Goal: Task Accomplishment & Management: Manage account settings

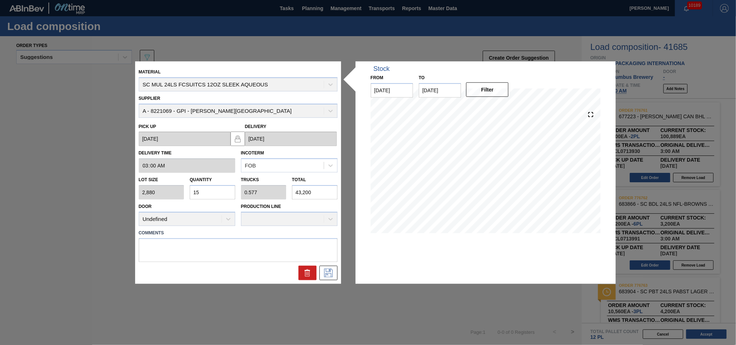
scroll to position [44, 0]
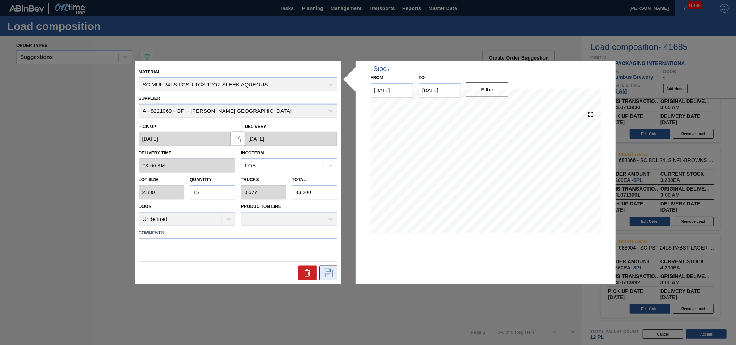
click at [332, 271] on icon at bounding box center [328, 272] width 9 height 9
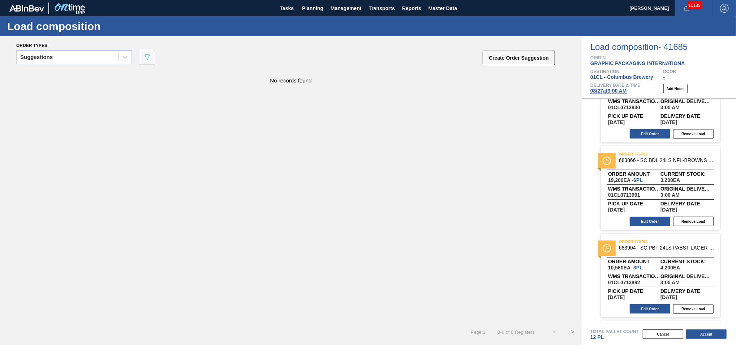
scroll to position [129, 0]
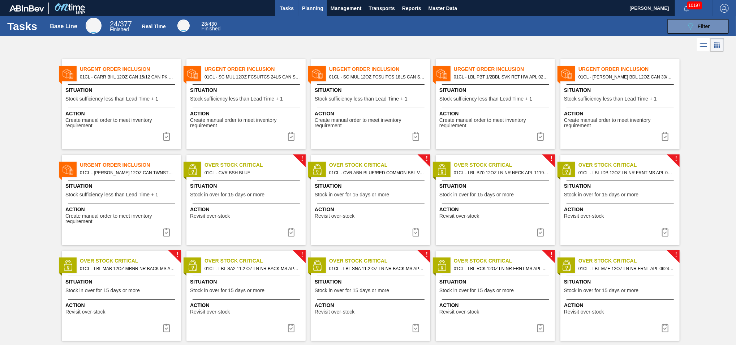
click at [308, 9] on span "Planning" at bounding box center [312, 8] width 21 height 9
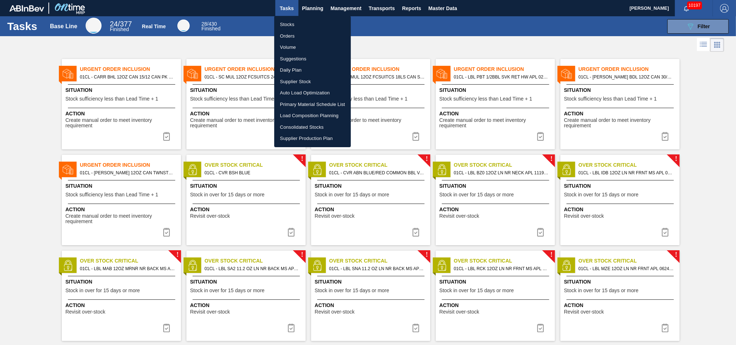
click at [298, 113] on li "Load Composition Planning" at bounding box center [312, 116] width 77 height 12
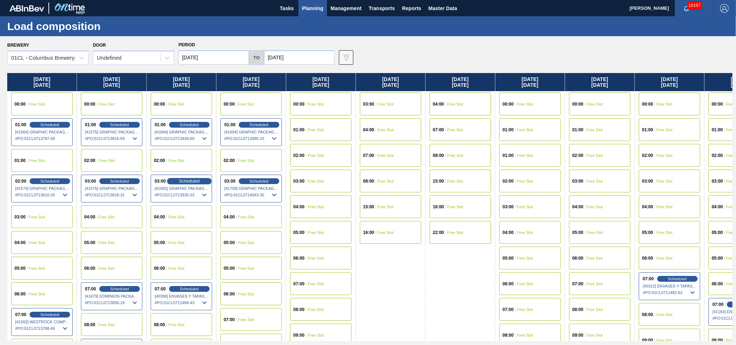
click at [187, 180] on span "Scheduled" at bounding box center [189, 181] width 21 height 5
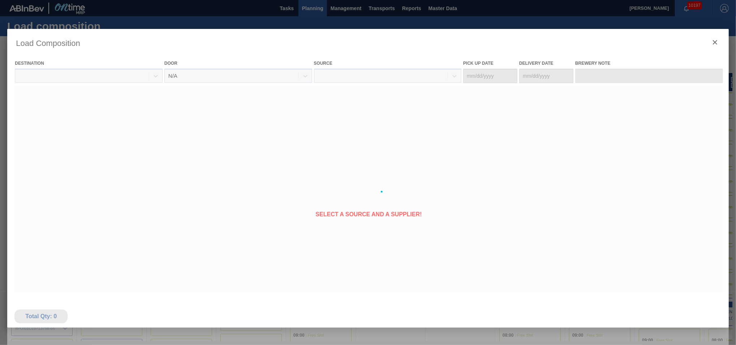
type Date "[DATE]"
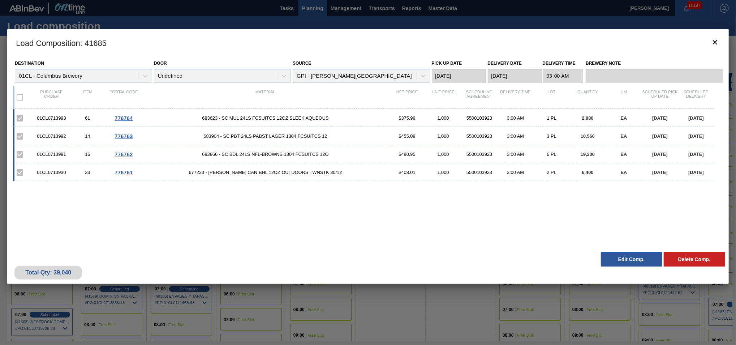
click at [618, 259] on button "Edit Comp." at bounding box center [631, 259] width 61 height 14
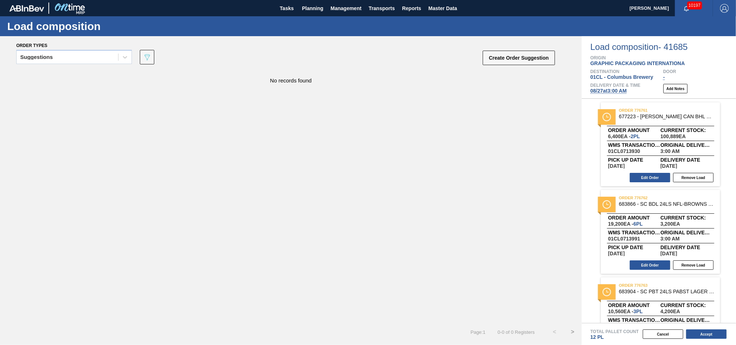
scroll to position [129, 0]
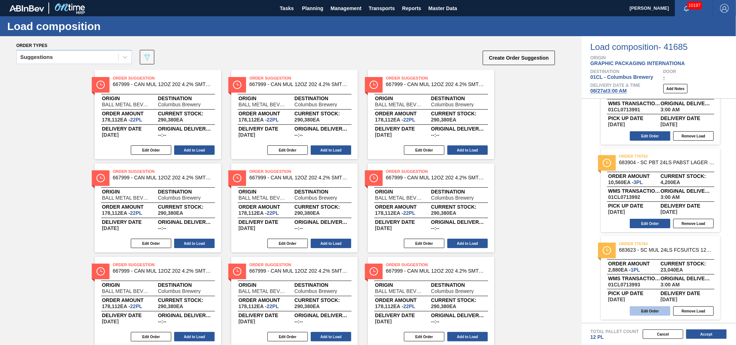
click at [639, 312] on button "Edit Order" at bounding box center [650, 310] width 40 height 9
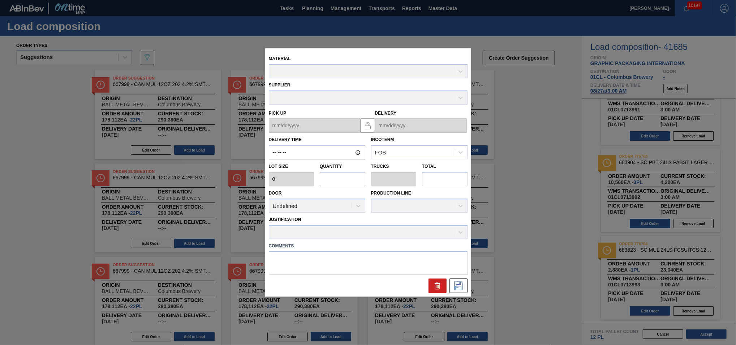
type input "03:00:00"
type input "2,880"
type input "1"
type input "0.038"
type input "2,880"
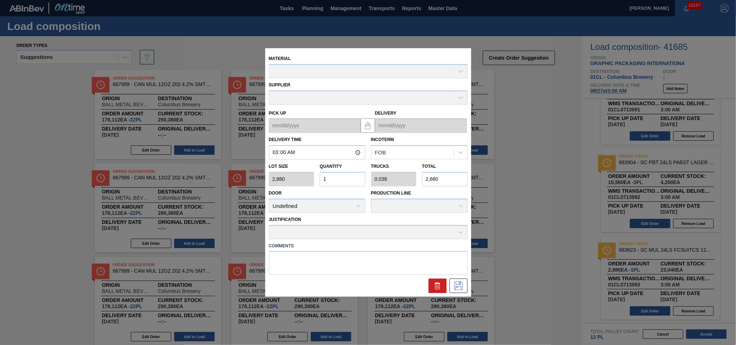
type up "[DATE]"
type input "[DATE]"
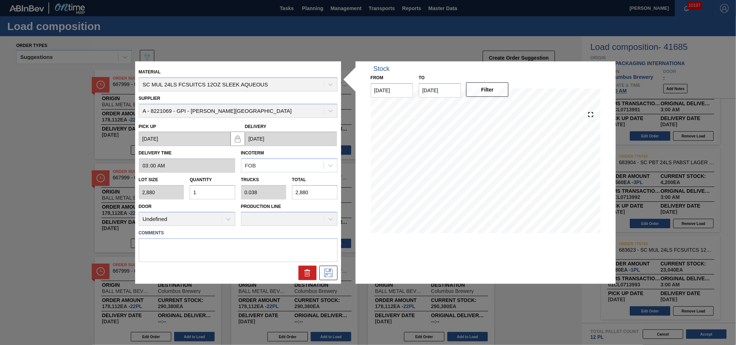
click at [201, 193] on input "1" at bounding box center [213, 192] width 46 height 14
type input "15"
type input "0.577"
type input "43,200"
type input "15"
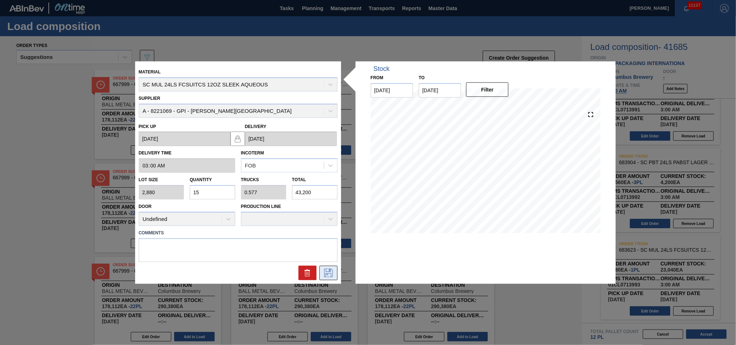
click at [333, 274] on icon at bounding box center [329, 272] width 12 height 9
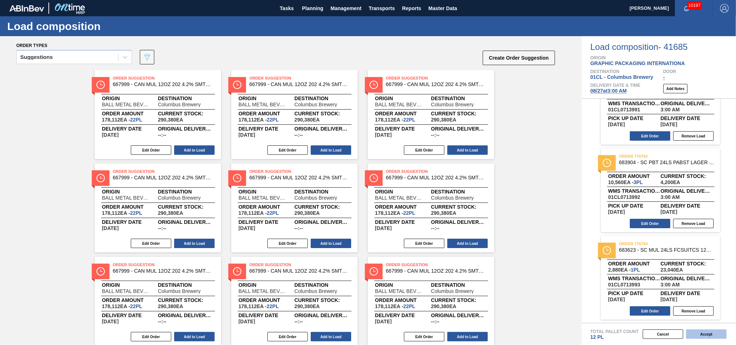
click at [710, 337] on button "Accept" at bounding box center [706, 333] width 40 height 9
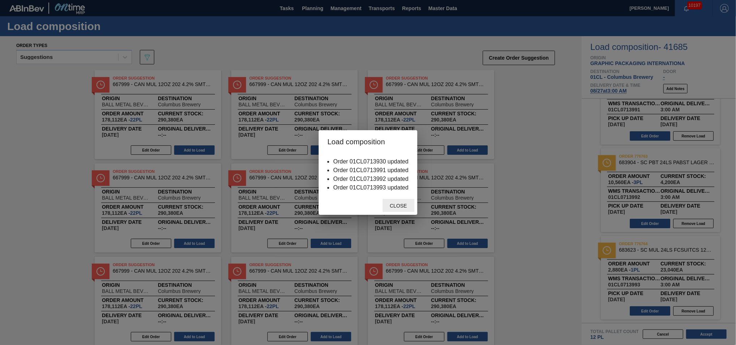
click at [394, 206] on span "Close" at bounding box center [398, 206] width 29 height 6
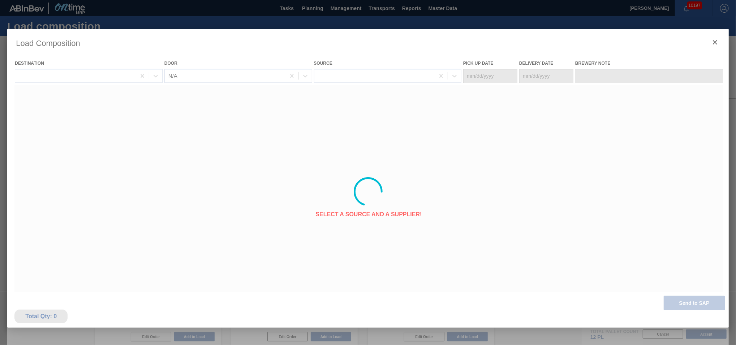
type Date "[DATE]"
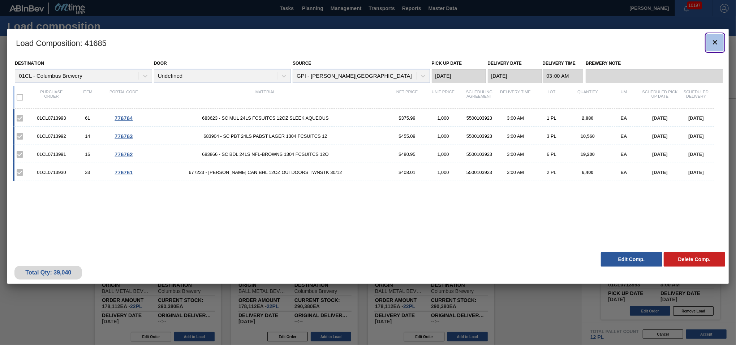
click at [712, 39] on icon "botão de ícone" at bounding box center [715, 42] width 9 height 9
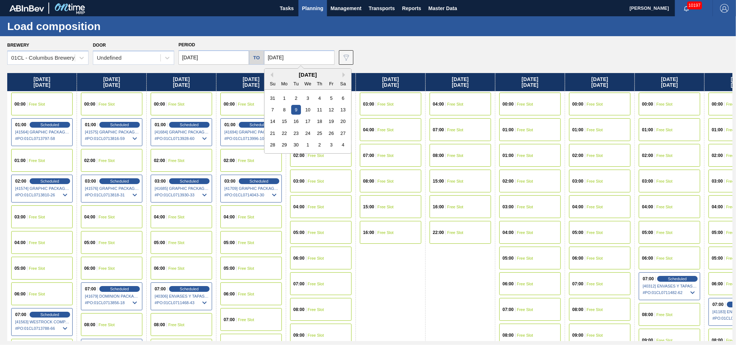
click at [311, 60] on input "[DATE]" at bounding box center [299, 57] width 70 height 14
click at [331, 122] on div "19" at bounding box center [331, 121] width 10 height 10
type input "[DATE]"
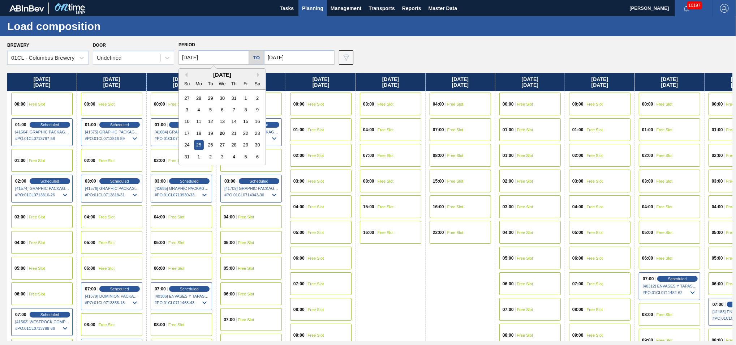
click at [219, 59] on input "[DATE]" at bounding box center [214, 57] width 70 height 14
click at [259, 76] on button "Next Month" at bounding box center [259, 74] width 5 height 5
click at [201, 123] on div "15" at bounding box center [199, 121] width 10 height 10
type input "[DATE]"
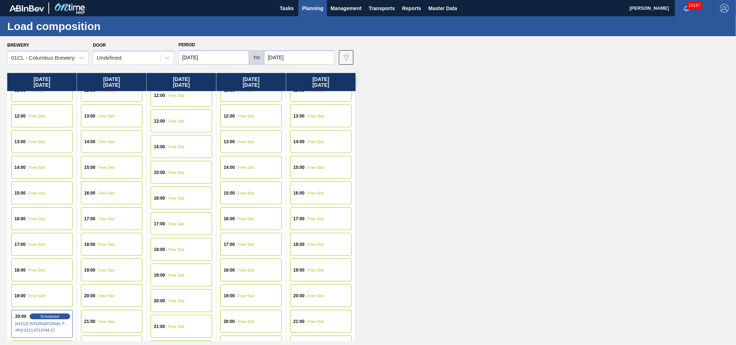
scroll to position [362, 0]
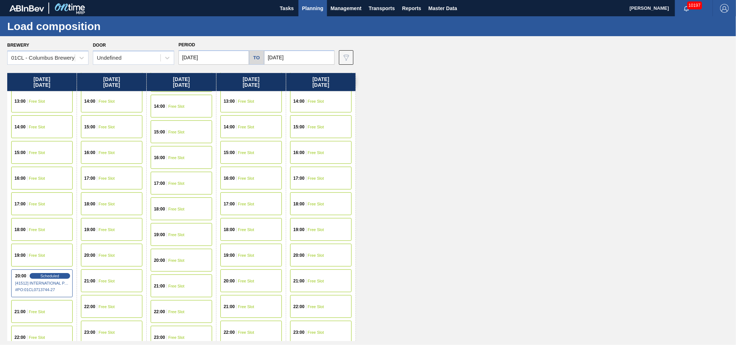
click at [108, 278] on div "21:00 Free Slot" at bounding box center [111, 280] width 61 height 23
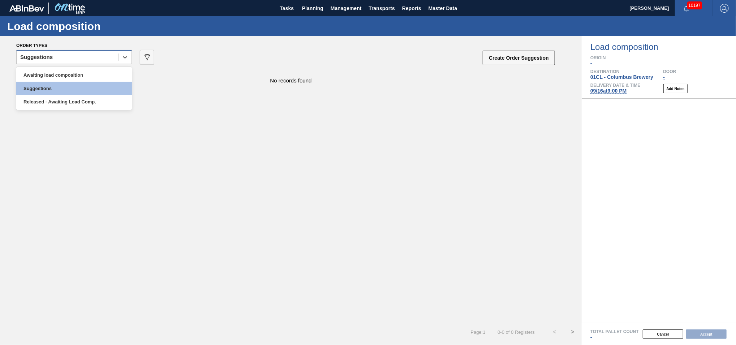
click at [116, 59] on div "Suggestions" at bounding box center [68, 57] width 102 height 10
click at [78, 71] on div "Awaiting load composition" at bounding box center [74, 74] width 116 height 13
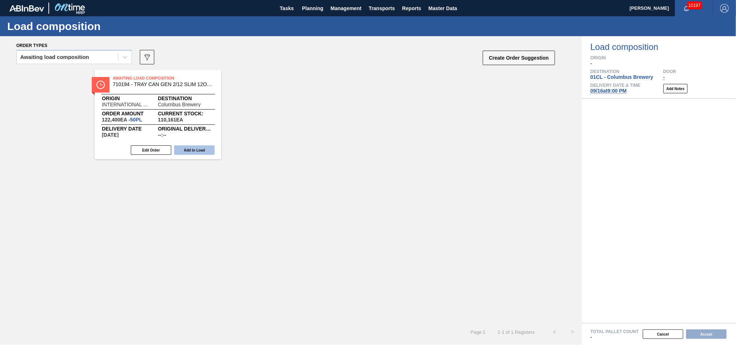
click at [210, 149] on button "Add to Load" at bounding box center [194, 149] width 40 height 9
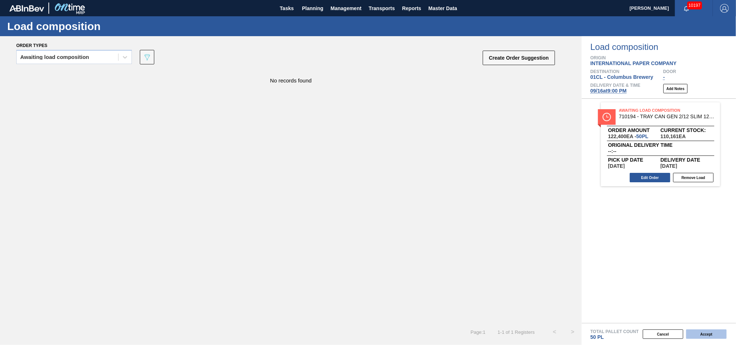
click at [707, 334] on button "Accept" at bounding box center [706, 333] width 40 height 9
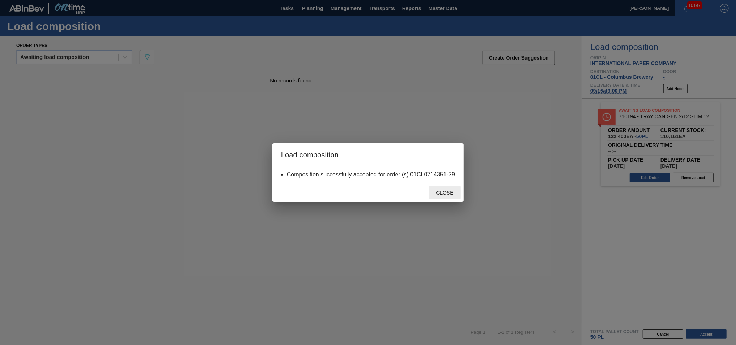
click at [439, 192] on span "Close" at bounding box center [444, 193] width 29 height 6
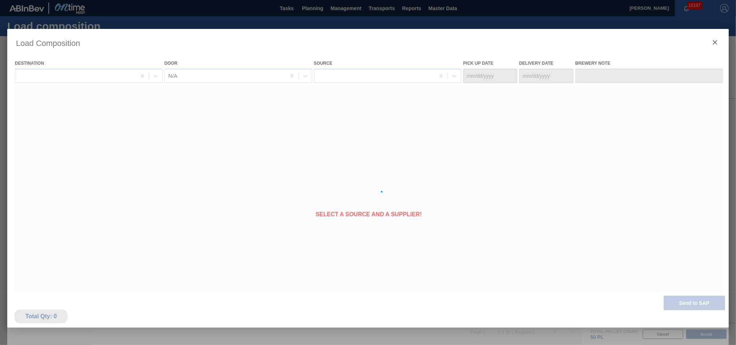
type Date "[DATE]"
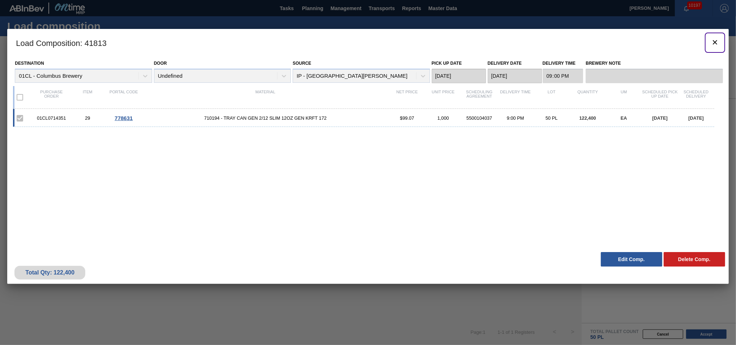
click at [714, 42] on icon "botão de ícone" at bounding box center [715, 42] width 9 height 9
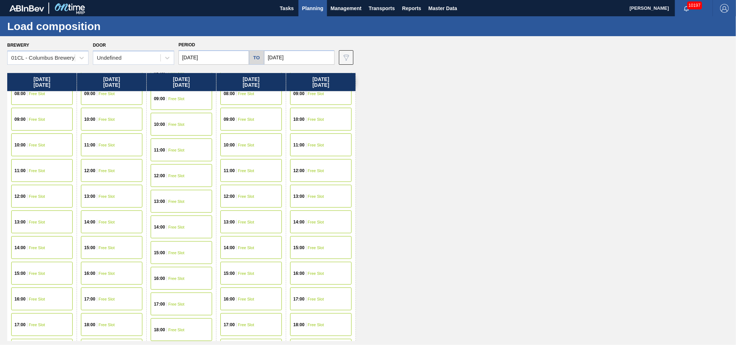
scroll to position [362, 0]
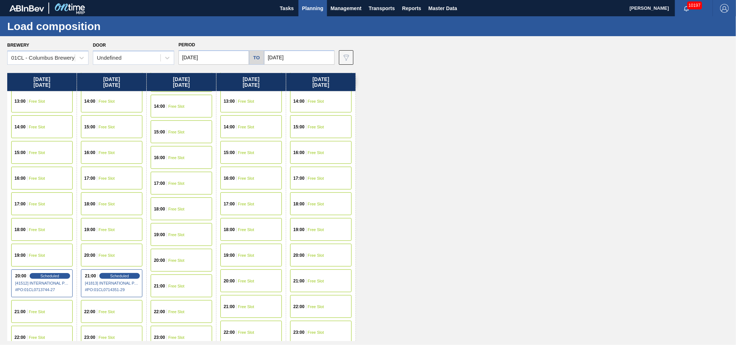
click at [310, 280] on span "Free Slot" at bounding box center [316, 281] width 16 height 4
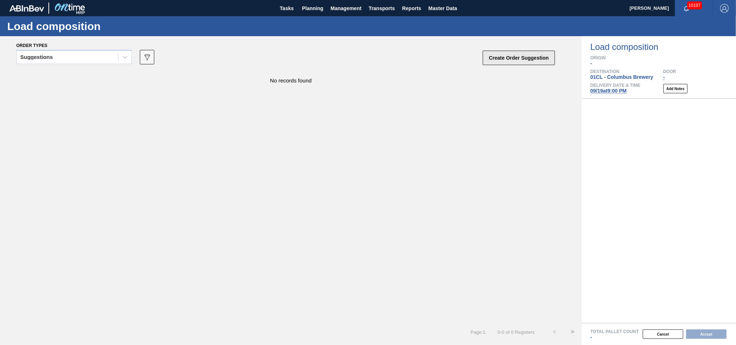
click at [518, 59] on button "Create Order Suggestion" at bounding box center [519, 58] width 72 height 14
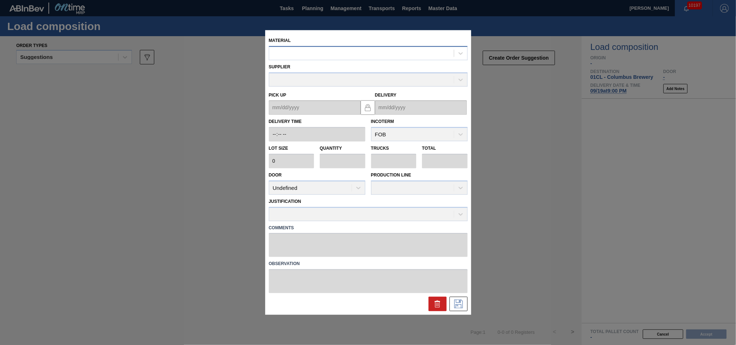
click at [289, 56] on div at bounding box center [361, 53] width 185 height 10
type input "710263"
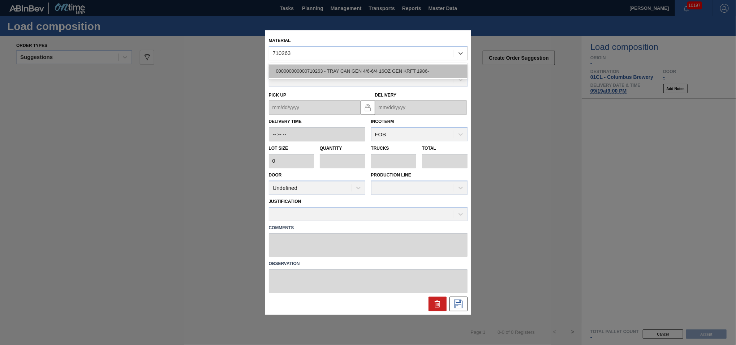
click at [367, 73] on div "000000000000710263 - TRAY CAN GEN 4/6-6/4 16OZ GEN KRFT 1986-" at bounding box center [368, 70] width 199 height 13
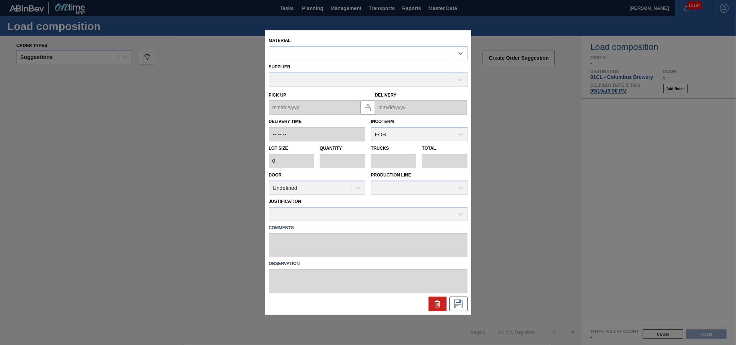
type input "2,400"
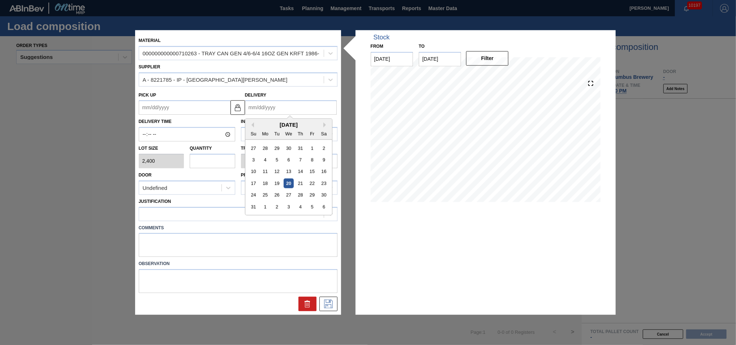
click at [299, 107] on input "Delivery" at bounding box center [291, 107] width 92 height 14
click at [324, 128] on div "[DATE]" at bounding box center [288, 125] width 87 height 6
click at [324, 126] on button "Next Month" at bounding box center [325, 125] width 5 height 5
click at [310, 184] on div "26" at bounding box center [312, 184] width 10 height 10
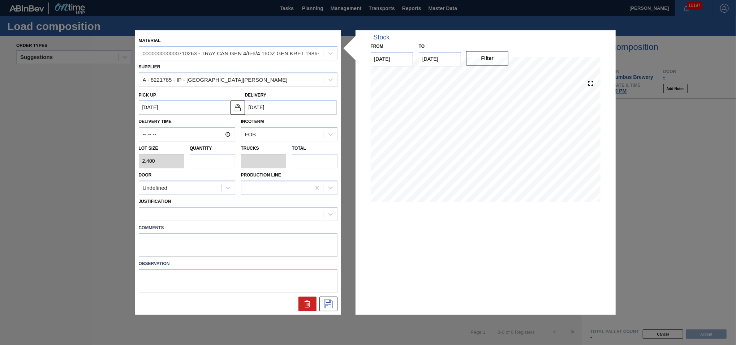
type up "09/25/2025"
type input "09/26/2025"
click at [293, 99] on div "Delivery 09/26/2025" at bounding box center [291, 102] width 92 height 25
click at [296, 108] on input "09/26/2025" at bounding box center [291, 107] width 92 height 14
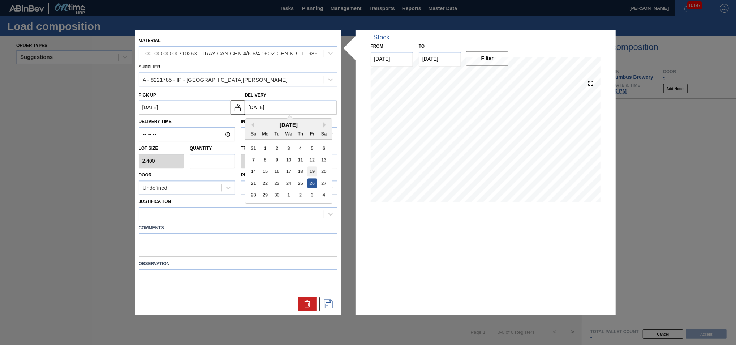
click at [313, 171] on div "19" at bounding box center [312, 172] width 10 height 10
type up "[DATE]"
type input "[DATE]"
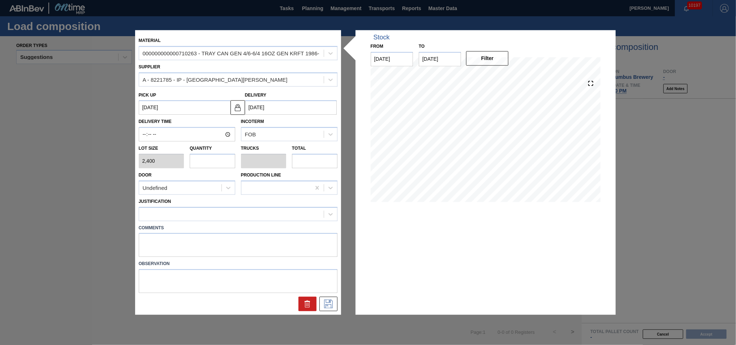
click at [219, 161] on input "text" at bounding box center [213, 161] width 46 height 14
type input "5"
type input "0.1"
type input "12,000"
type input "50"
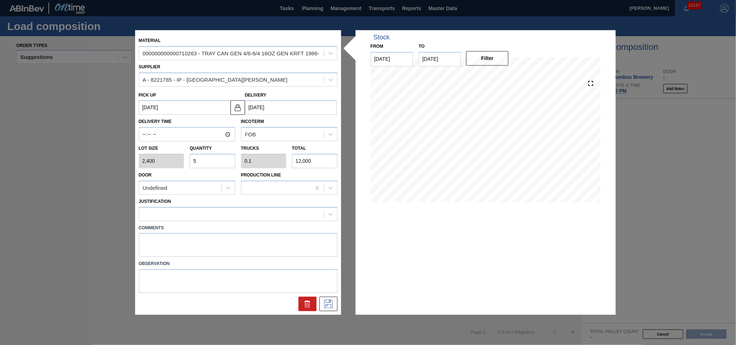
type input "1"
type input "120,000"
type input "50"
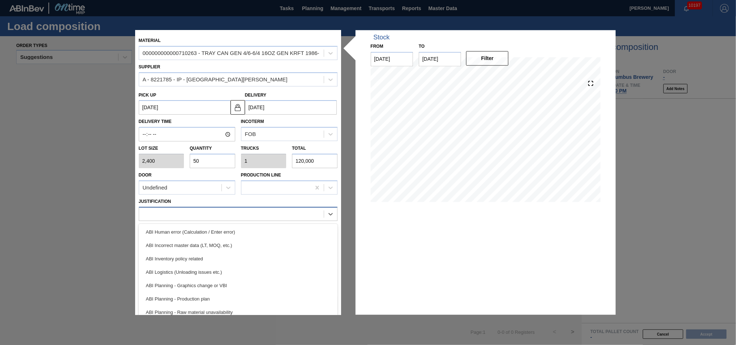
click at [246, 212] on div at bounding box center [231, 214] width 185 height 10
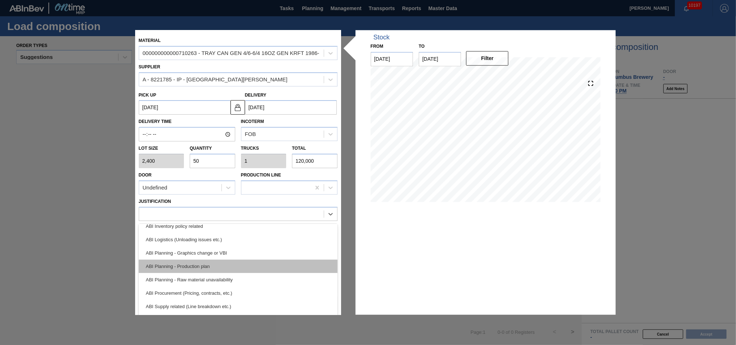
scroll to position [65, 0]
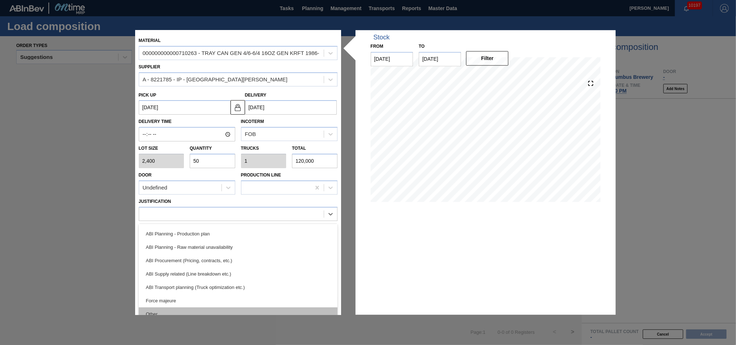
click at [217, 309] on div "Other" at bounding box center [238, 313] width 199 height 13
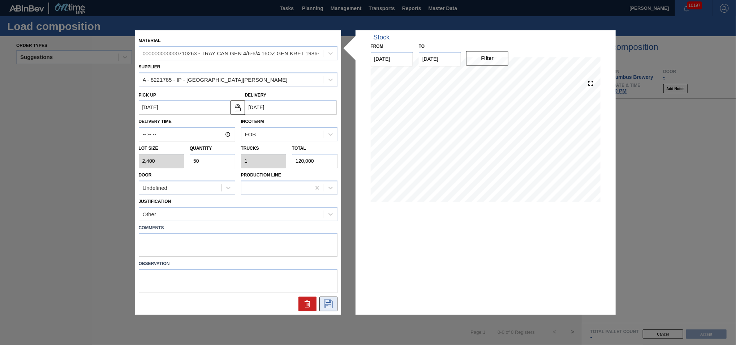
click at [334, 307] on button at bounding box center [328, 304] width 18 height 14
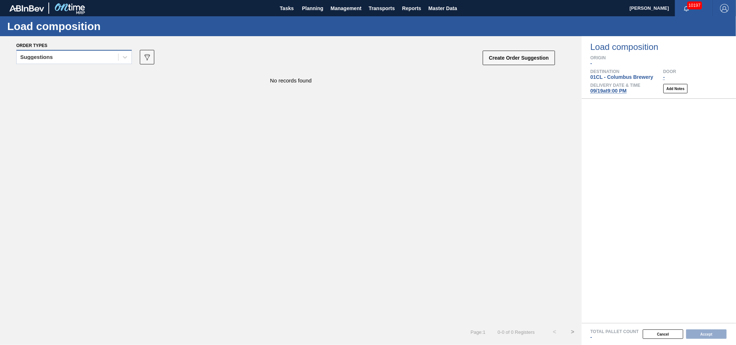
click at [111, 58] on div "Suggestions" at bounding box center [68, 57] width 102 height 10
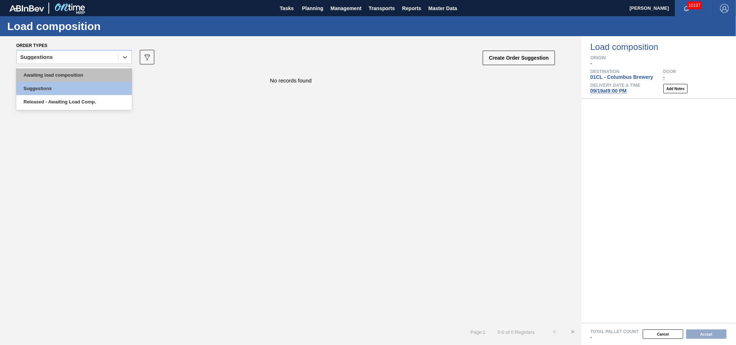
click at [91, 70] on div "Awaiting load composition" at bounding box center [74, 74] width 116 height 13
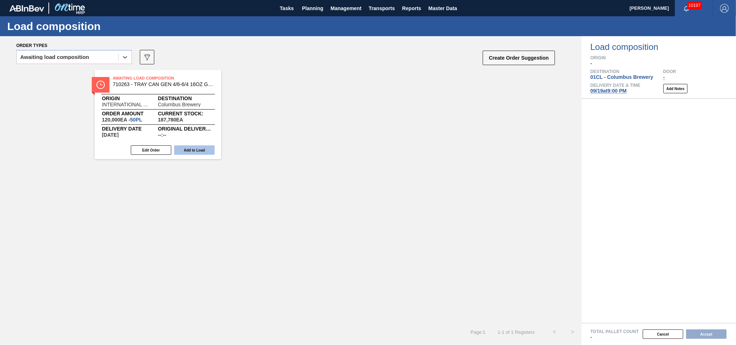
click at [194, 150] on button "Add to Load" at bounding box center [194, 149] width 40 height 9
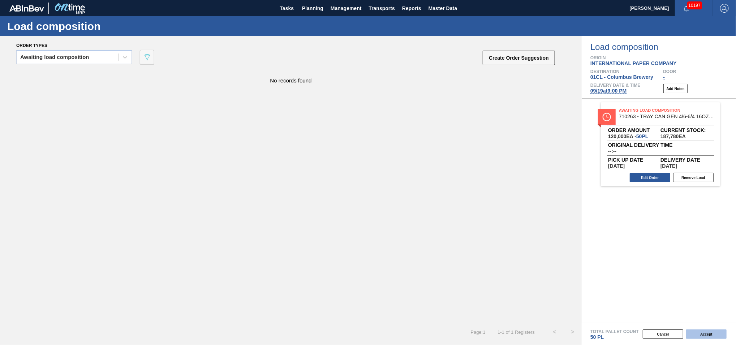
click at [708, 335] on button "Accept" at bounding box center [706, 333] width 40 height 9
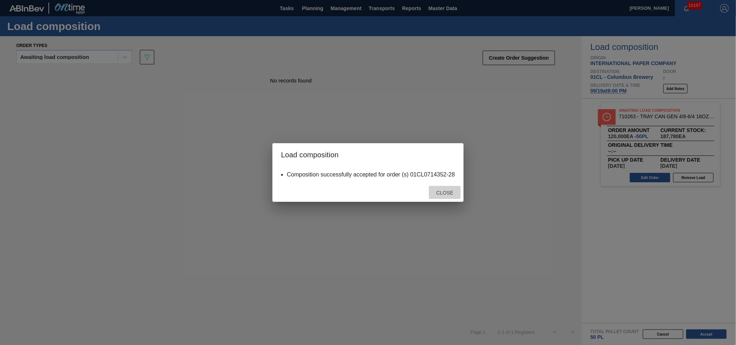
click at [446, 193] on span "Close" at bounding box center [444, 193] width 29 height 6
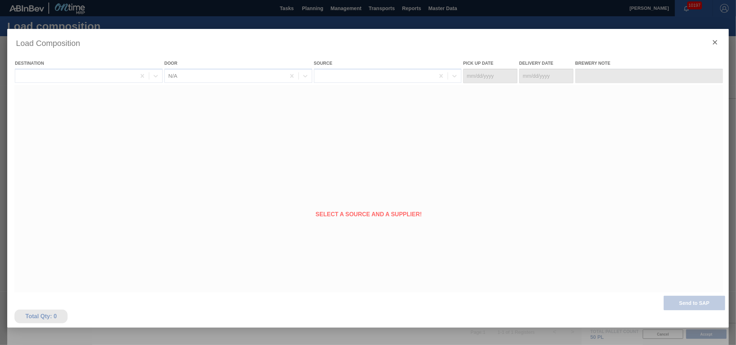
type Date "[DATE]"
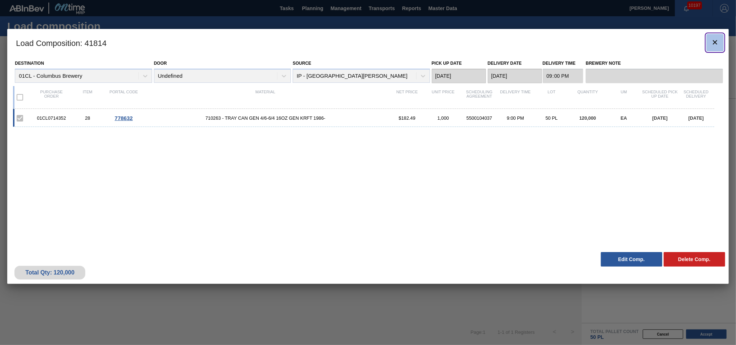
click at [712, 43] on icon "botão de ícone" at bounding box center [715, 42] width 9 height 9
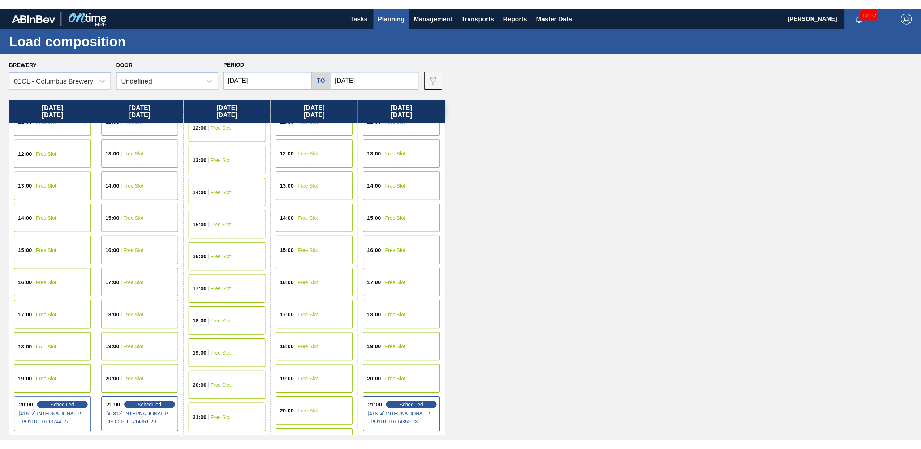
scroll to position [396, 0]
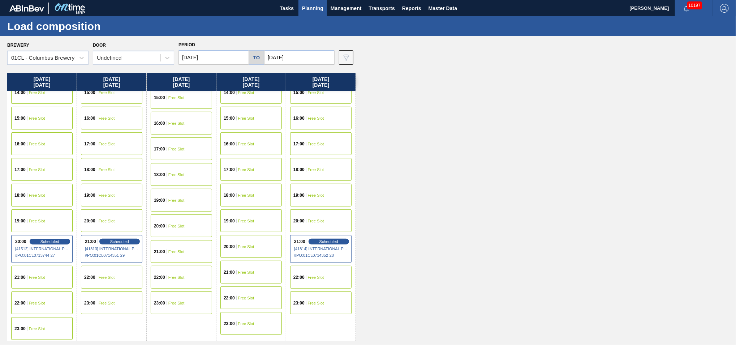
click at [250, 249] on div "20:00 Free Slot" at bounding box center [250, 246] width 61 height 23
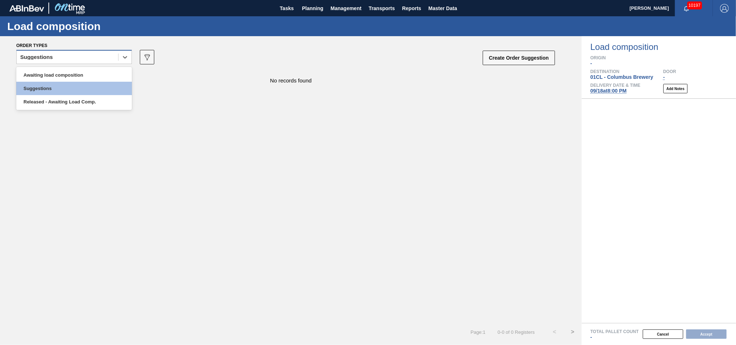
click at [94, 57] on div "Suggestions" at bounding box center [68, 57] width 102 height 10
click at [59, 71] on div "Awaiting load composition" at bounding box center [74, 74] width 116 height 13
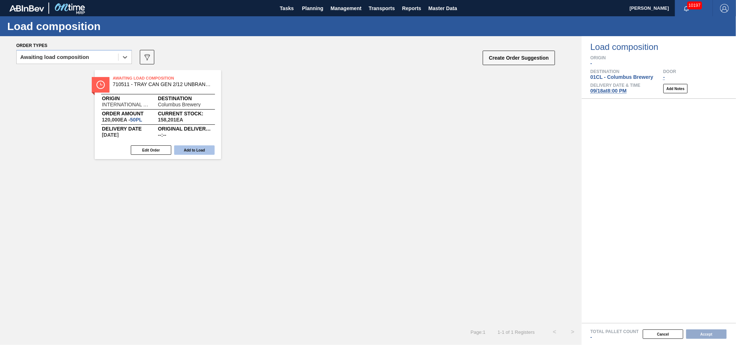
click at [207, 149] on button "Add to Load" at bounding box center [194, 149] width 40 height 9
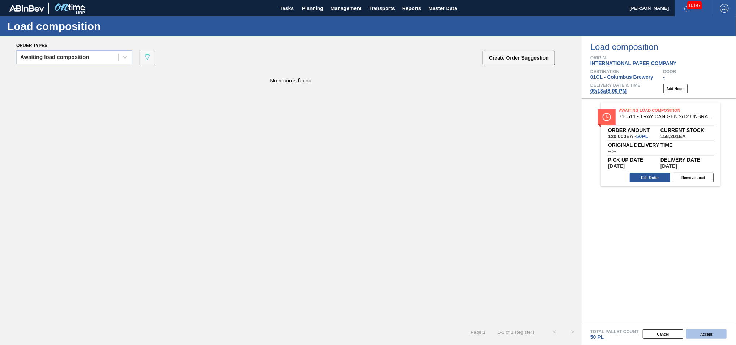
click at [695, 333] on button "Accept" at bounding box center [706, 333] width 40 height 9
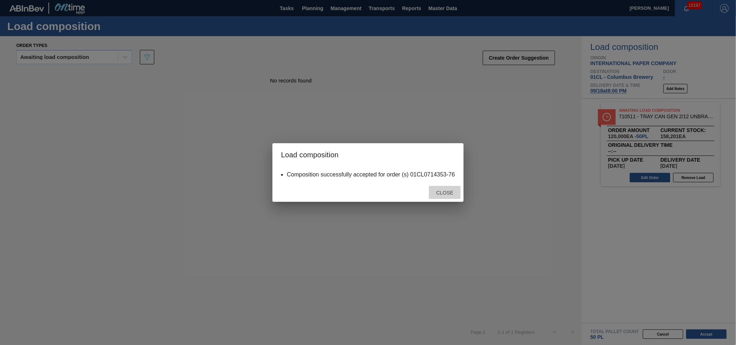
click at [445, 193] on span "Close" at bounding box center [444, 193] width 29 height 6
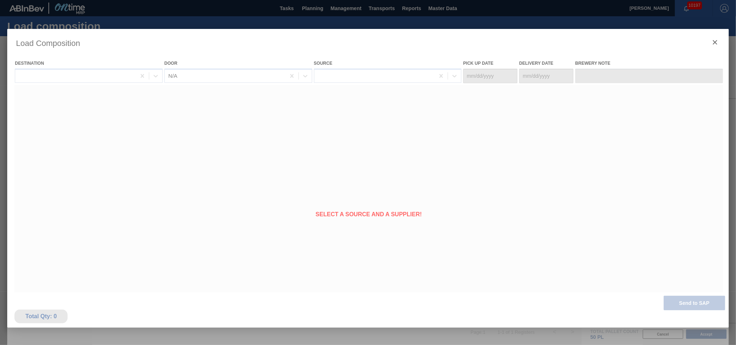
type Date "[DATE]"
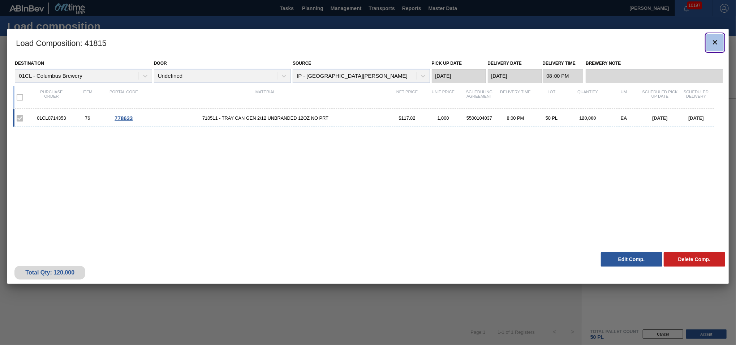
click at [714, 41] on icon "botão de ícone" at bounding box center [715, 42] width 4 height 4
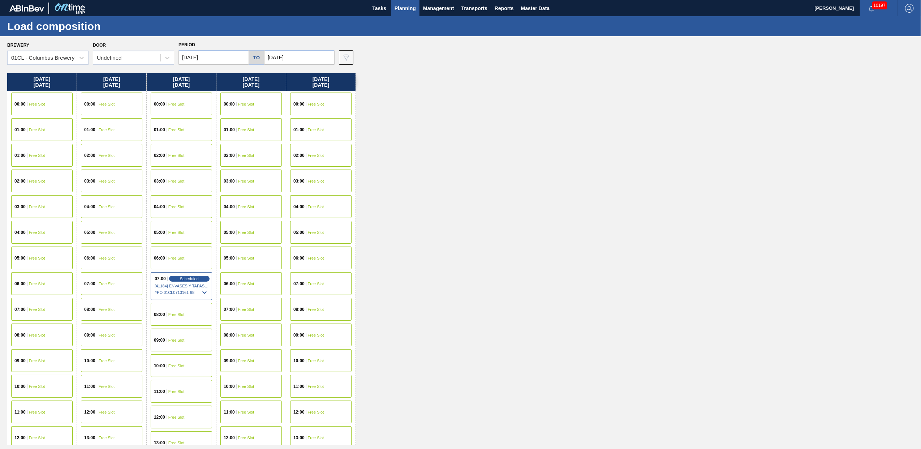
click at [217, 57] on input "[DATE]" at bounding box center [214, 57] width 70 height 14
click at [186, 74] on button "Previous Month" at bounding box center [184, 74] width 5 height 5
click at [219, 145] on div "27" at bounding box center [222, 145] width 10 height 10
type input "[DATE]"
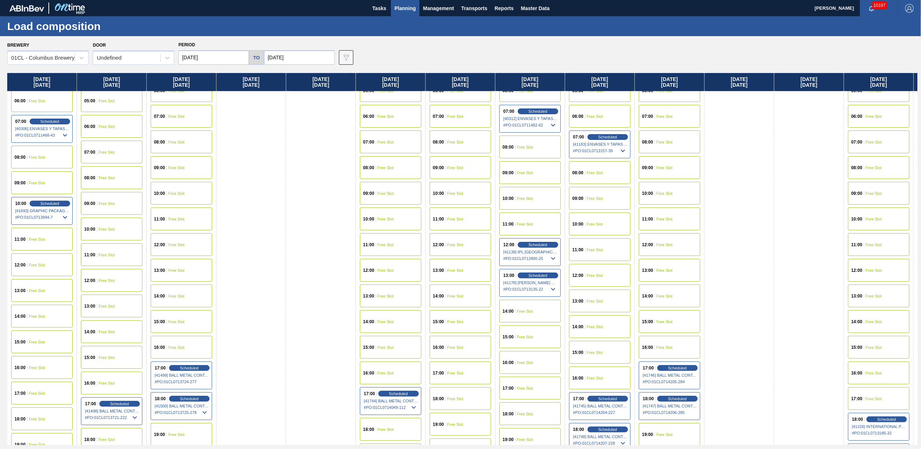
scroll to position [56, 0]
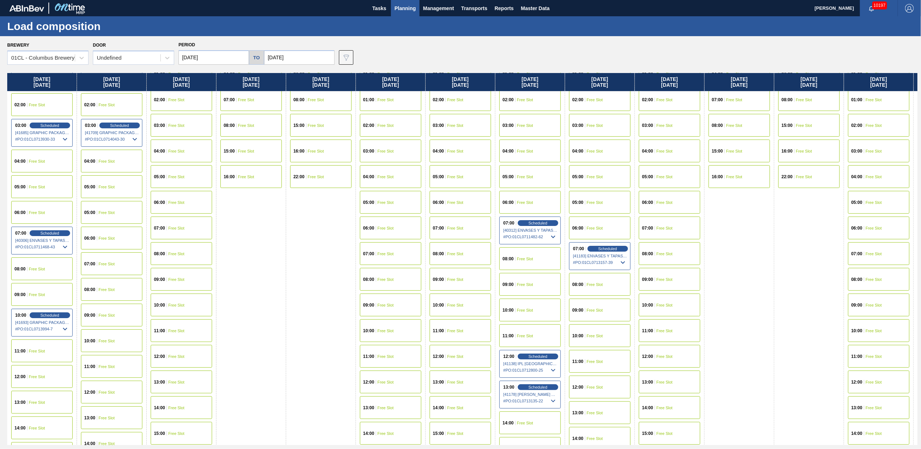
click at [108, 262] on span "Free Slot" at bounding box center [107, 264] width 16 height 4
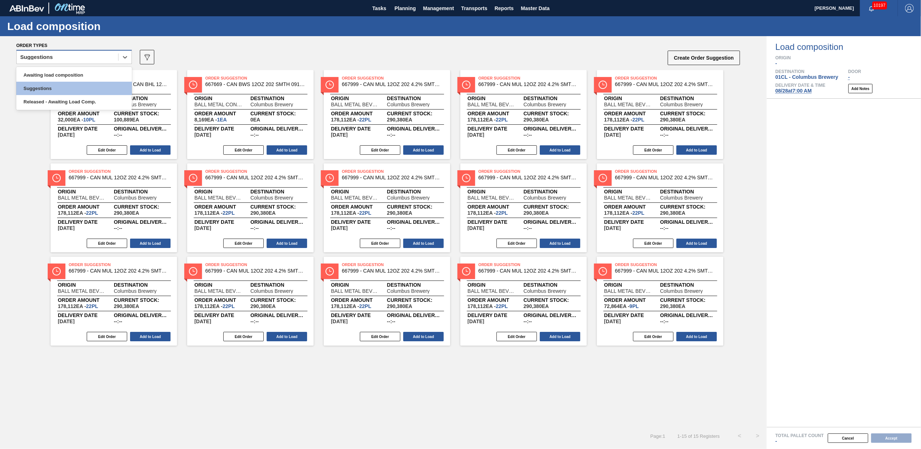
click at [100, 56] on div "Suggestions" at bounding box center [68, 57] width 102 height 10
click at [87, 74] on div "Awaiting load composition" at bounding box center [74, 74] width 116 height 13
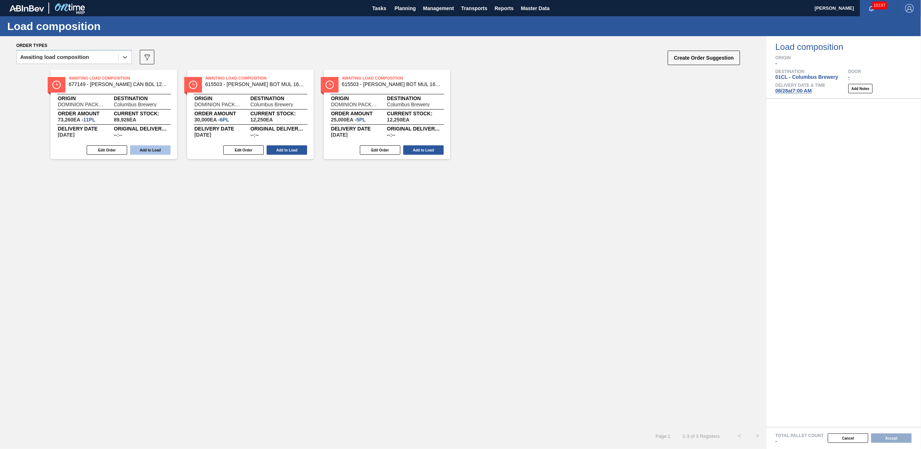
click at [148, 148] on button "Add to Load" at bounding box center [150, 149] width 40 height 9
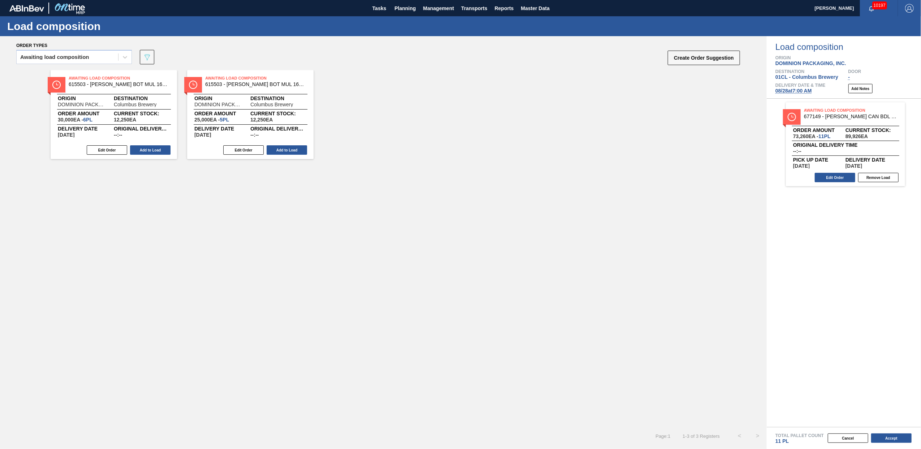
click at [148, 148] on button "Add to Load" at bounding box center [150, 149] width 40 height 9
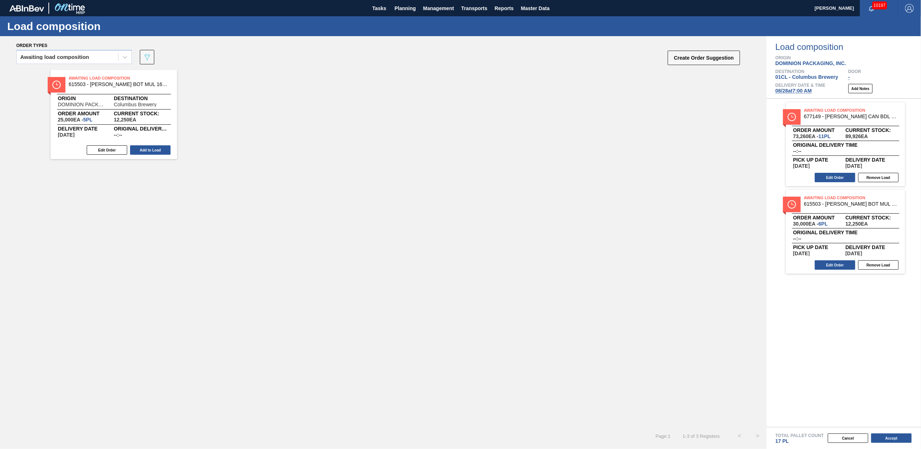
click at [148, 148] on button "Add to Load" at bounding box center [150, 149] width 40 height 9
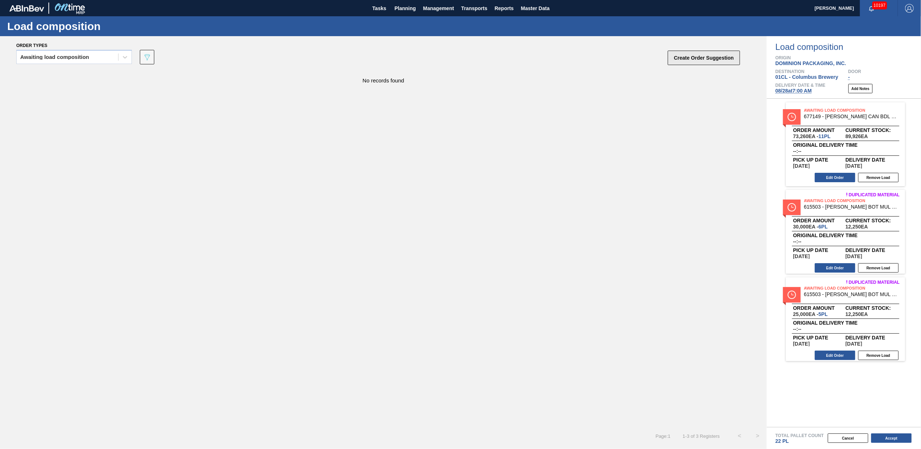
click at [680, 58] on button "Create Order Suggestion" at bounding box center [704, 58] width 72 height 14
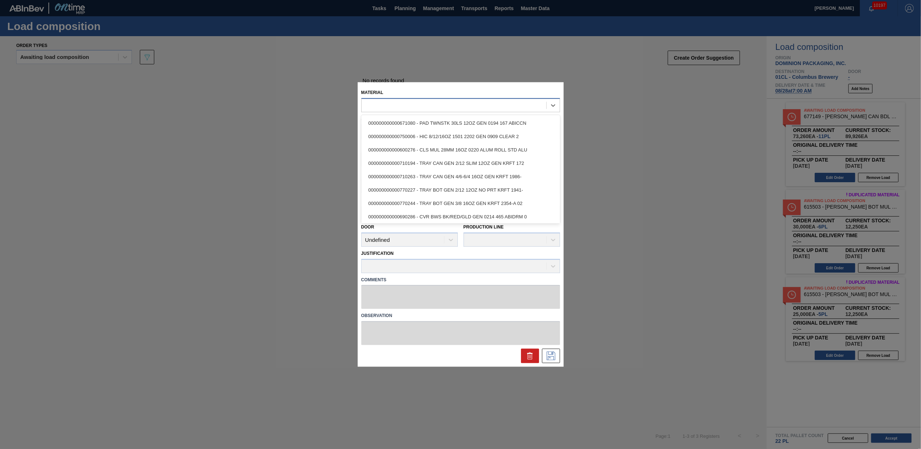
click at [384, 105] on div at bounding box center [454, 105] width 185 height 10
type input "6"
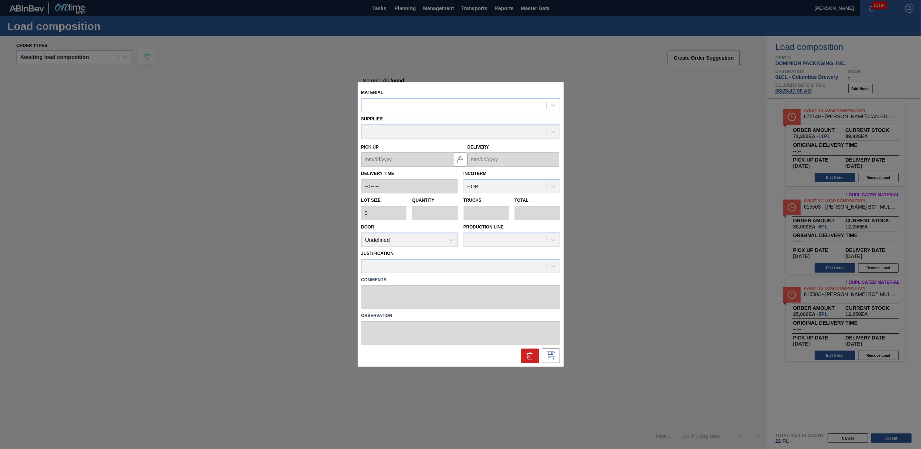
click at [392, 95] on div "Material" at bounding box center [460, 99] width 199 height 25
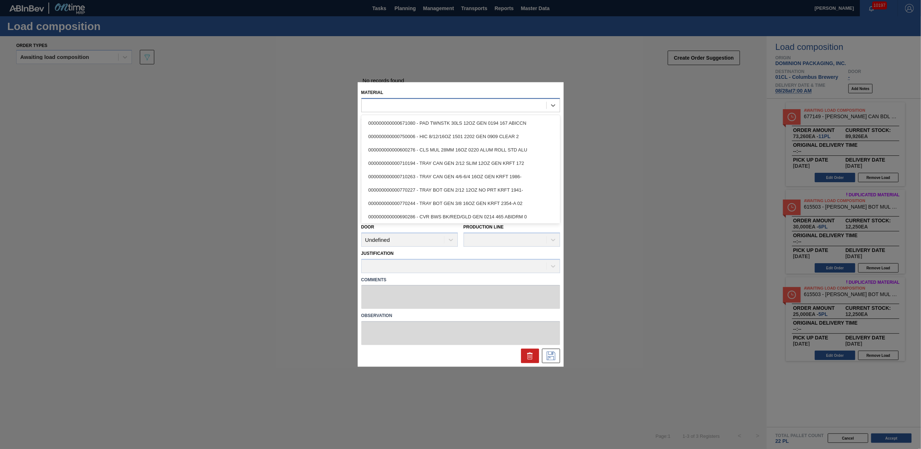
click at [388, 107] on div at bounding box center [454, 105] width 185 height 10
type input "615"
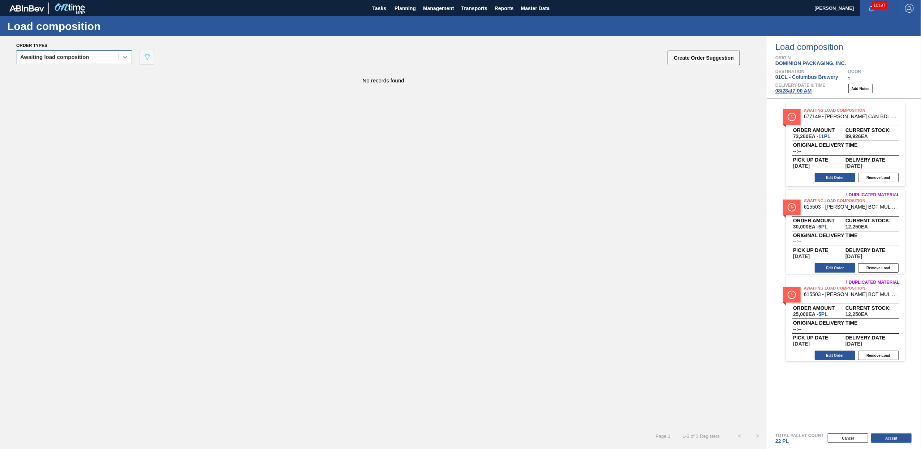
click at [120, 59] on div at bounding box center [125, 57] width 13 height 13
click at [88, 76] on div "Awaiting load composition" at bounding box center [74, 74] width 116 height 13
click at [82, 56] on div "Awaiting load composition" at bounding box center [54, 57] width 69 height 5
click at [76, 76] on div "Awaiting load composition" at bounding box center [74, 74] width 116 height 13
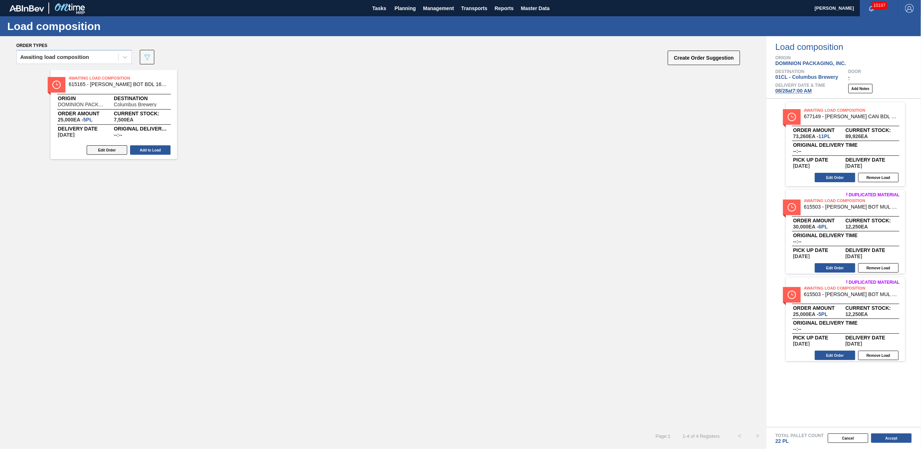
click at [116, 154] on button "Edit Order" at bounding box center [107, 149] width 40 height 9
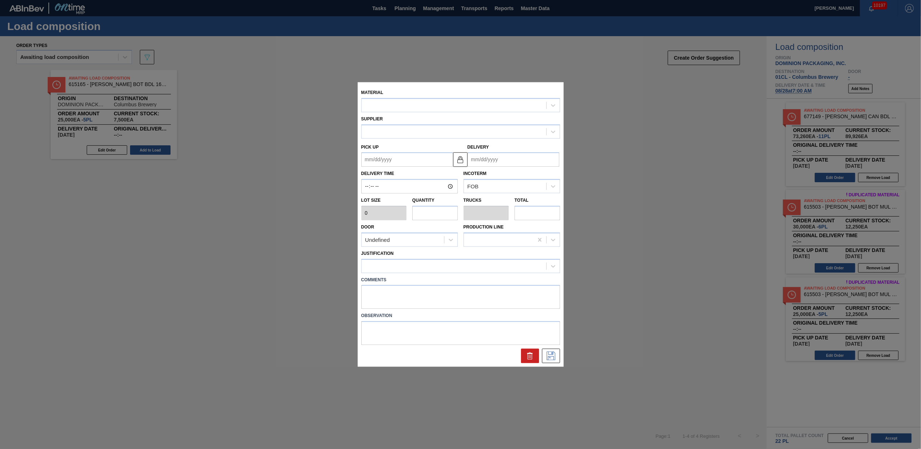
type input "5,000"
type input "5"
type input "0.192"
type input "25,000"
type up "[DATE]"
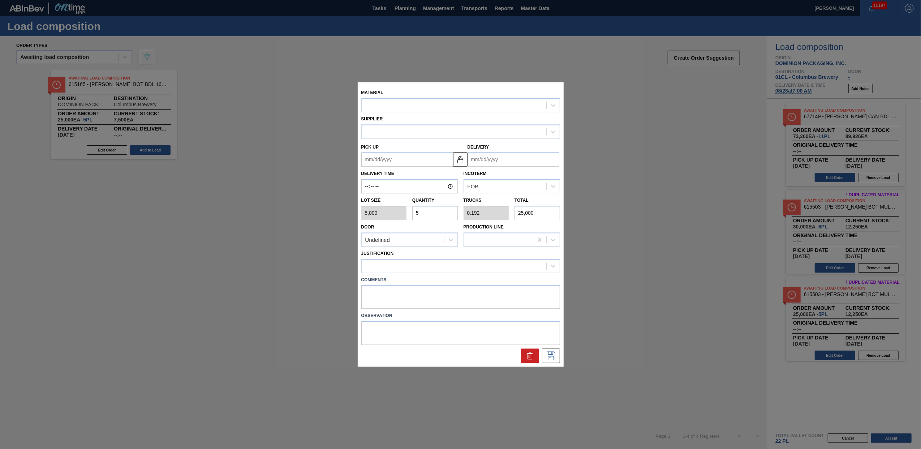
type input "[DATE]"
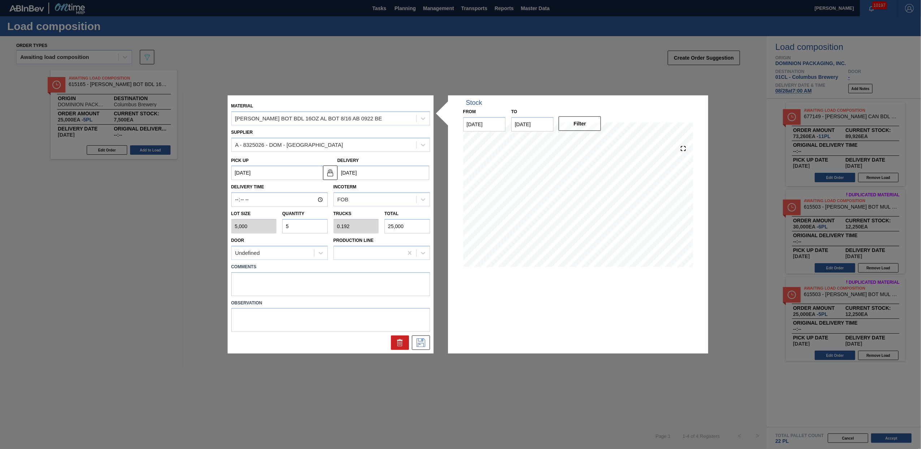
click at [298, 230] on input "5" at bounding box center [305, 226] width 46 height 14
type input "0"
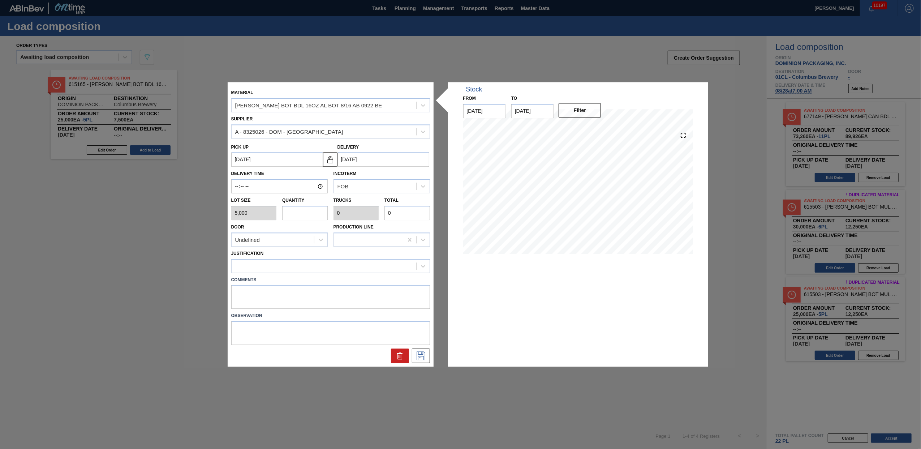
type input "4"
type input "0.154"
type input "20,000"
type input "4"
click at [347, 268] on div at bounding box center [324, 266] width 185 height 10
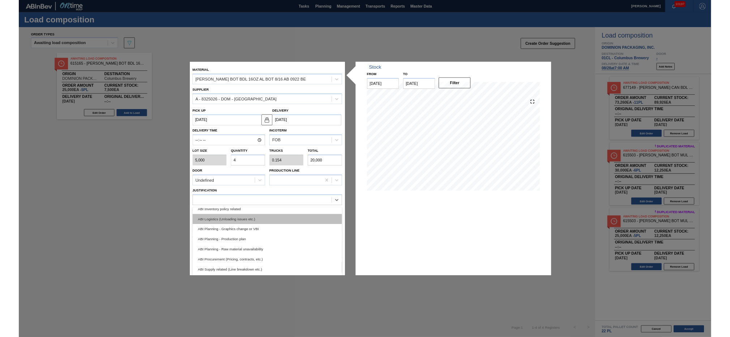
scroll to position [49, 0]
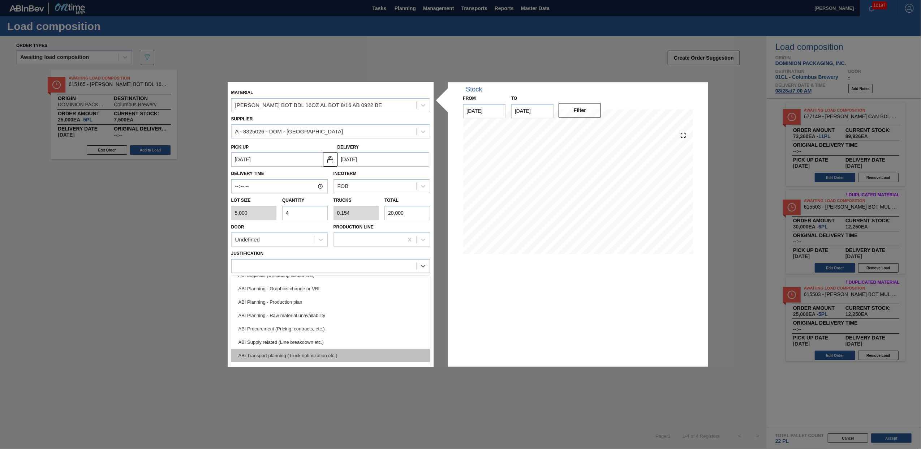
click at [336, 344] on div "ABI Transport planning (Truck optimization etc.)" at bounding box center [330, 355] width 199 height 13
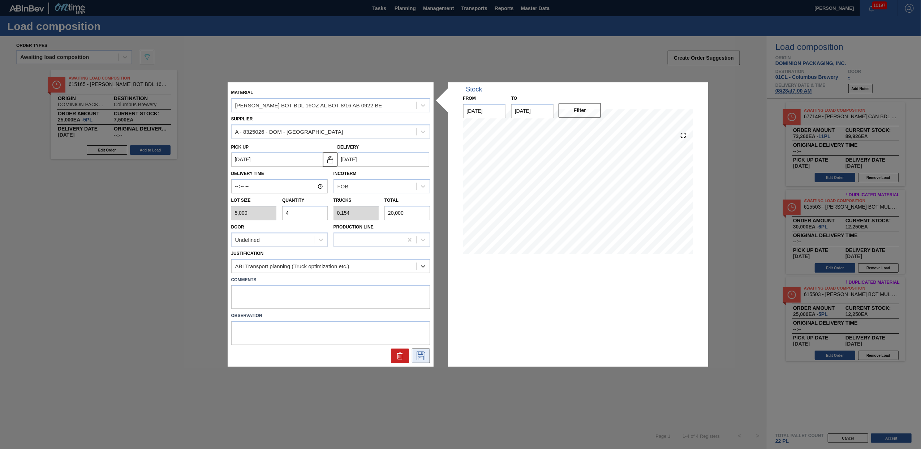
click at [418, 344] on icon at bounding box center [421, 356] width 12 height 9
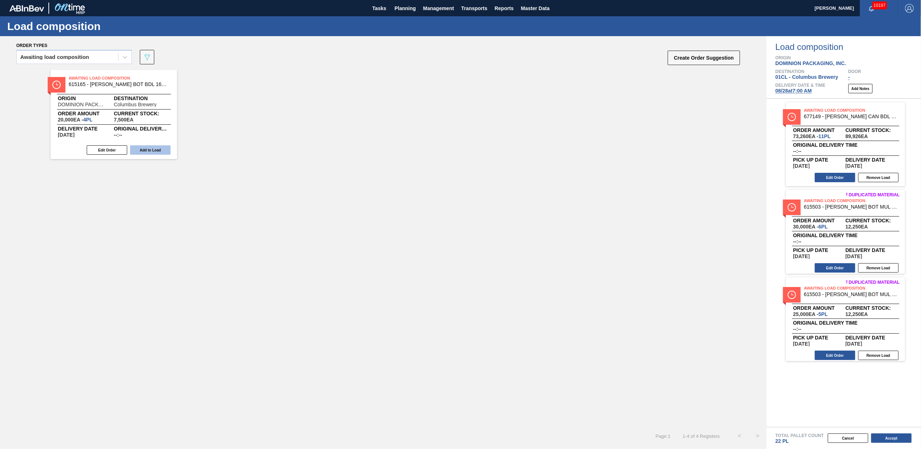
click at [152, 149] on button "Add to Load" at bounding box center [150, 149] width 40 height 9
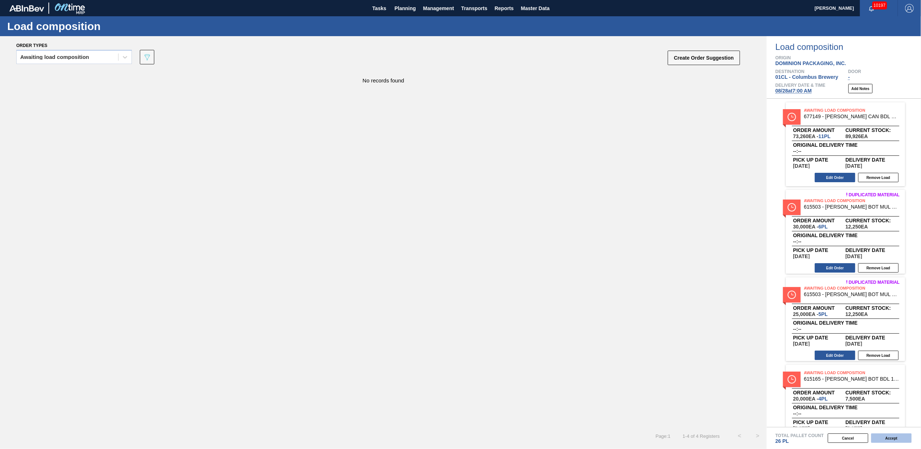
click at [736, 344] on button "Accept" at bounding box center [891, 437] width 40 height 9
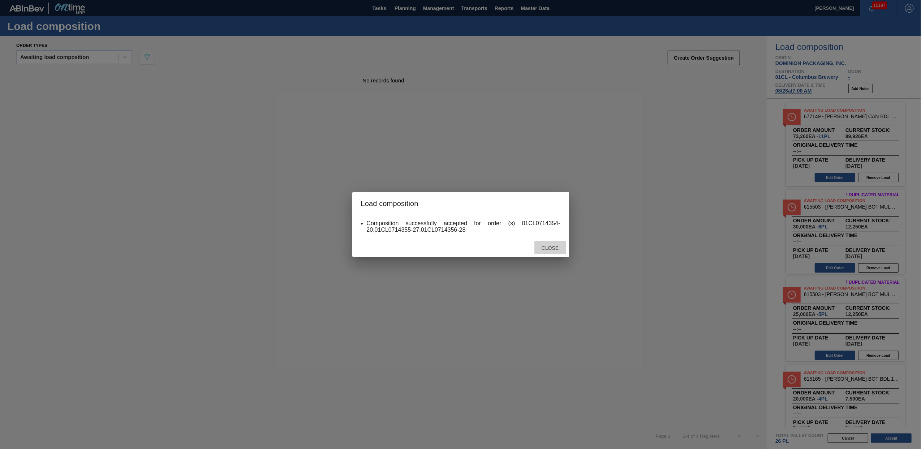
click at [550, 247] on span "Close" at bounding box center [550, 248] width 29 height 6
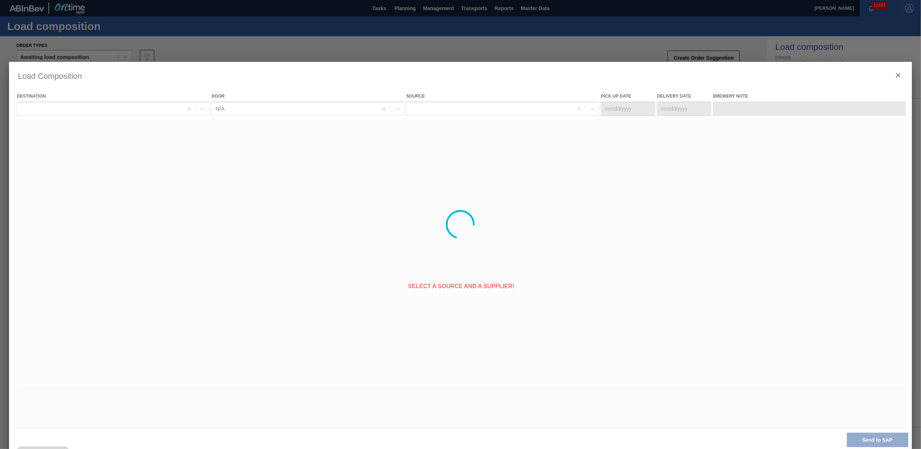
type Date "[DATE]"
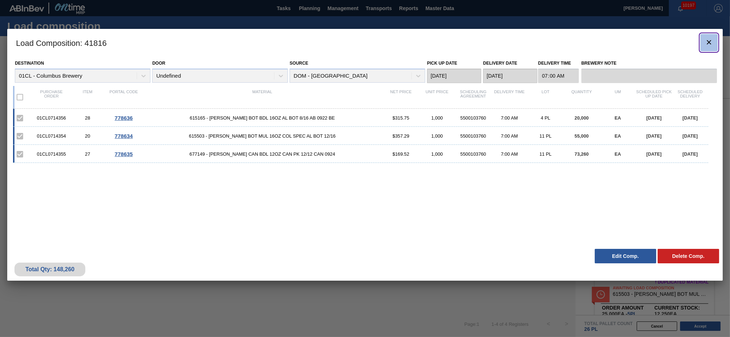
click at [708, 44] on icon "botão de ícone" at bounding box center [708, 42] width 9 height 9
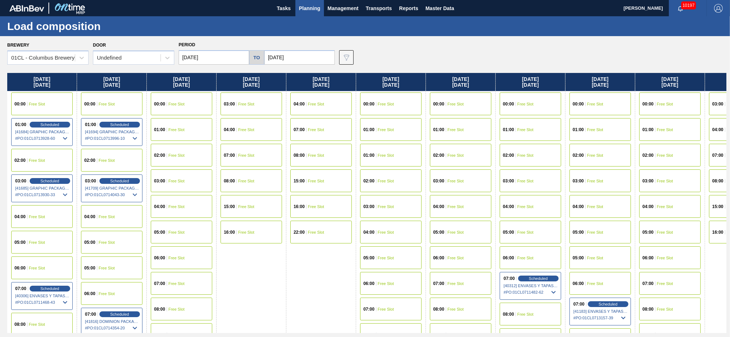
scroll to position [78, 0]
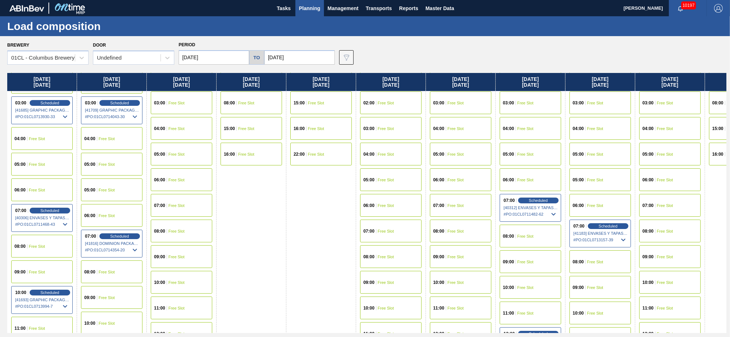
click at [174, 202] on div "07:00 Free Slot" at bounding box center [181, 205] width 61 height 23
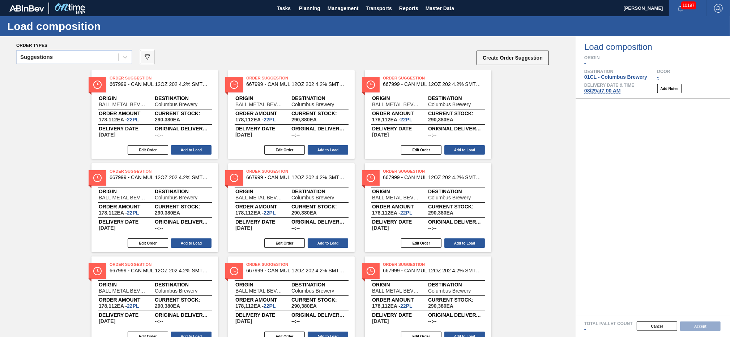
drag, startPoint x: 114, startPoint y: 58, endPoint x: 102, endPoint y: 66, distance: 14.6
click at [113, 58] on div "Suggestions" at bounding box center [68, 57] width 102 height 10
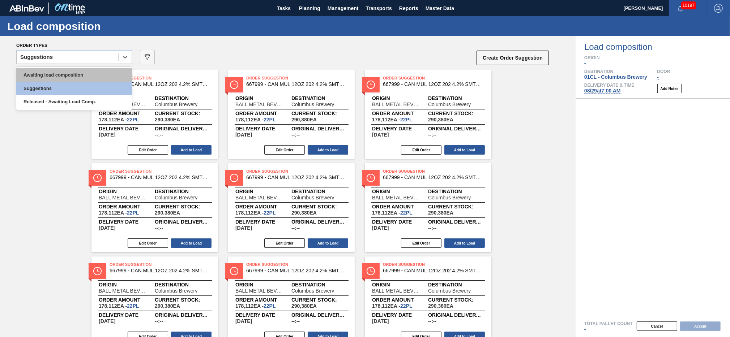
click at [86, 73] on div "Awaiting load composition" at bounding box center [74, 74] width 116 height 13
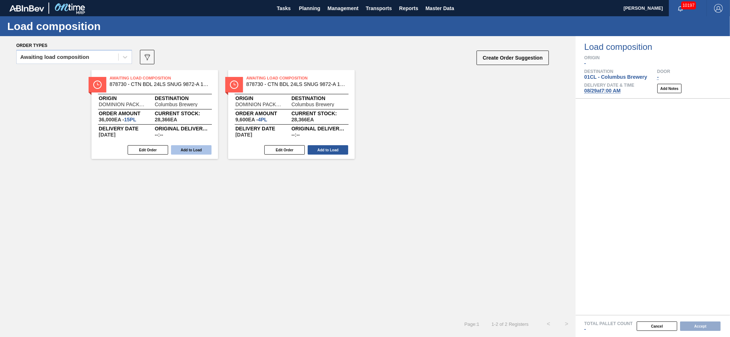
click at [193, 150] on button "Add to Load" at bounding box center [191, 149] width 40 height 9
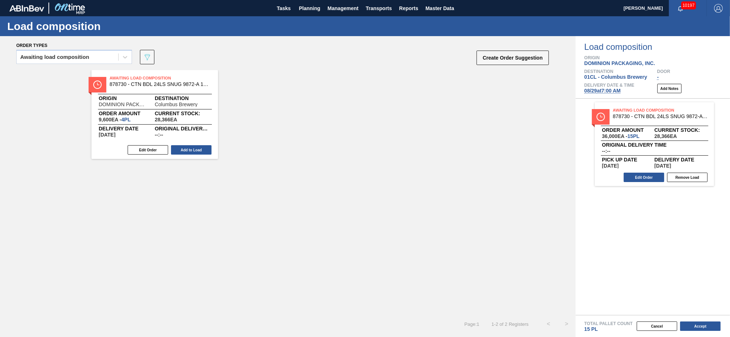
click at [193, 150] on button "Add to Load" at bounding box center [191, 149] width 40 height 9
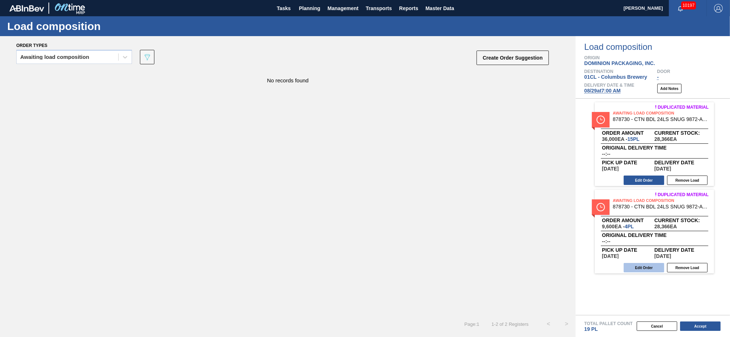
click at [644, 271] on button "Edit Order" at bounding box center [643, 267] width 40 height 9
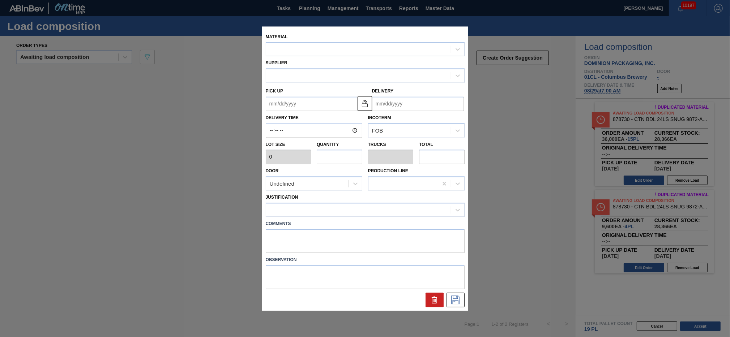
type input "2,400"
type input "4"
type input "0.167"
type input "9,600"
type up "[DATE]"
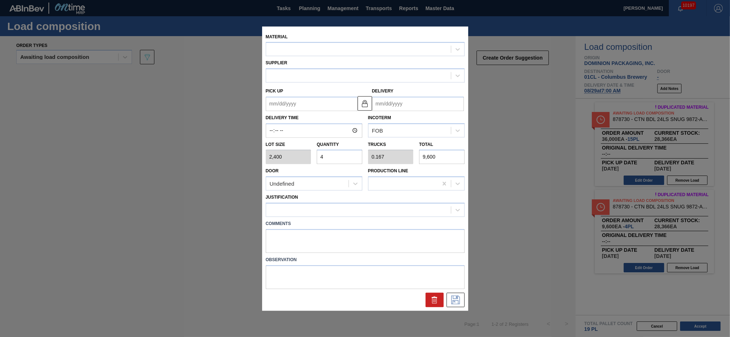
type input "[DATE]"
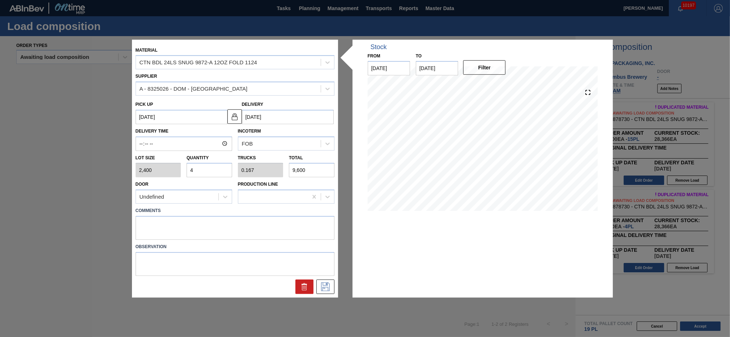
click at [219, 172] on input "4" at bounding box center [209, 170] width 46 height 14
type input "0"
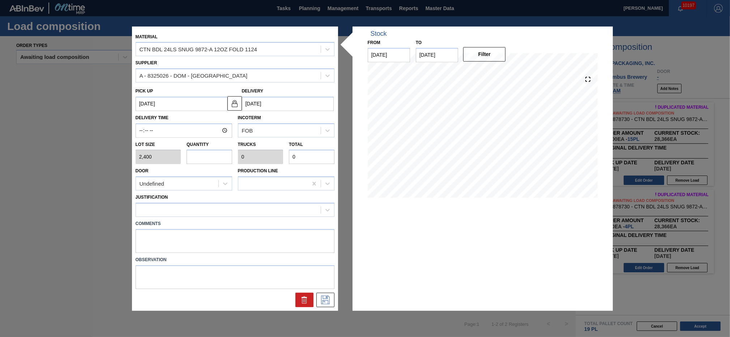
type input "5"
type input "0.208"
type input "12,000"
type input "5"
click at [216, 206] on div at bounding box center [228, 210] width 185 height 10
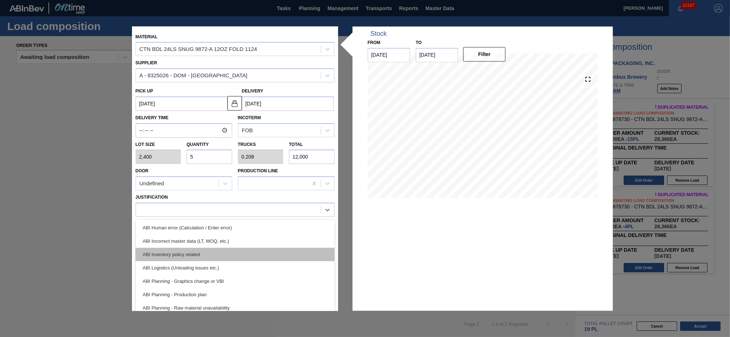
scroll to position [16, 0]
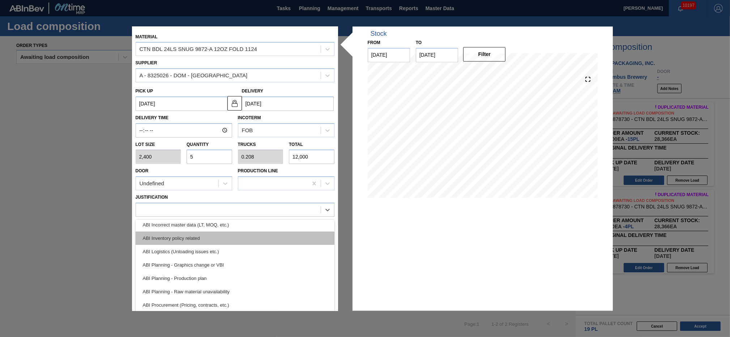
click at [216, 237] on div "ABI Inventory policy related" at bounding box center [235, 238] width 199 height 13
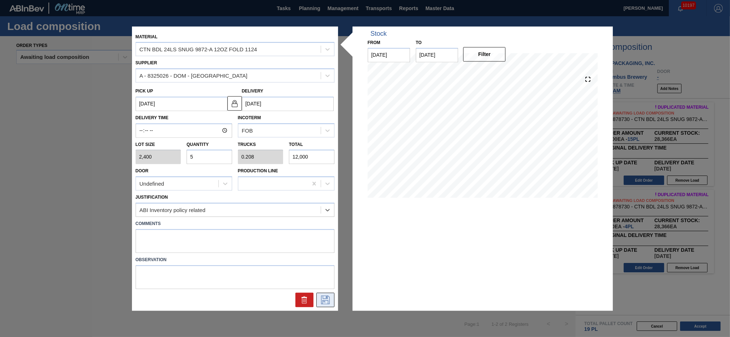
click at [323, 296] on icon at bounding box center [325, 300] width 12 height 9
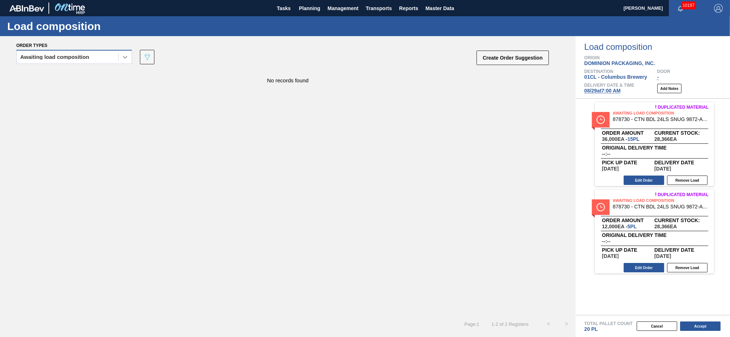
click at [119, 56] on div at bounding box center [125, 57] width 13 height 13
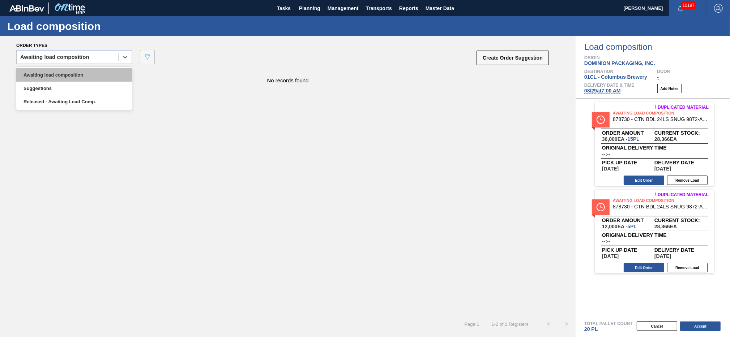
click at [85, 74] on div "Awaiting load composition" at bounding box center [74, 74] width 116 height 13
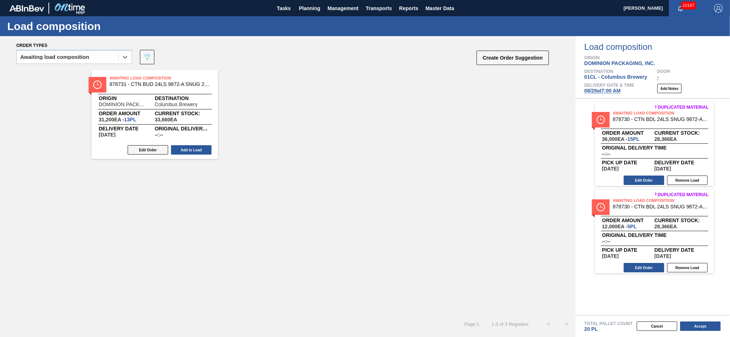
click at [155, 152] on button "Edit Order" at bounding box center [148, 149] width 40 height 9
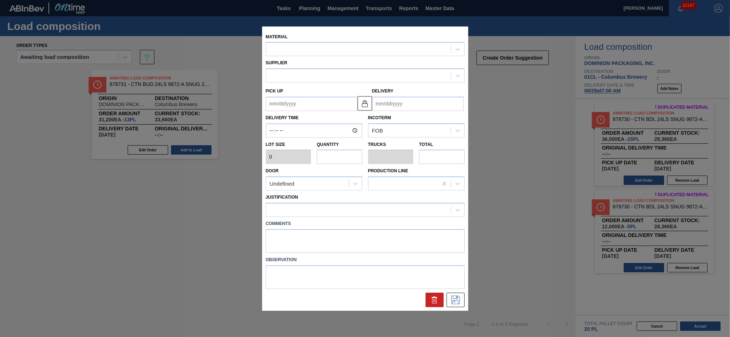
type input "2,400"
type input "13"
type input "0.542"
type input "31,200"
type up "[DATE]"
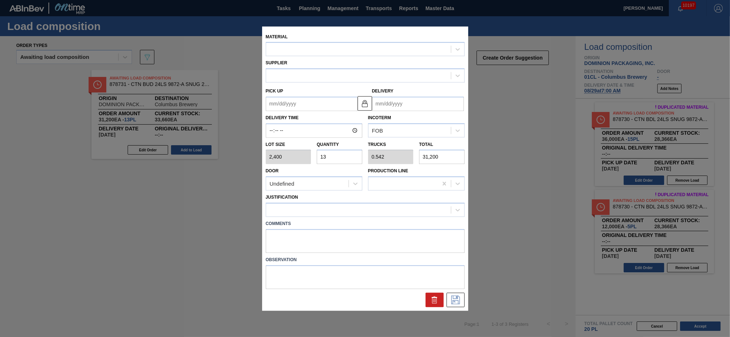
type input "[DATE]"
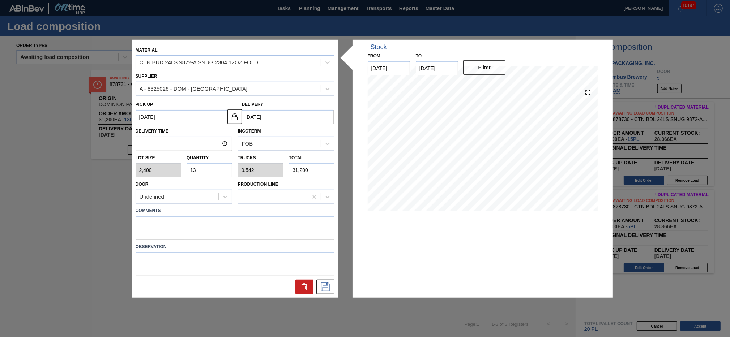
click at [195, 173] on input "13" at bounding box center [209, 170] width 46 height 14
type input "1"
type input "0.042"
type input "2,400"
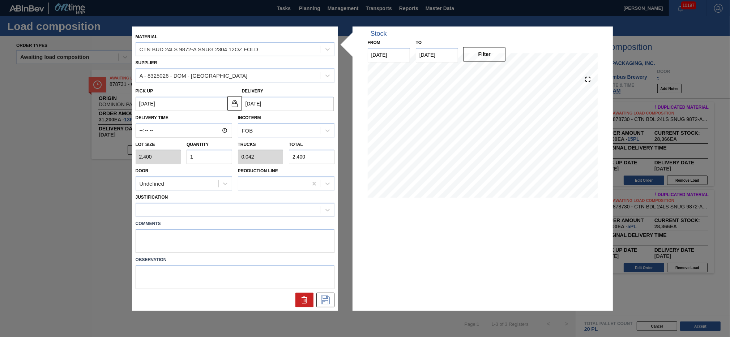
type input "0"
type input "4"
type input "0.167"
type input "9,600"
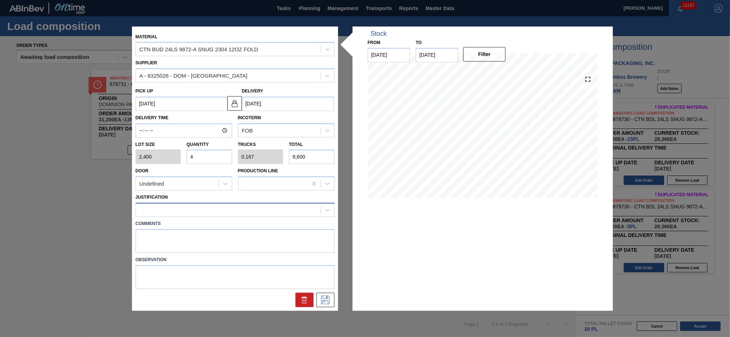
type input "4"
click at [169, 209] on div at bounding box center [228, 210] width 185 height 10
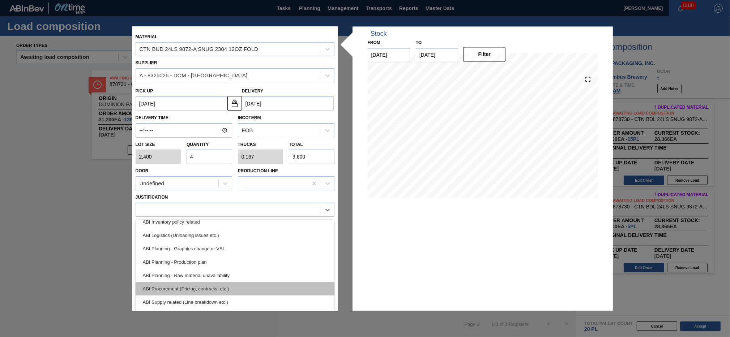
scroll to position [49, 0]
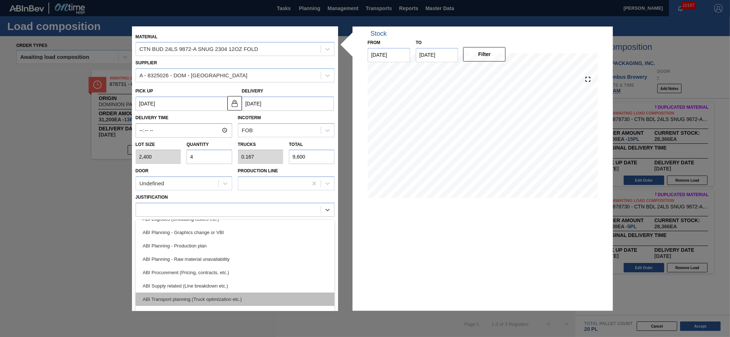
click at [211, 294] on div "ABI Transport planning (Truck optimization etc.)" at bounding box center [235, 299] width 199 height 13
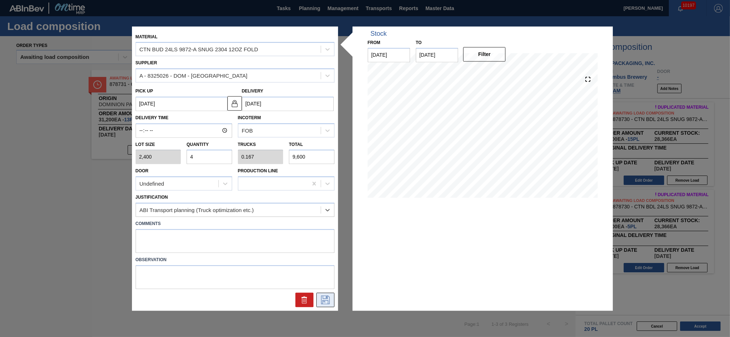
click at [330, 300] on icon at bounding box center [325, 300] width 12 height 9
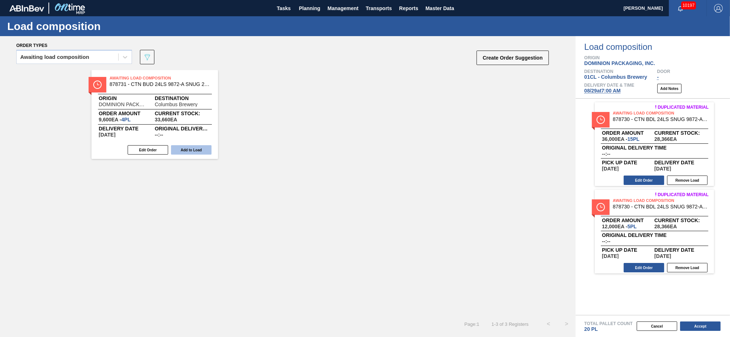
click at [199, 148] on button "Add to Load" at bounding box center [191, 149] width 40 height 9
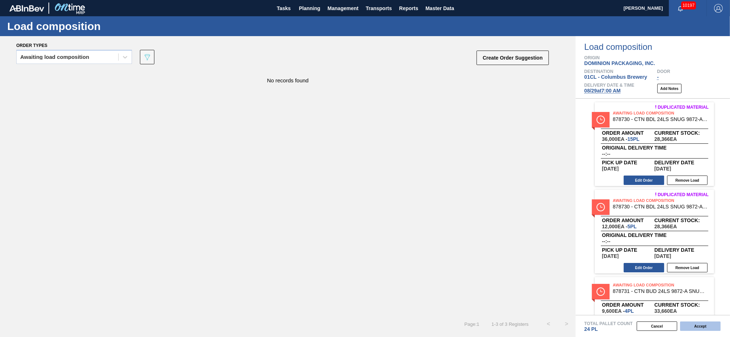
click at [703, 325] on button "Accept" at bounding box center [700, 326] width 40 height 9
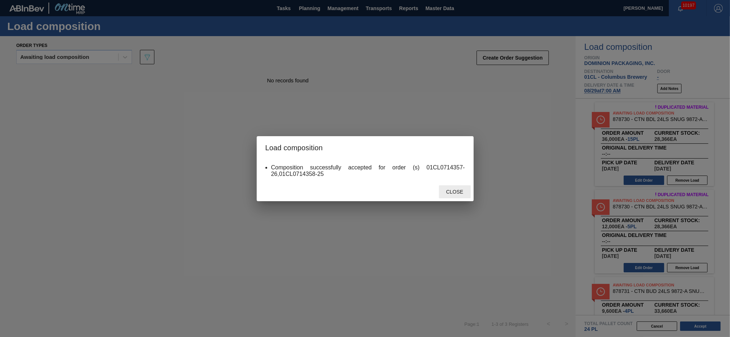
click at [454, 192] on span "Close" at bounding box center [454, 192] width 29 height 6
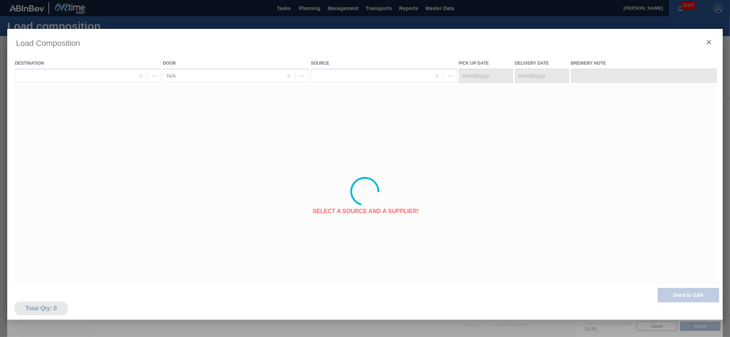
type Date "[DATE]"
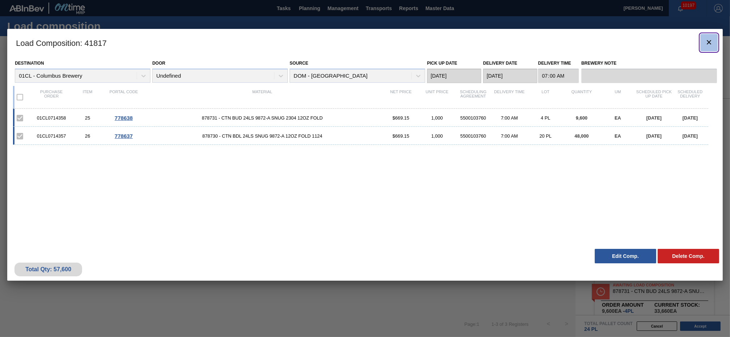
click at [712, 39] on icon "botão de ícone" at bounding box center [708, 42] width 9 height 9
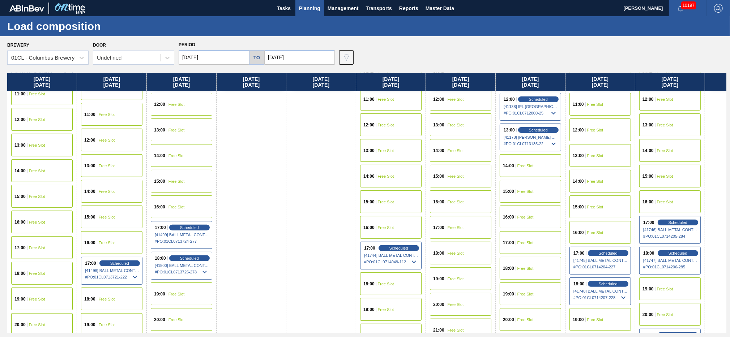
scroll to position [425, 0]
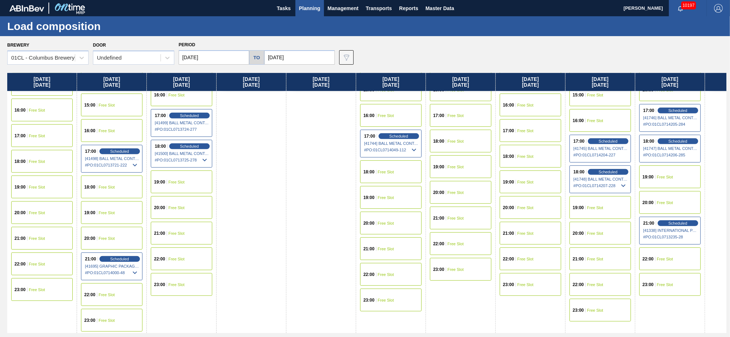
click at [33, 238] on span "Free Slot" at bounding box center [37, 238] width 16 height 4
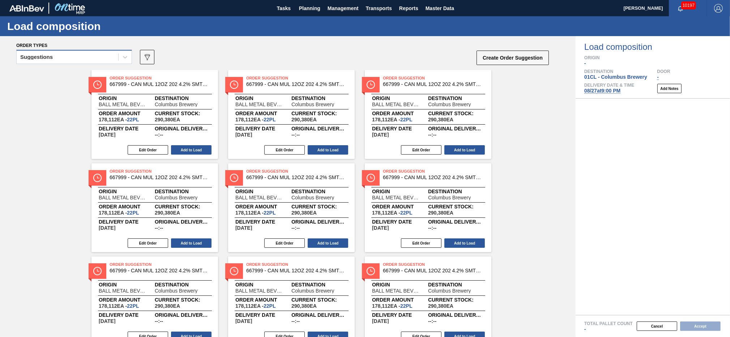
click at [112, 58] on div "Suggestions" at bounding box center [68, 57] width 102 height 10
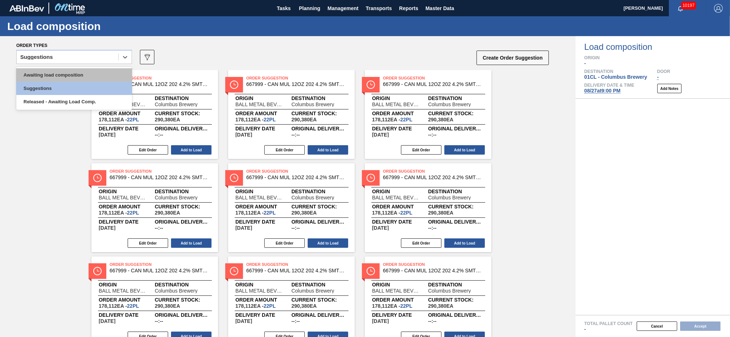
click at [88, 76] on div "Awaiting load composition" at bounding box center [74, 74] width 116 height 13
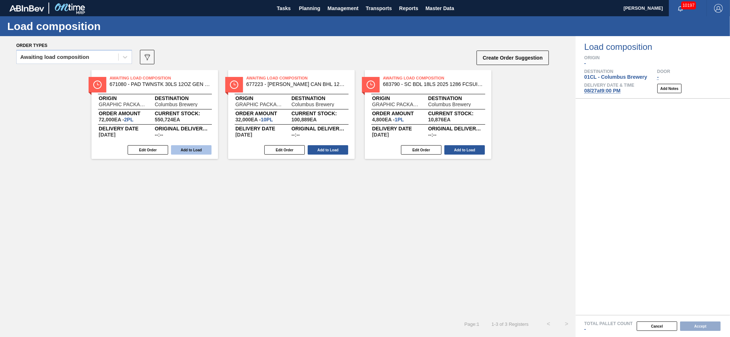
click at [193, 153] on button "Add to Load" at bounding box center [191, 149] width 40 height 9
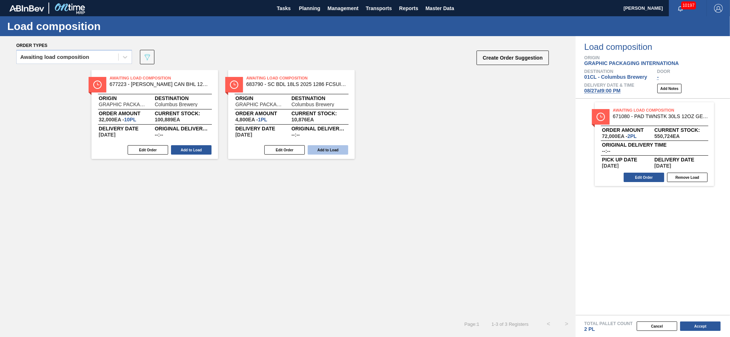
click at [320, 150] on button "Add to Load" at bounding box center [328, 149] width 40 height 9
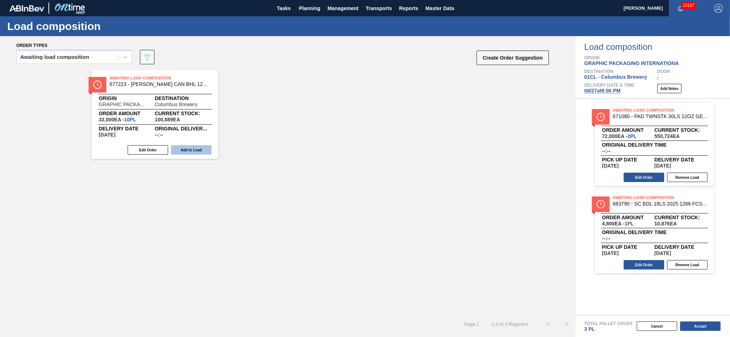
click at [197, 150] on button "Add to Load" at bounding box center [191, 149] width 40 height 9
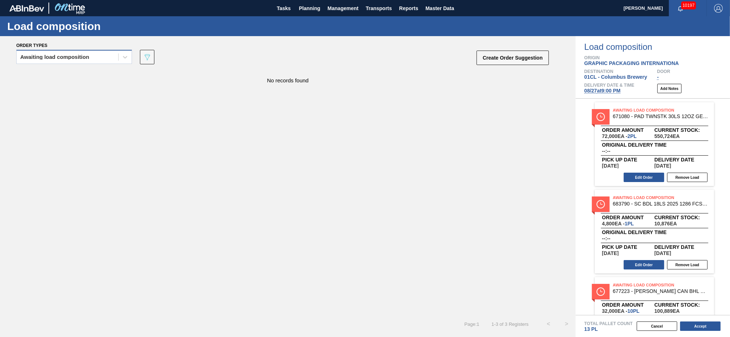
click at [93, 56] on div "Awaiting load composition" at bounding box center [68, 57] width 102 height 10
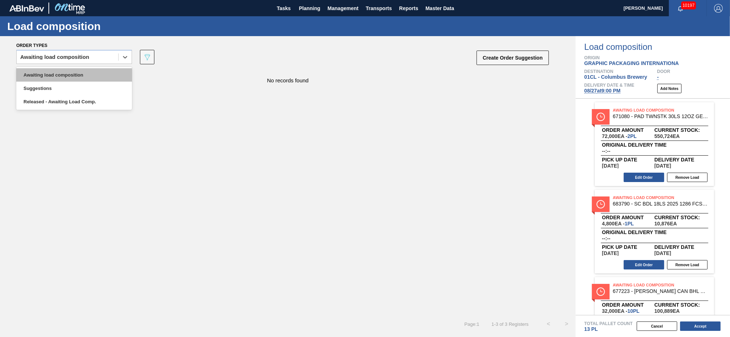
click at [73, 75] on div "Awaiting load composition" at bounding box center [74, 74] width 116 height 13
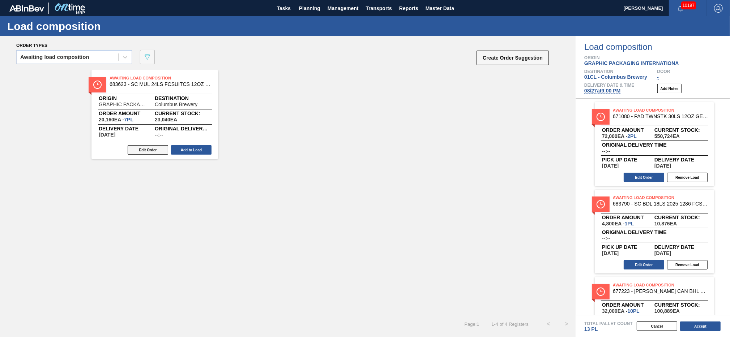
click at [142, 149] on button "Edit Order" at bounding box center [148, 149] width 40 height 9
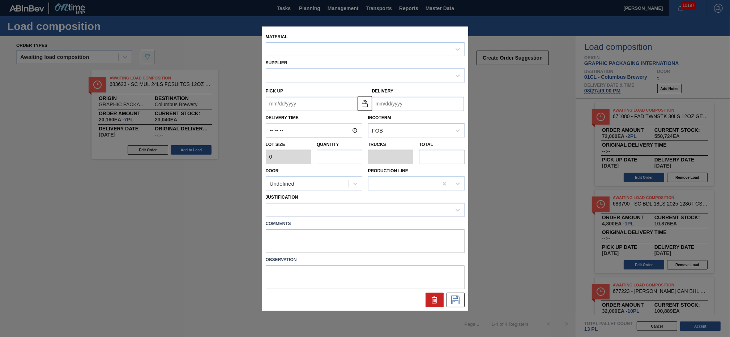
type input "2,880"
type input "7"
type input "0.269"
type input "20,160"
type up "[DATE]"
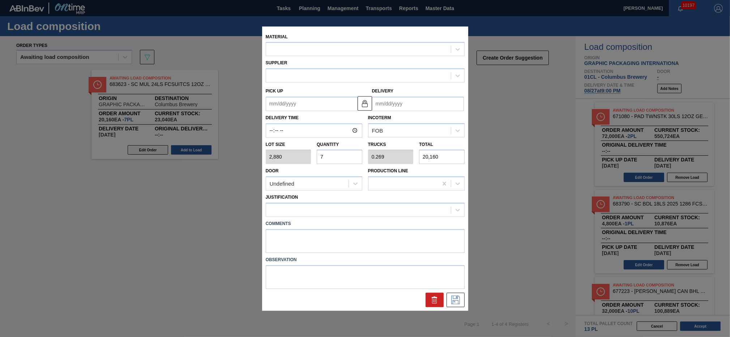
type input "[DATE]"
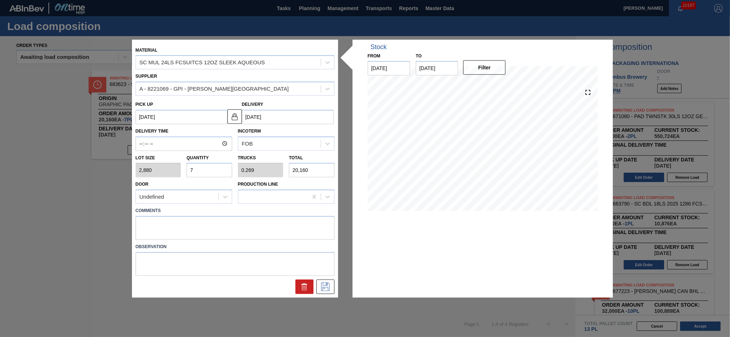
click at [206, 172] on input "7" at bounding box center [209, 170] width 46 height 14
type input "0"
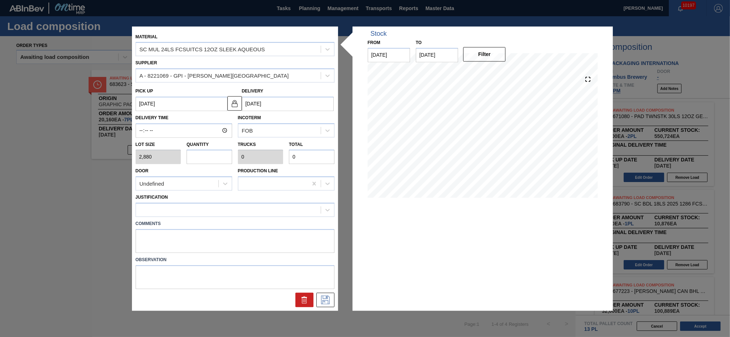
type input "4"
type input "0.154"
type input "11,520"
type input "4"
drag, startPoint x: 297, startPoint y: 218, endPoint x: 293, endPoint y: 216, distance: 3.7
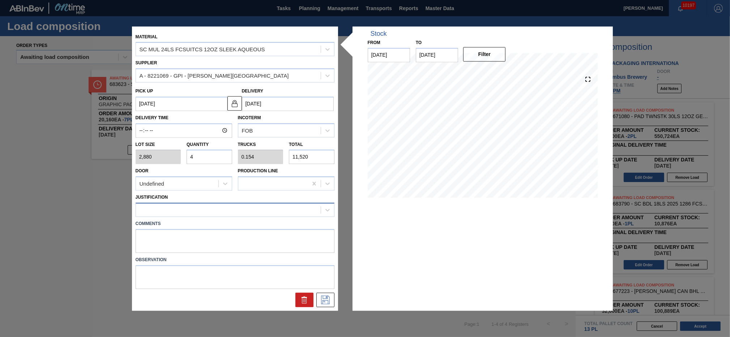
click at [293, 216] on div "Material SC MUL 24LS FCSUITCS 12OZ SLEEK AQUEOUS Supplier A - 8221069 - GPI - W…" at bounding box center [235, 168] width 199 height 277
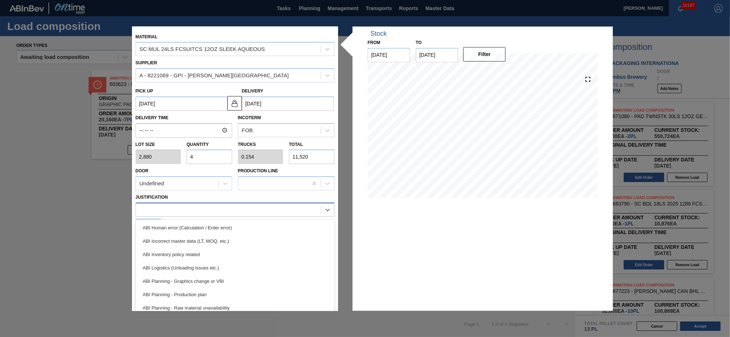
drag, startPoint x: 293, startPoint y: 216, endPoint x: 291, endPoint y: 206, distance: 10.0
click at [291, 206] on div at bounding box center [228, 210] width 185 height 10
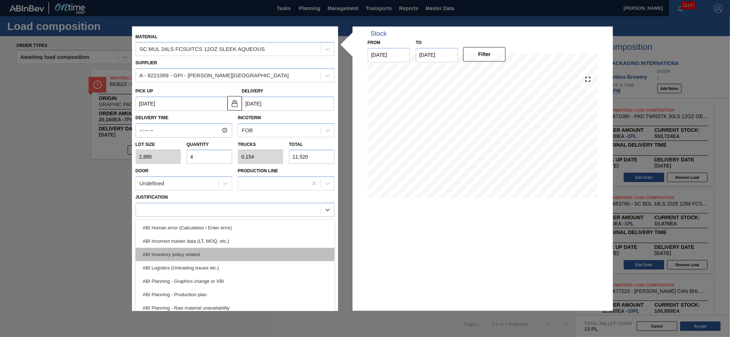
scroll to position [16, 0]
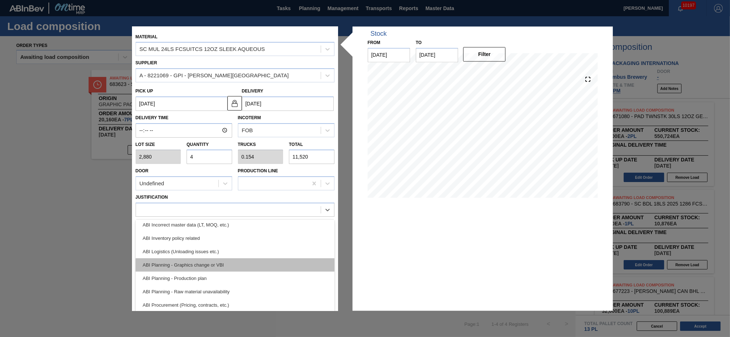
click at [244, 264] on div "ABI Planning - Graphics change or VBI" at bounding box center [235, 264] width 199 height 13
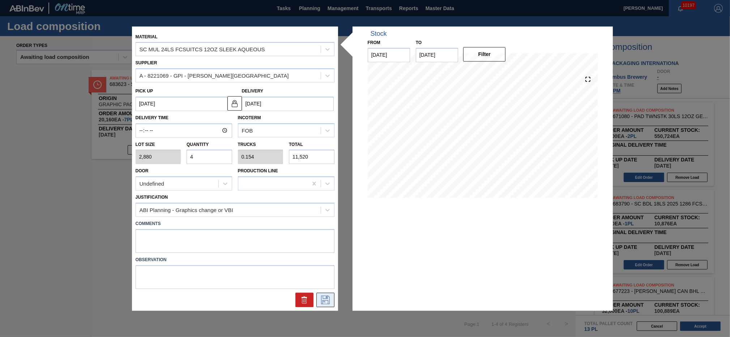
click at [318, 299] on button at bounding box center [325, 300] width 18 height 14
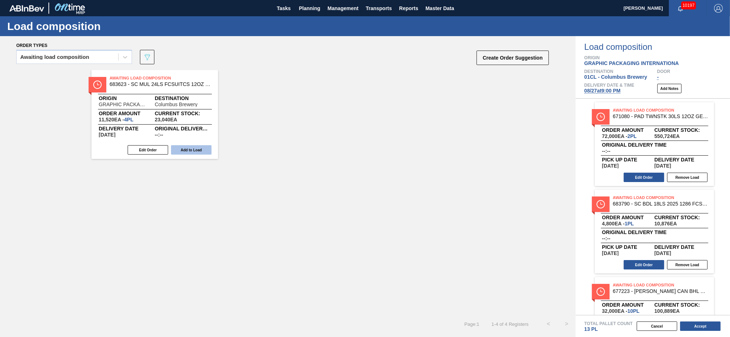
click at [193, 150] on button "Add to Load" at bounding box center [191, 149] width 40 height 9
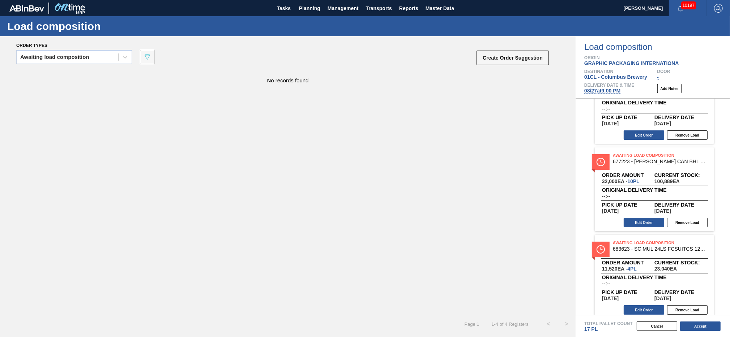
scroll to position [65, 0]
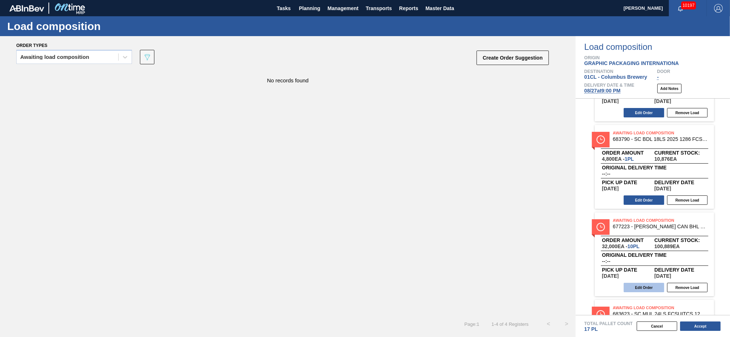
click at [634, 284] on button "Edit Order" at bounding box center [643, 287] width 40 height 9
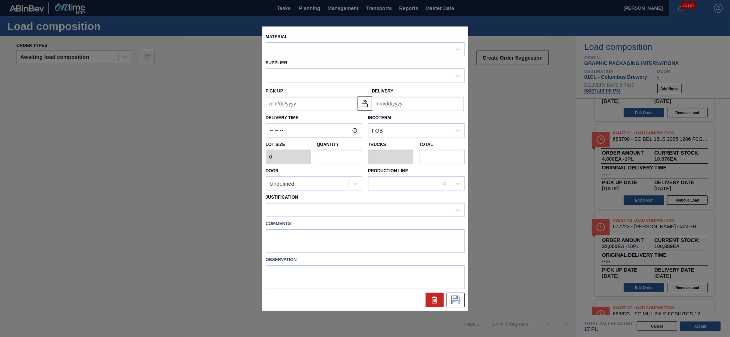
type input "3,200"
type input "10"
type input "0.385"
type input "32,000"
type up "[DATE]"
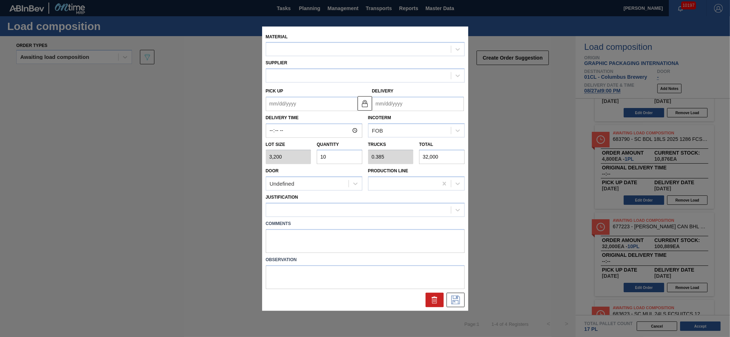
type input "[DATE]"
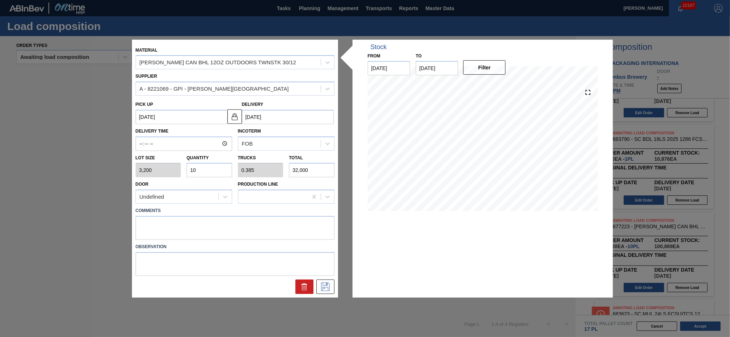
click at [228, 166] on input "10" at bounding box center [209, 170] width 46 height 14
type input "1"
type input "0.038"
type input "3,200"
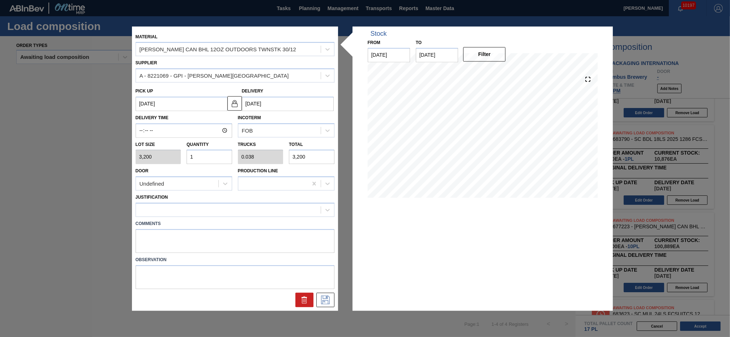
type input "19"
type input "0.731"
type input "60,800"
type input "19"
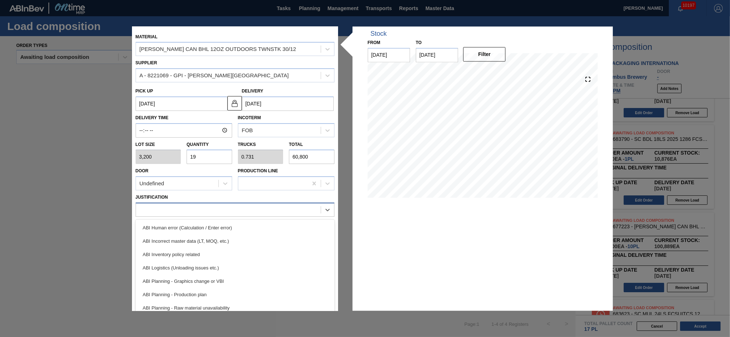
click at [269, 206] on div at bounding box center [228, 210] width 185 height 10
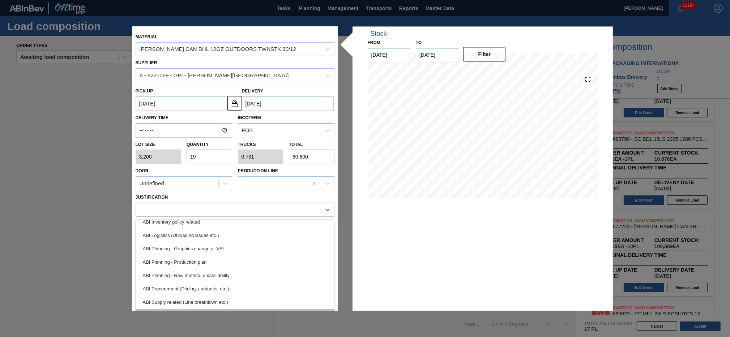
scroll to position [49, 0]
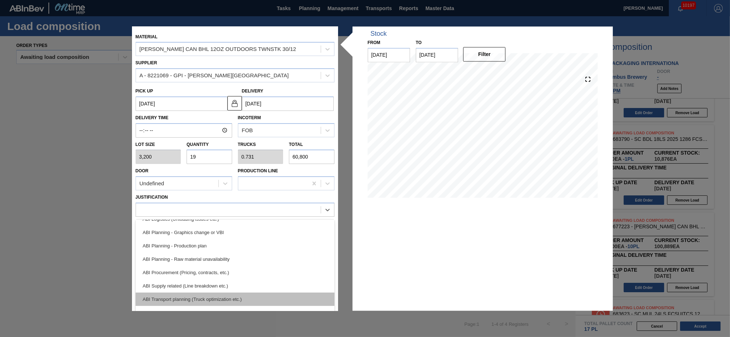
click at [251, 297] on div "ABI Transport planning (Truck optimization etc.)" at bounding box center [235, 299] width 199 height 13
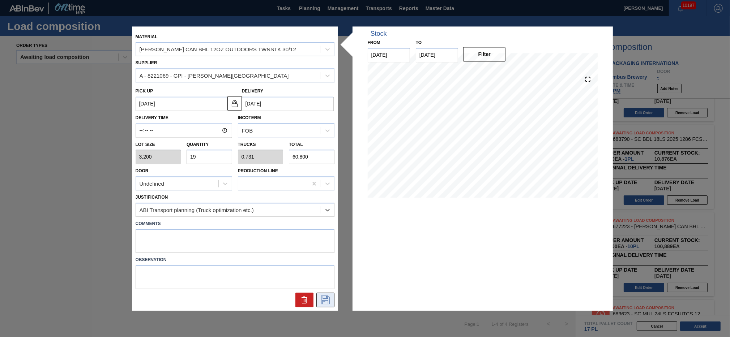
click at [325, 298] on icon at bounding box center [325, 300] width 12 height 9
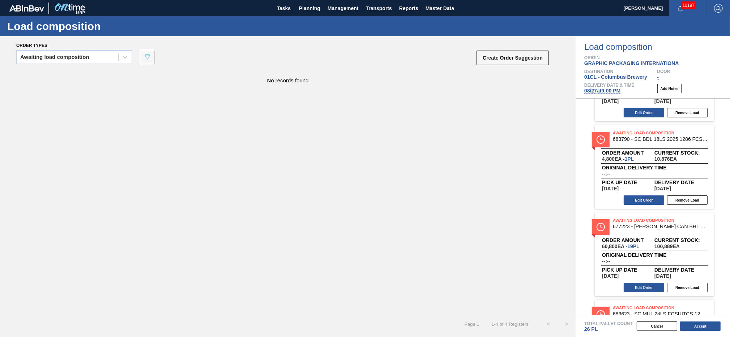
scroll to position [65, 0]
click at [697, 326] on button "Accept" at bounding box center [700, 326] width 40 height 9
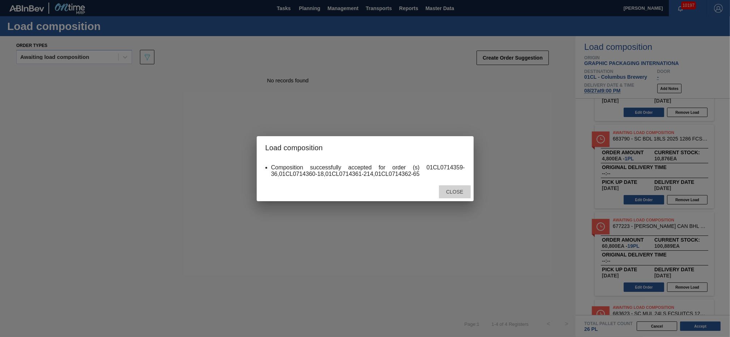
click at [452, 195] on div "Close" at bounding box center [455, 191] width 32 height 13
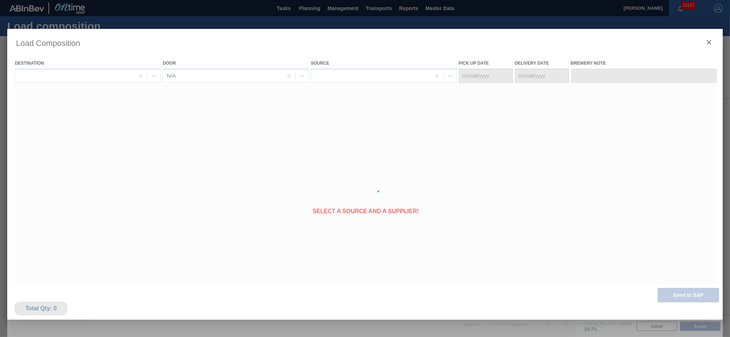
type Date "[DATE]"
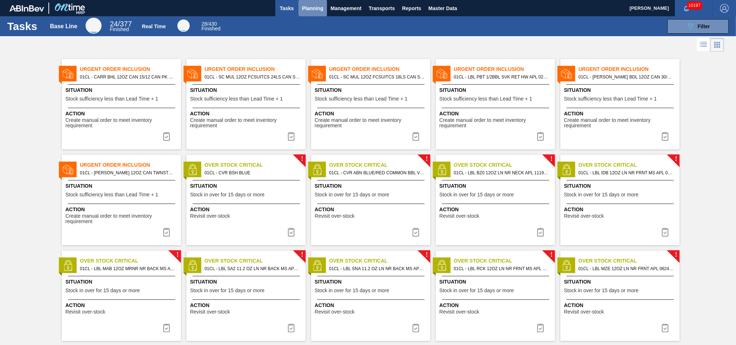
click at [310, 9] on span "Planning" at bounding box center [312, 8] width 21 height 9
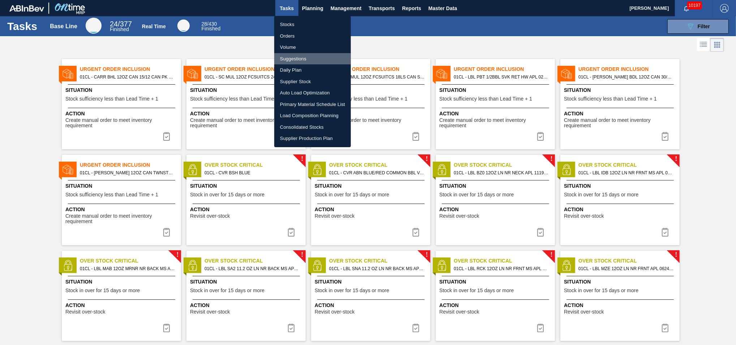
click at [297, 59] on li "Suggestions" at bounding box center [312, 59] width 77 height 12
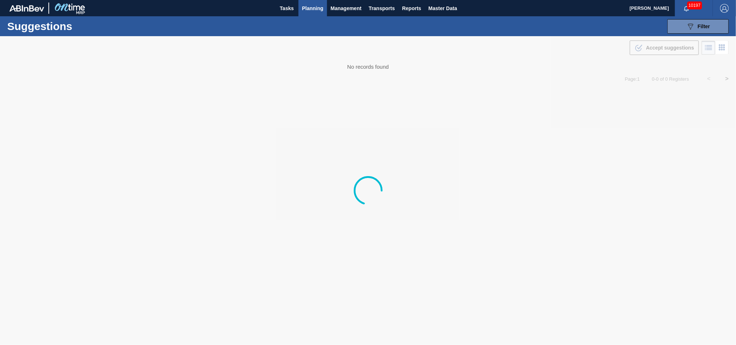
type from "[DATE]"
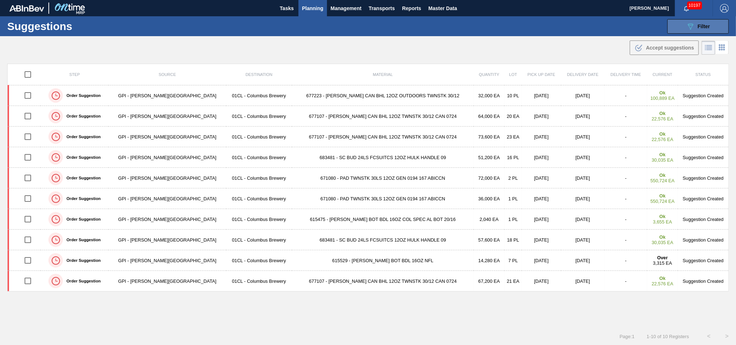
click at [689, 25] on icon "089F7B8B-B2A5-4AFE-B5C0-19BA573D28AC" at bounding box center [690, 26] width 9 height 9
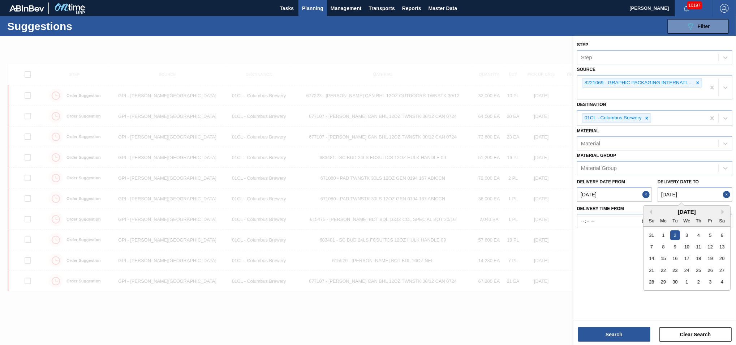
click at [700, 193] on to "[DATE]" at bounding box center [695, 194] width 75 height 14
click at [711, 254] on div "19" at bounding box center [710, 258] width 10 height 10
type to "[DATE]"
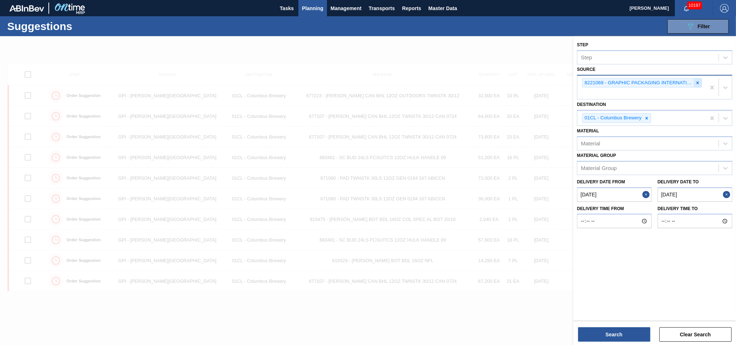
click at [700, 83] on icon at bounding box center [697, 82] width 5 height 5
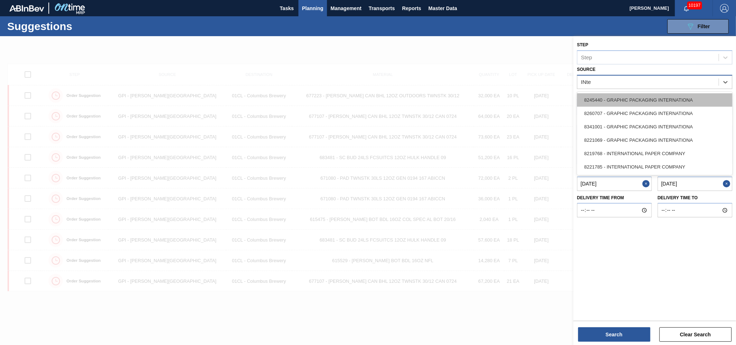
type input "INter"
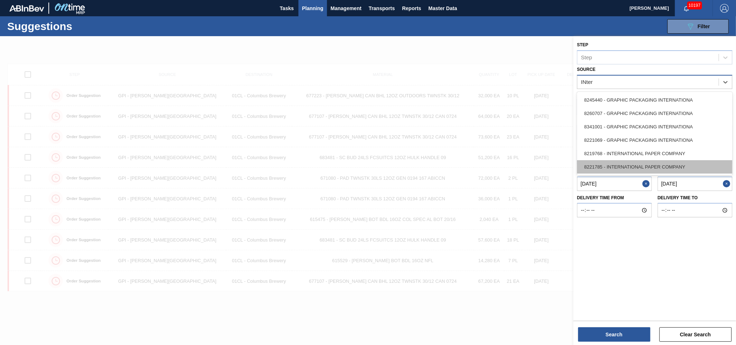
click at [654, 162] on div "8221785 - INTERNATIONAL PAPER COMPANY" at bounding box center [654, 166] width 155 height 13
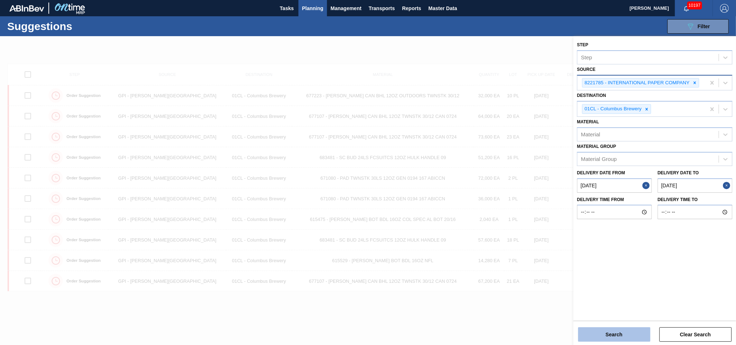
click at [610, 331] on button "Search" at bounding box center [614, 334] width 72 height 14
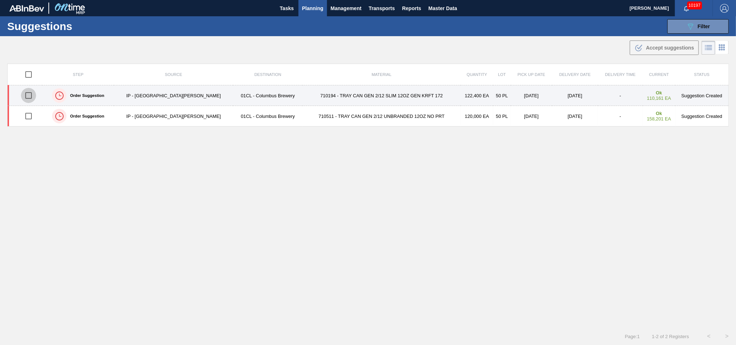
click at [28, 96] on input "checkbox" at bounding box center [28, 95] width 15 height 15
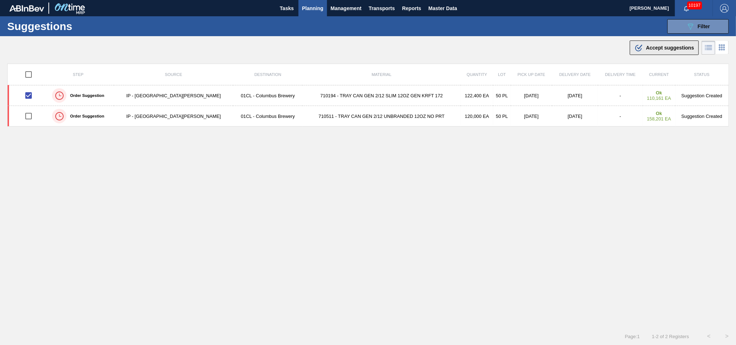
click at [643, 49] on div ".b{fill:var(--color-action-default)} Accept suggestions" at bounding box center [665, 47] width 60 height 9
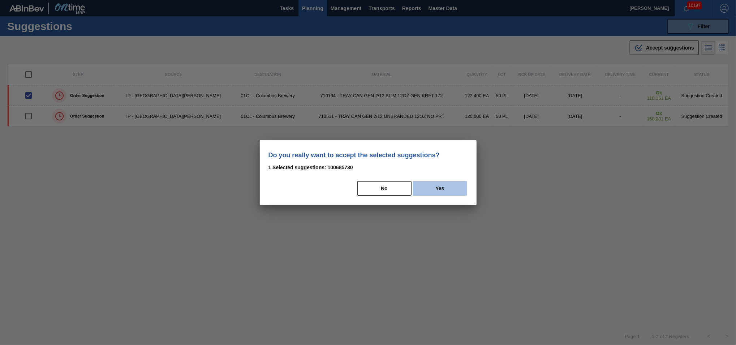
click at [435, 184] on button "Yes" at bounding box center [440, 188] width 54 height 14
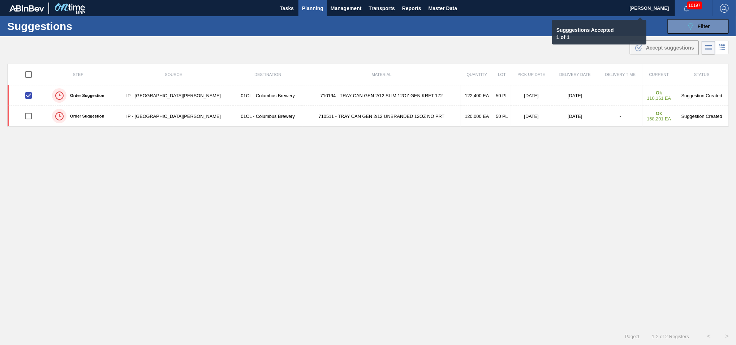
checkbox input "false"
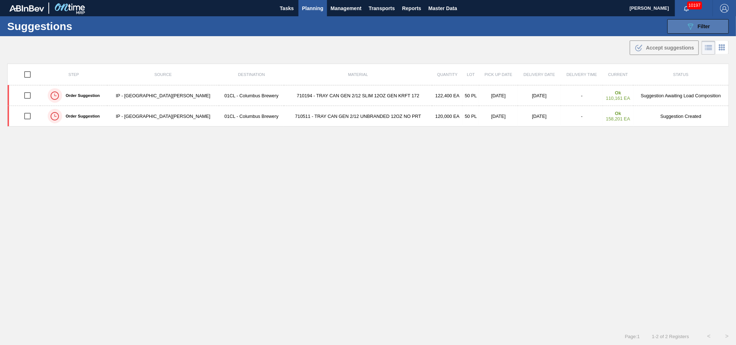
click at [689, 29] on icon at bounding box center [690, 26] width 5 height 6
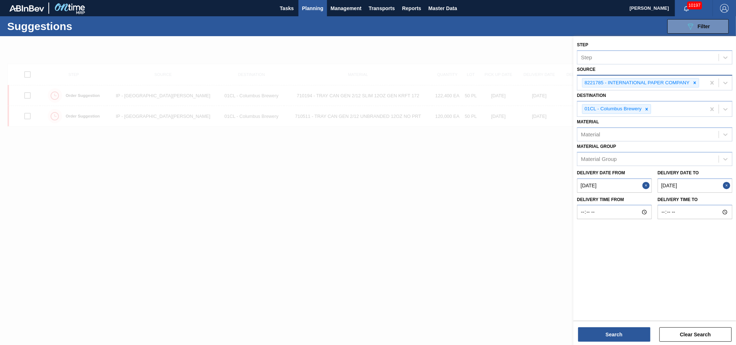
click at [470, 210] on div at bounding box center [368, 208] width 736 height 345
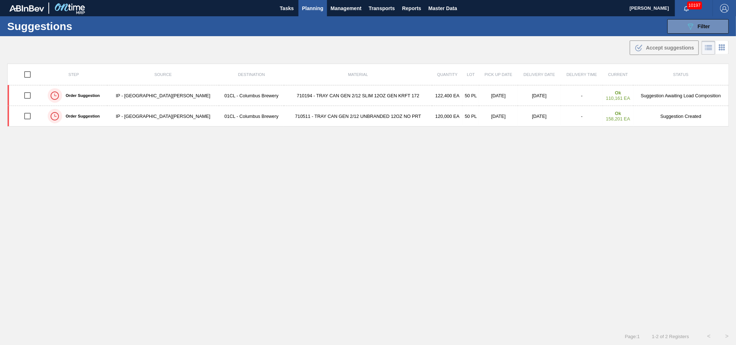
click at [313, 9] on span "Planning" at bounding box center [312, 8] width 21 height 9
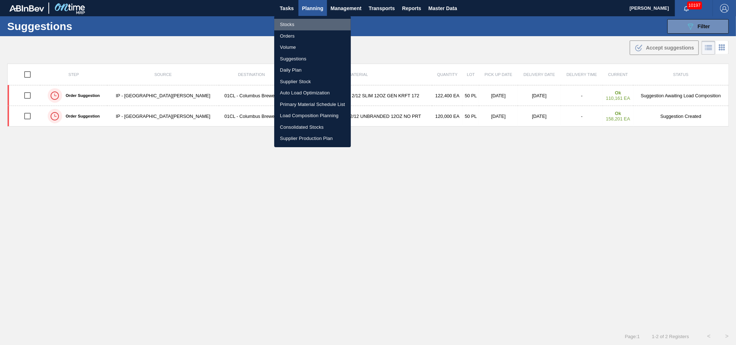
click at [294, 27] on li "Stocks" at bounding box center [312, 25] width 77 height 12
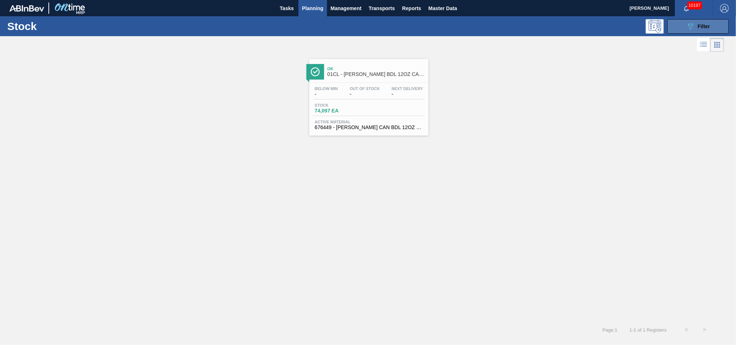
click at [695, 29] on icon "089F7B8B-B2A5-4AFE-B5C0-19BA573D28AC" at bounding box center [690, 26] width 9 height 9
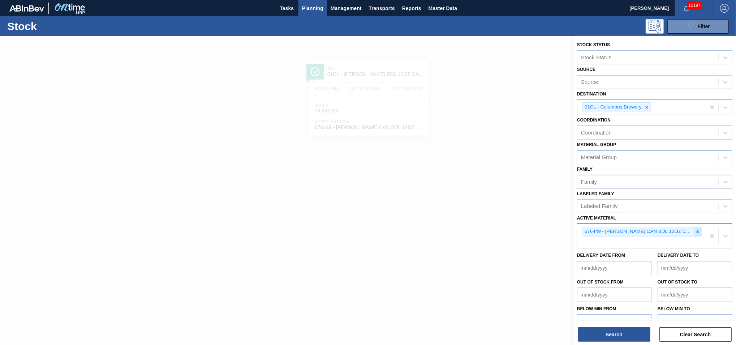
click at [701, 230] on div at bounding box center [698, 231] width 8 height 9
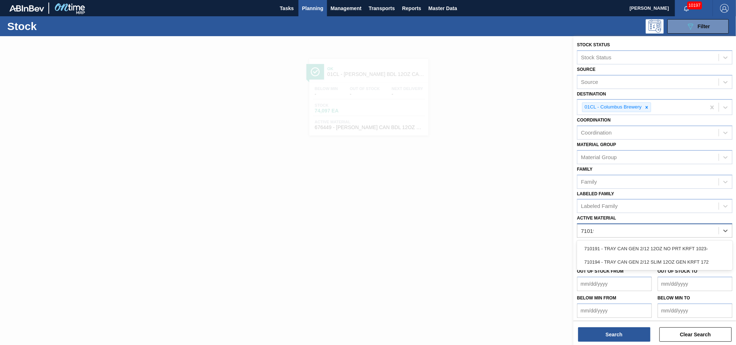
type Material "710194"
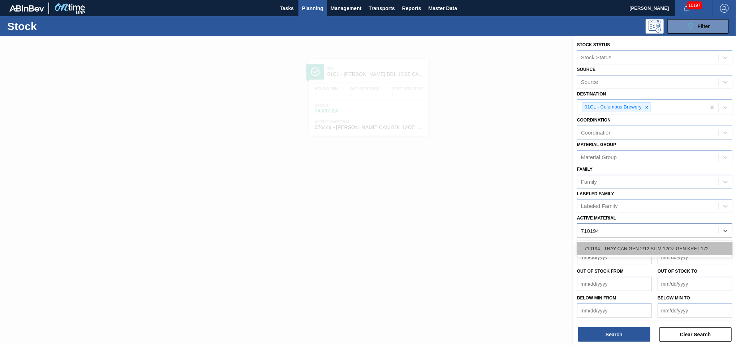
click at [680, 244] on div "710194 - TRAY CAN GEN 2/12 SLIM 12OZ GEN KRFT 172" at bounding box center [654, 248] width 155 height 13
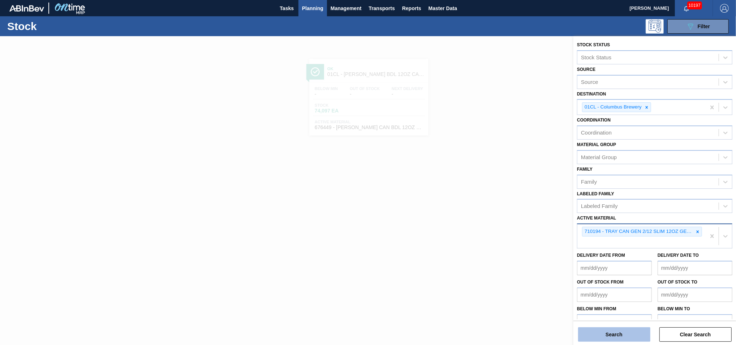
click at [620, 338] on button "Search" at bounding box center [614, 334] width 72 height 14
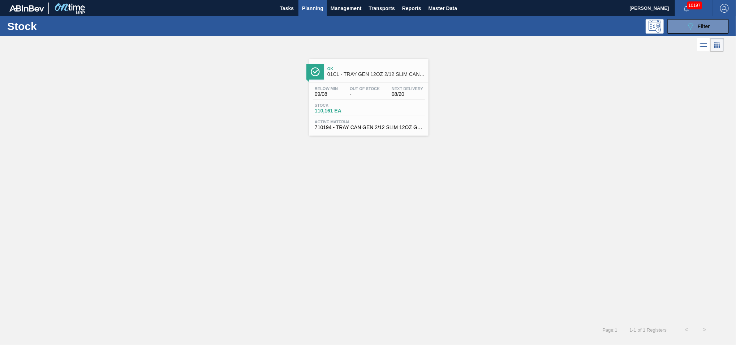
click at [373, 115] on div "Stock 110,161 EA" at bounding box center [369, 109] width 112 height 13
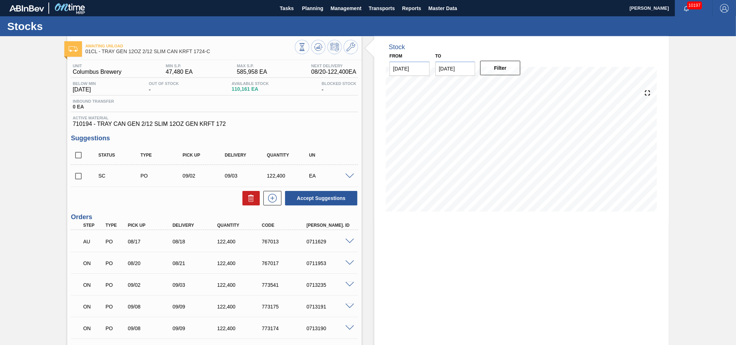
scroll to position [52, 0]
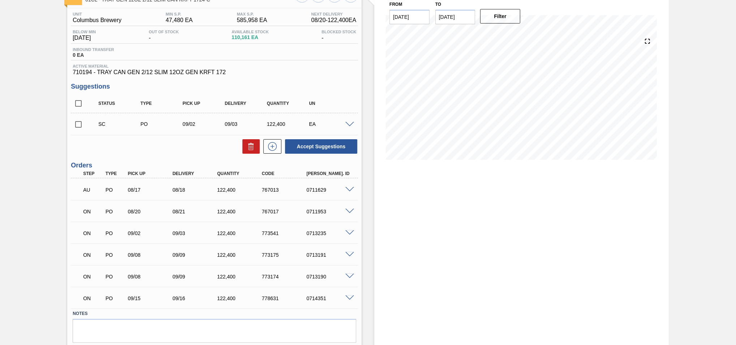
click at [349, 234] on span at bounding box center [349, 232] width 9 height 5
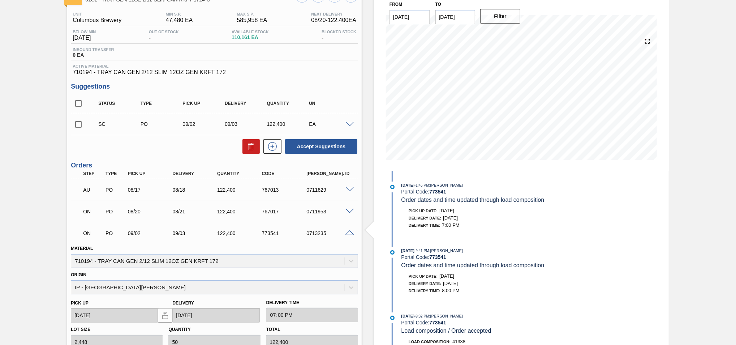
scroll to position [207, 0]
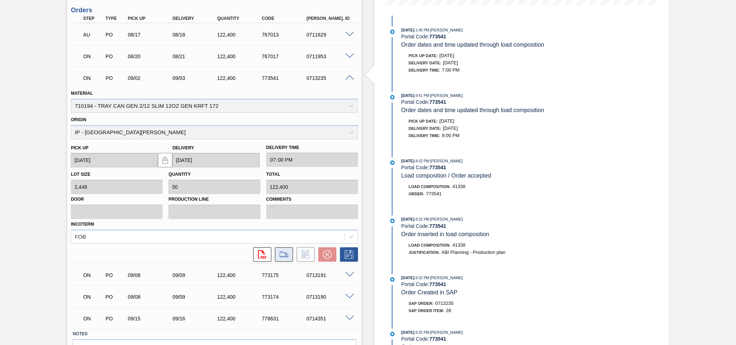
click at [284, 254] on icon at bounding box center [284, 254] width 12 height 9
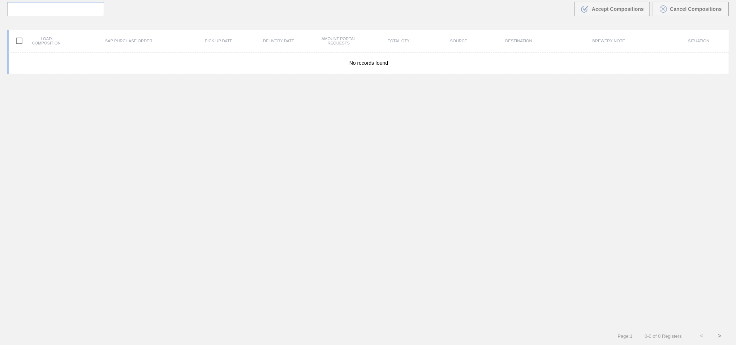
scroll to position [52, 0]
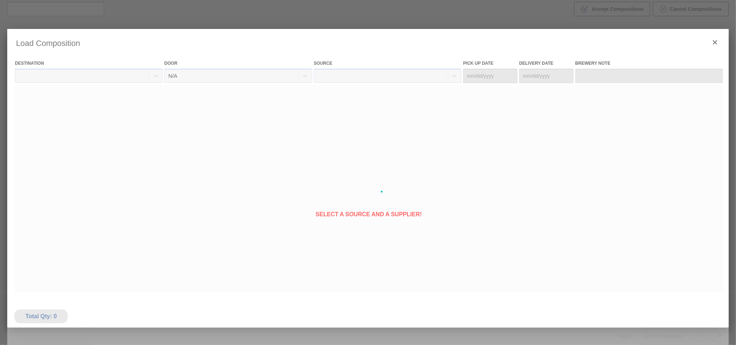
type Date "[DATE]"
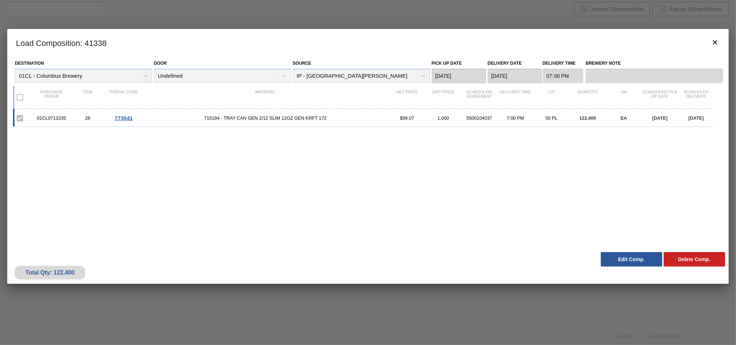
click at [625, 259] on button "Edit Comp." at bounding box center [631, 259] width 61 height 14
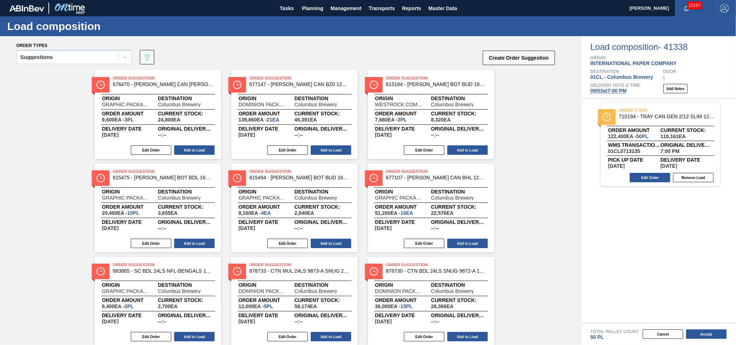
click at [610, 91] on span "[DATE] 7:00 PM" at bounding box center [608, 91] width 36 height 6
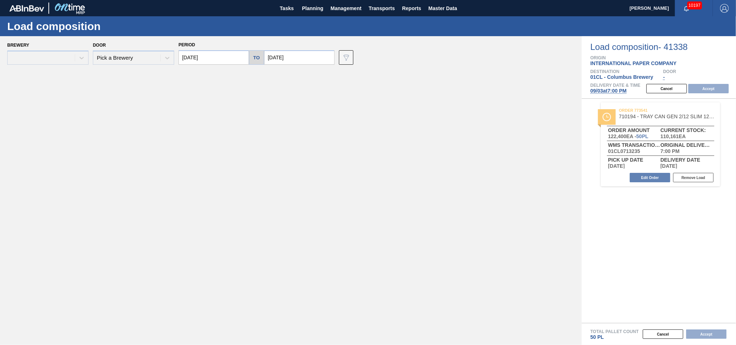
type input "[DATE]"
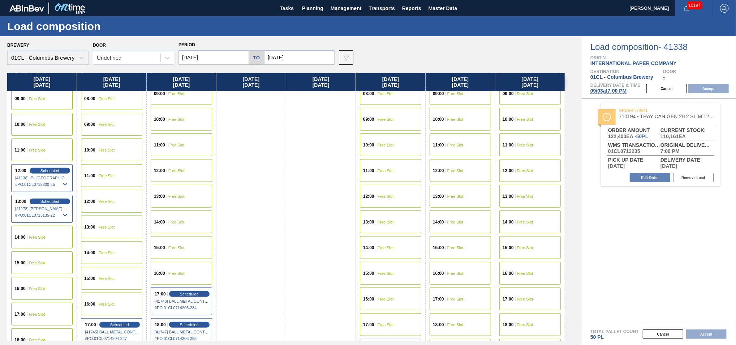
scroll to position [362, 0]
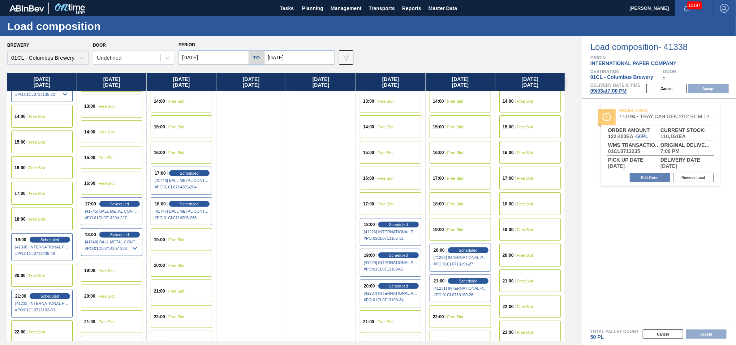
click at [176, 287] on div "21:00 Free Slot" at bounding box center [181, 290] width 61 height 23
click at [706, 89] on button "Accept" at bounding box center [708, 88] width 40 height 9
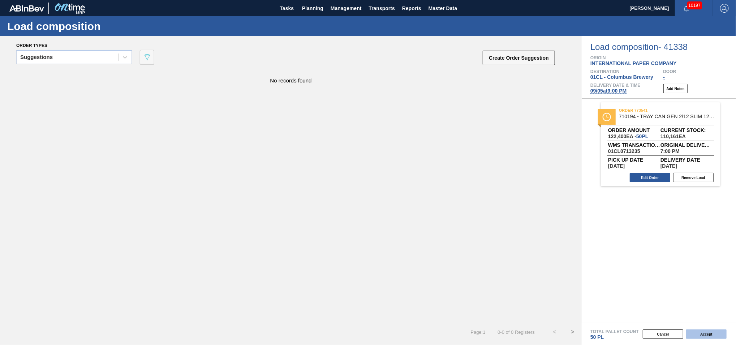
click at [701, 333] on button "Accept" at bounding box center [706, 333] width 40 height 9
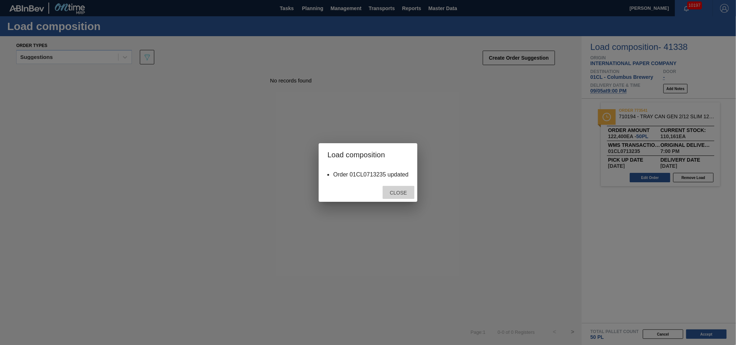
click at [406, 197] on div "Close" at bounding box center [399, 192] width 32 height 13
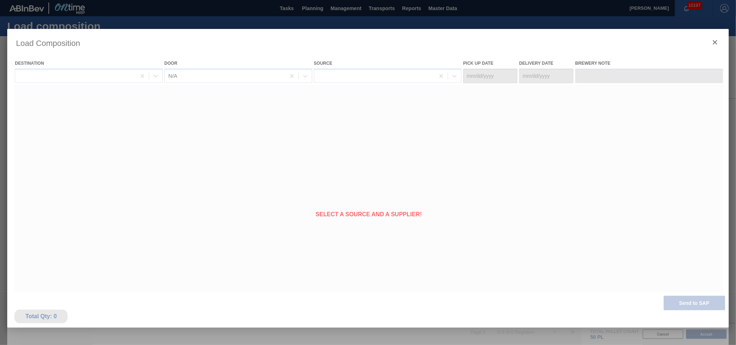
type Date "[DATE]"
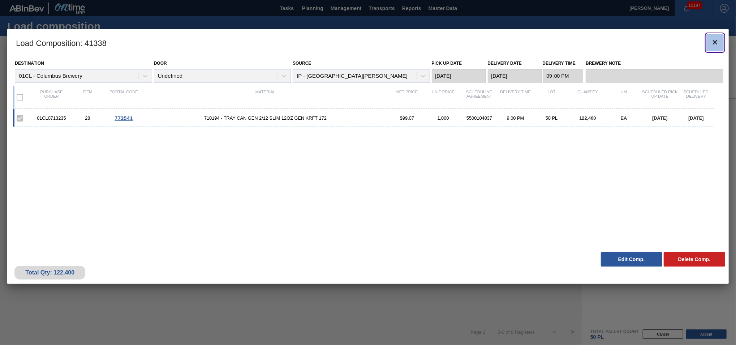
click at [719, 39] on icon "botão de ícone" at bounding box center [715, 42] width 9 height 9
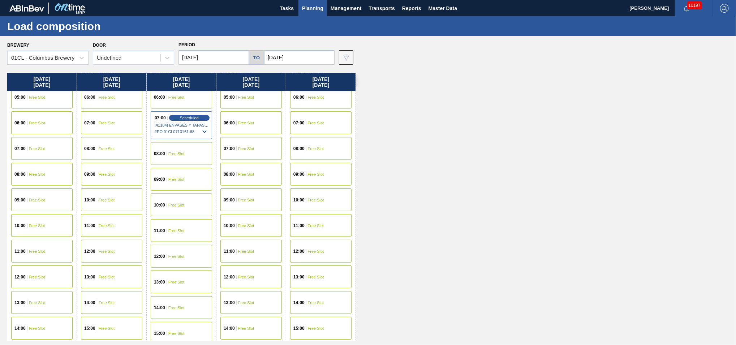
scroll to position [322, 0]
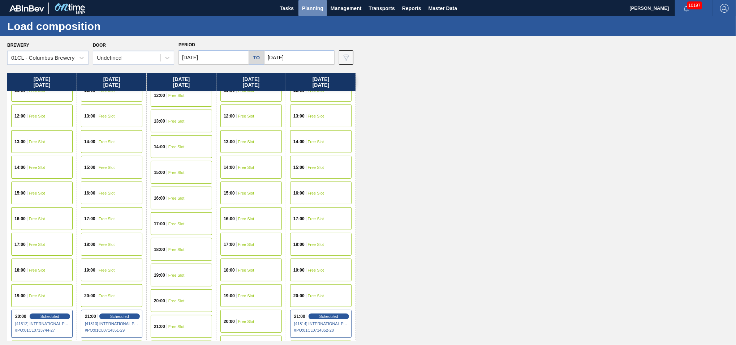
click at [318, 10] on span "Planning" at bounding box center [312, 8] width 21 height 9
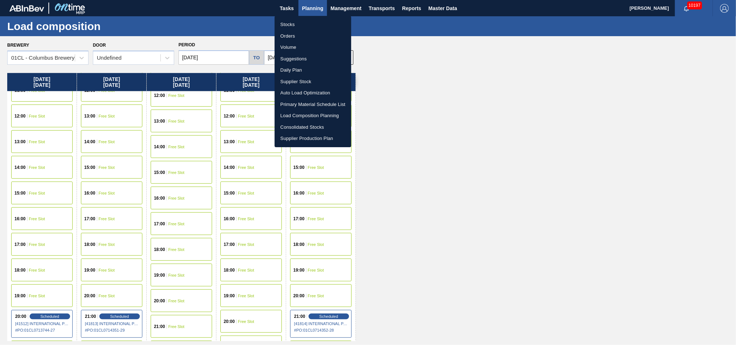
click at [297, 25] on li "Stocks" at bounding box center [313, 25] width 77 height 12
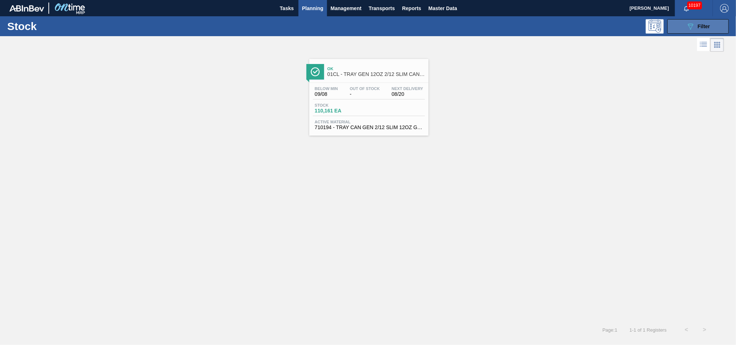
click at [689, 30] on icon "089F7B8B-B2A5-4AFE-B5C0-19BA573D28AC" at bounding box center [690, 26] width 9 height 9
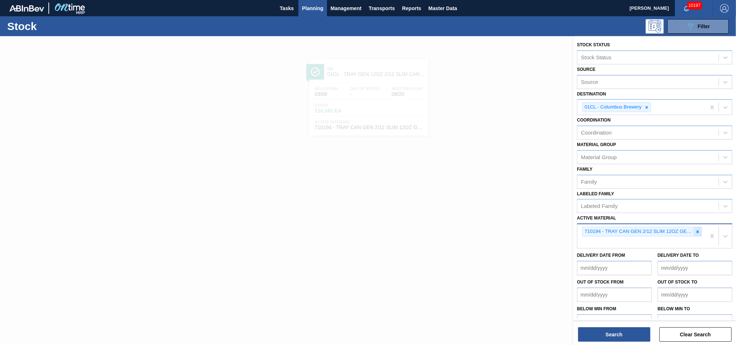
click at [695, 229] on icon at bounding box center [697, 231] width 5 height 5
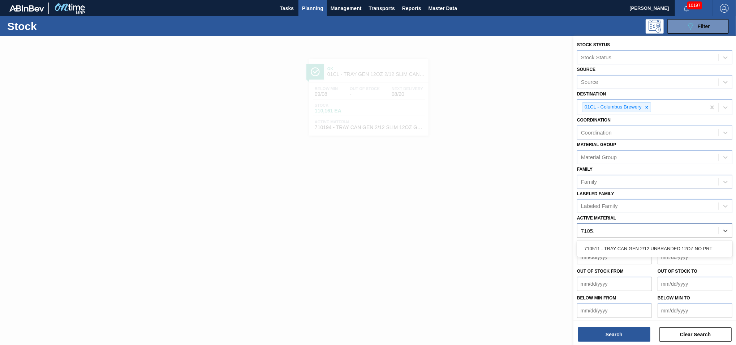
type Material "710511"
click at [669, 245] on div "710511 - TRAY CAN GEN 2/12 UNBRANDED 12OZ NO PRT" at bounding box center [654, 248] width 155 height 13
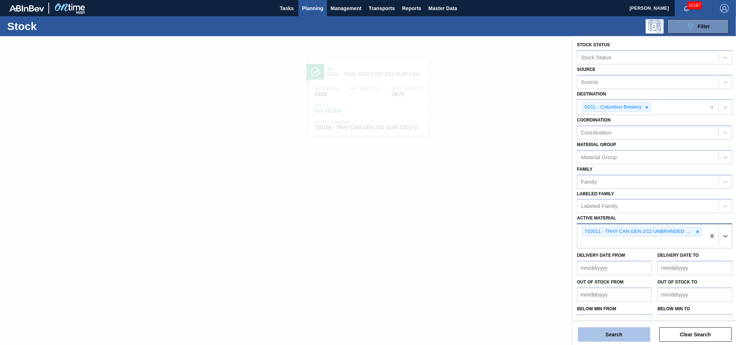
click at [609, 337] on button "Search" at bounding box center [614, 334] width 72 height 14
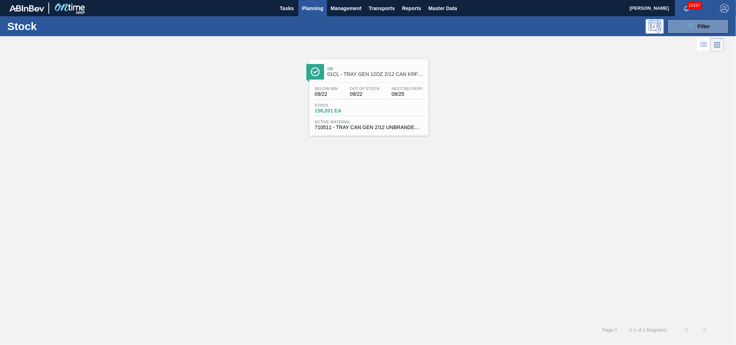
click at [345, 112] on span "158,201 EA" at bounding box center [340, 110] width 51 height 5
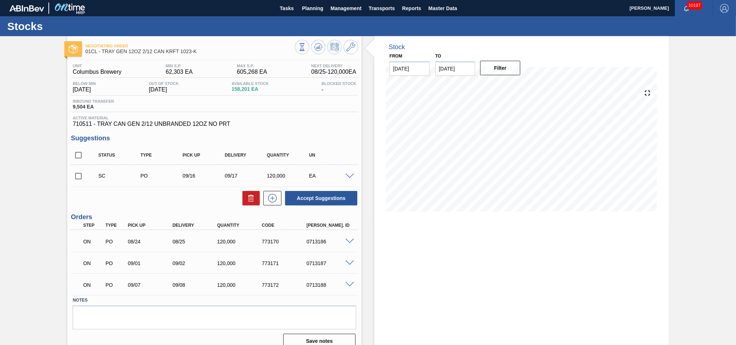
click at [348, 261] on span at bounding box center [349, 262] width 9 height 5
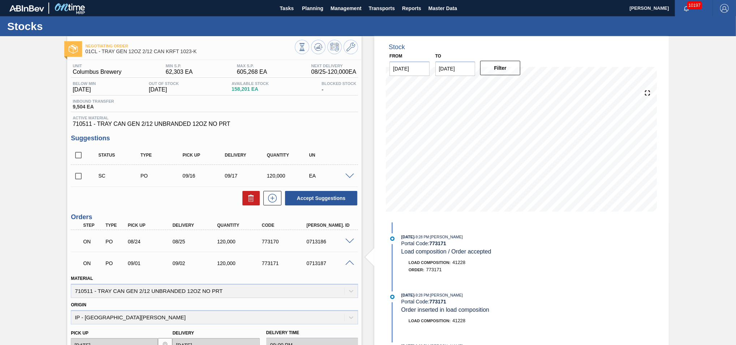
scroll to position [183, 0]
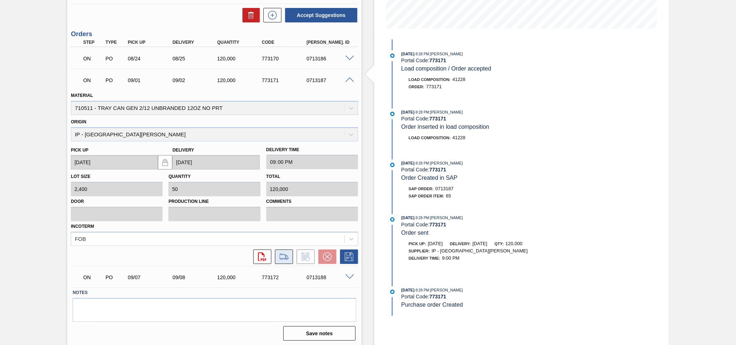
click at [285, 257] on icon at bounding box center [286, 257] width 3 height 4
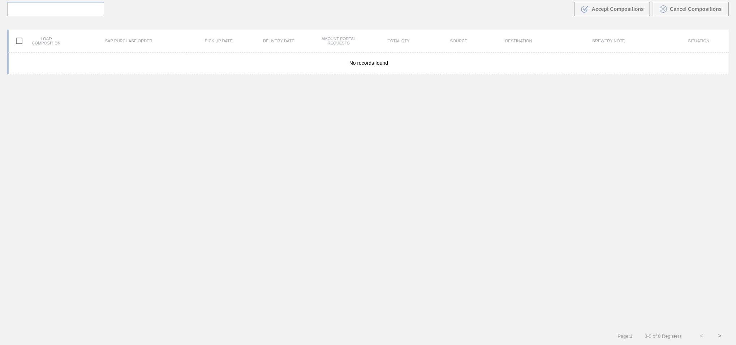
scroll to position [52, 0]
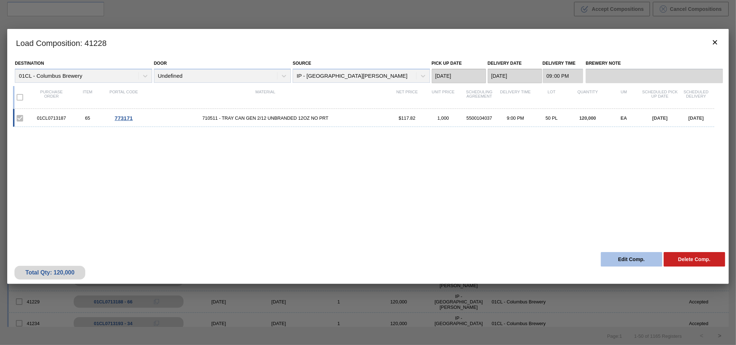
click at [622, 257] on button "Edit Comp." at bounding box center [631, 259] width 61 height 14
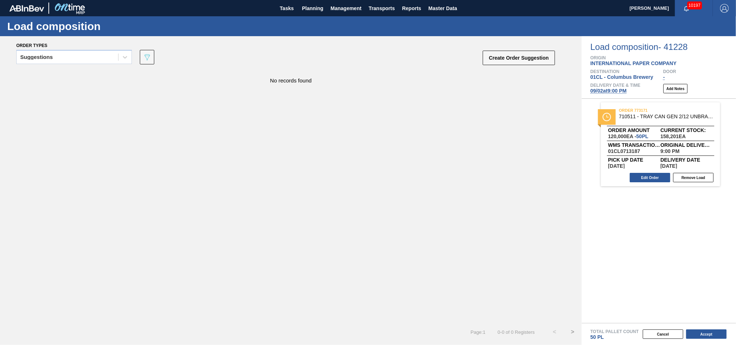
click at [610, 92] on span "[DATE] 9:00 PM" at bounding box center [608, 91] width 36 height 6
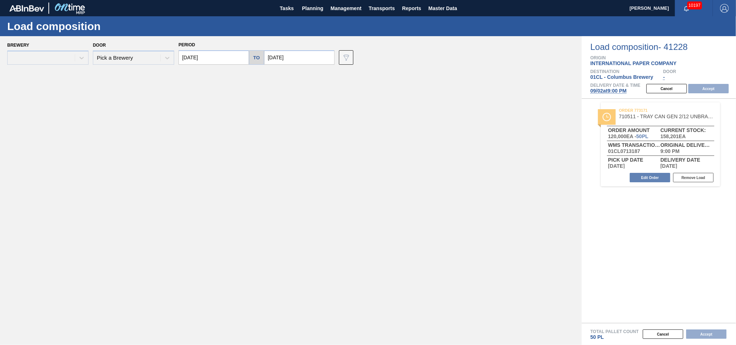
type input "[DATE]"
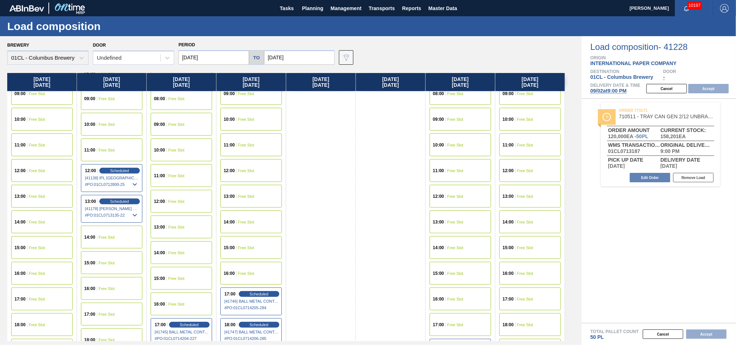
scroll to position [402, 0]
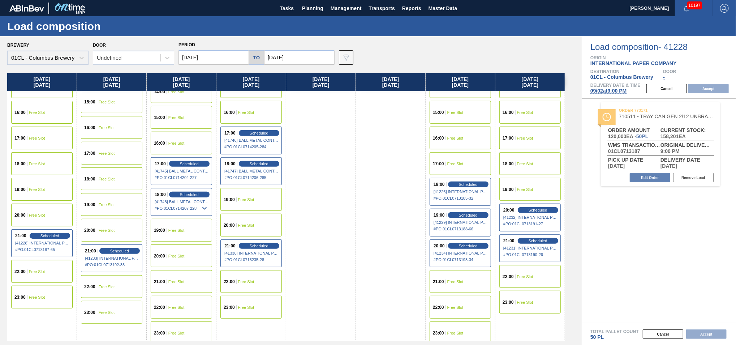
click at [532, 270] on div "22:00 Free Slot" at bounding box center [529, 276] width 61 height 23
click at [715, 90] on button "Accept" at bounding box center [708, 88] width 40 height 9
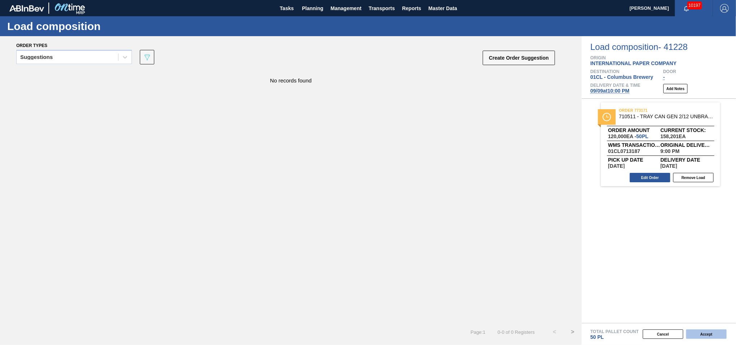
click at [706, 330] on button "Accept" at bounding box center [706, 333] width 40 height 9
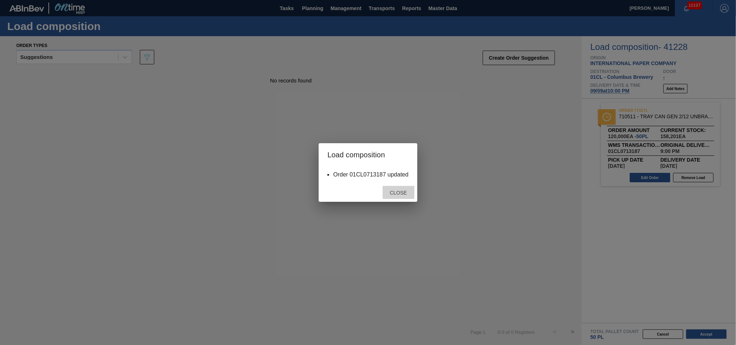
click at [398, 198] on div "Close" at bounding box center [399, 192] width 32 height 13
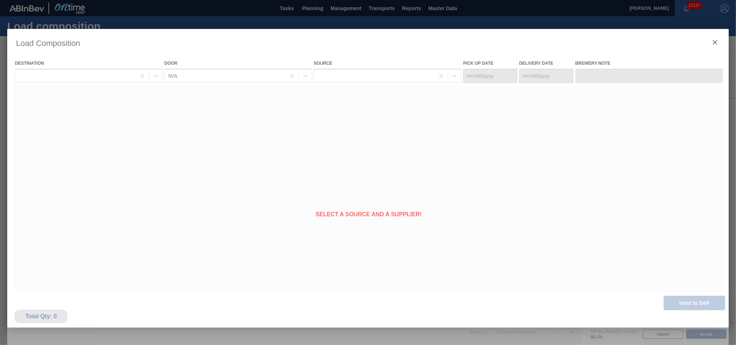
type Date "[DATE]"
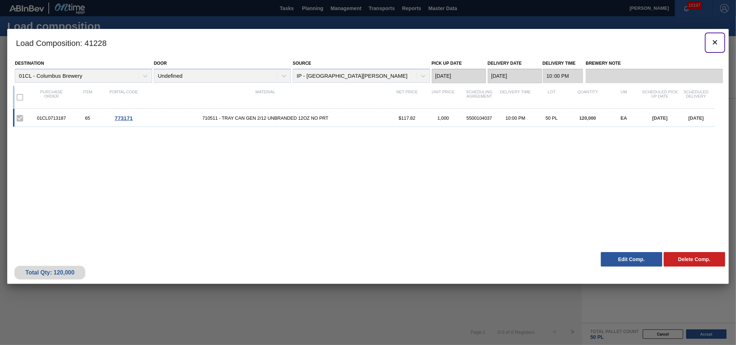
click at [715, 43] on icon "botão de ícone" at bounding box center [715, 42] width 9 height 9
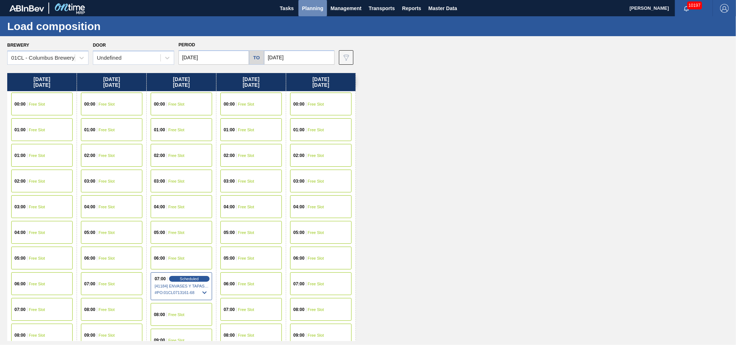
click at [319, 12] on span "Planning" at bounding box center [312, 8] width 21 height 9
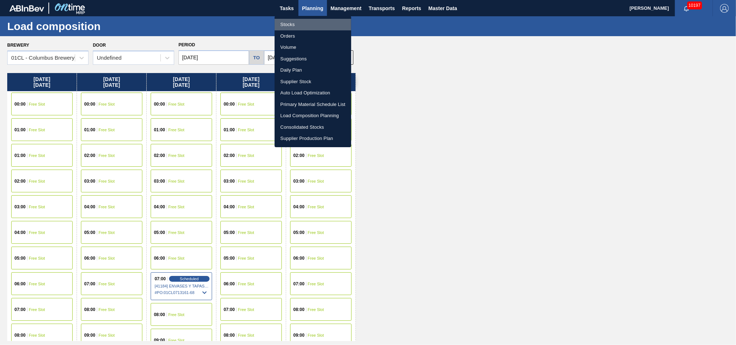
click at [296, 22] on li "Stocks" at bounding box center [313, 25] width 77 height 12
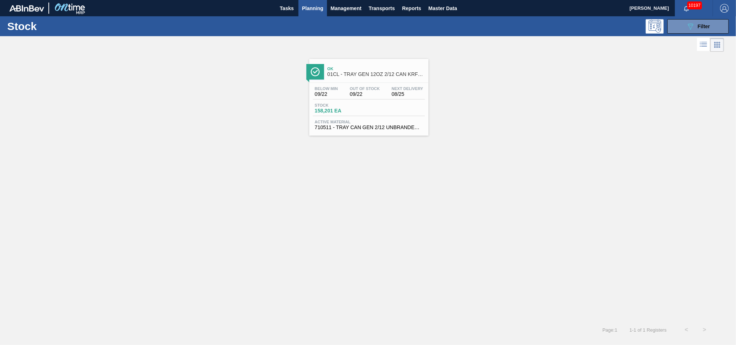
click at [345, 113] on div "Stock 158,201 EA" at bounding box center [369, 109] width 112 height 13
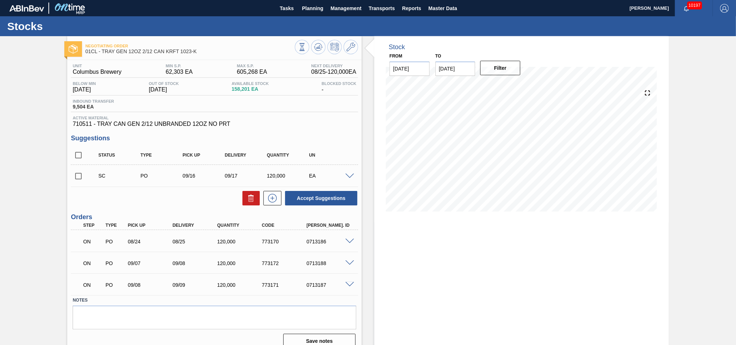
click at [76, 174] on input "checkbox" at bounding box center [78, 175] width 15 height 15
click at [324, 194] on button "Accept Suggestions" at bounding box center [321, 198] width 72 height 14
checkbox input "false"
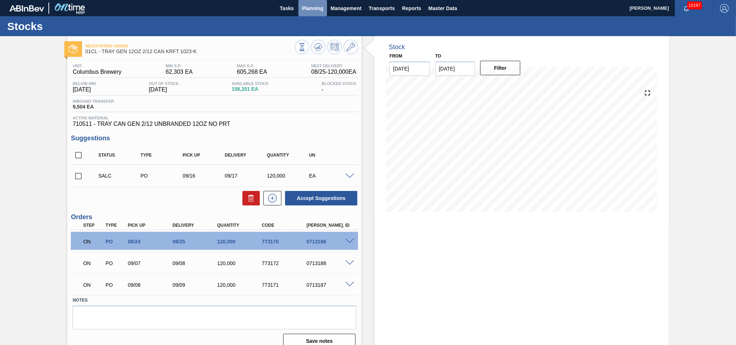
click at [311, 4] on span "Planning" at bounding box center [312, 8] width 21 height 9
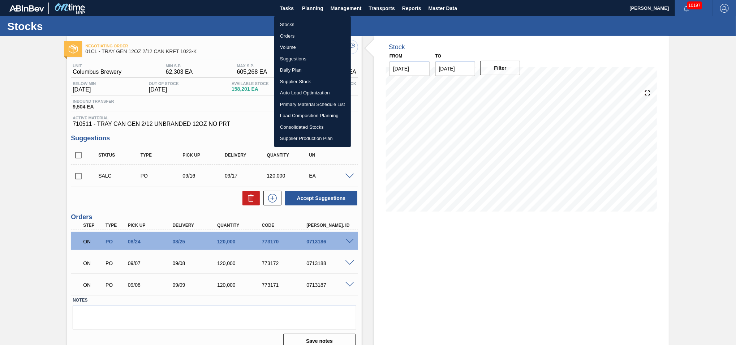
click at [295, 24] on li "Stocks" at bounding box center [312, 25] width 77 height 12
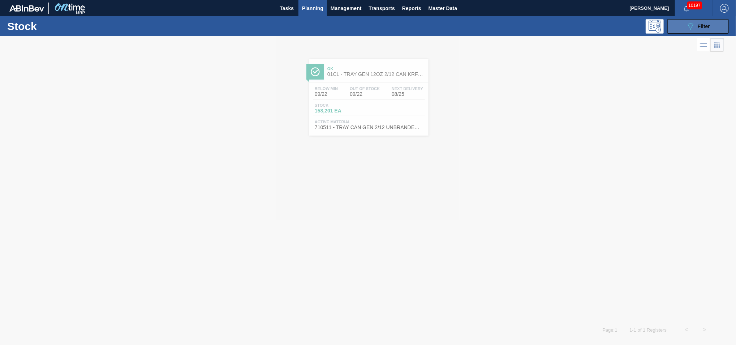
click at [702, 30] on div "089F7B8B-B2A5-4AFE-B5C0-19BA573D28AC Filter" at bounding box center [698, 26] width 24 height 9
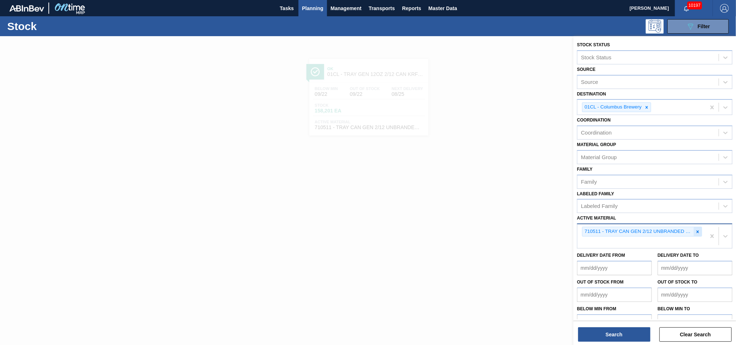
click at [695, 229] on icon at bounding box center [697, 231] width 5 height 5
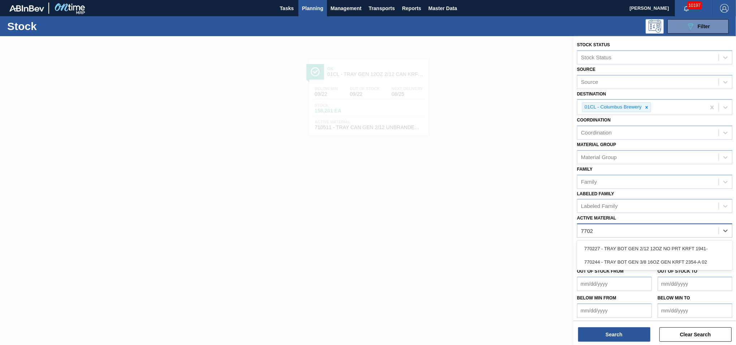
type Material "77022"
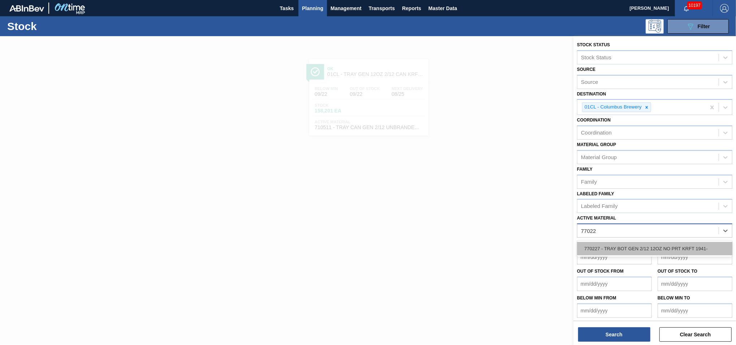
click at [669, 243] on div "770227 - TRAY BOT GEN 2/12 12OZ NO PRT KRFT 1941-" at bounding box center [654, 248] width 155 height 13
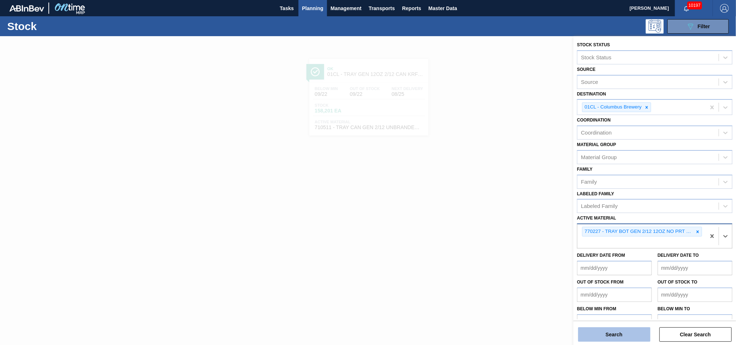
click at [623, 336] on button "Search" at bounding box center [614, 334] width 72 height 14
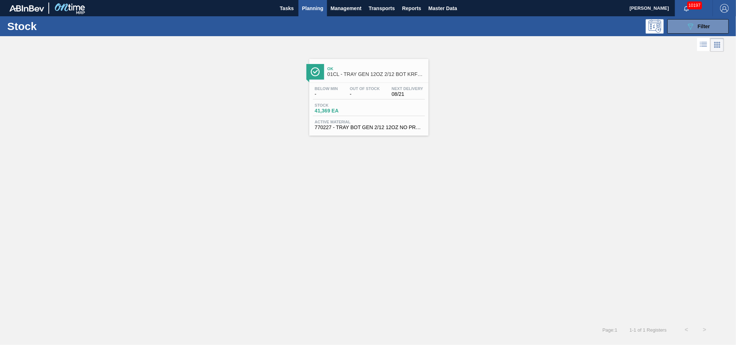
click at [351, 106] on span "Stock" at bounding box center [340, 105] width 51 height 4
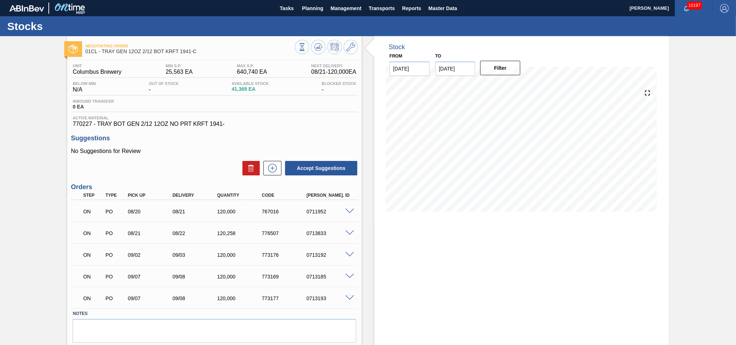
click at [351, 253] on span at bounding box center [349, 254] width 9 height 5
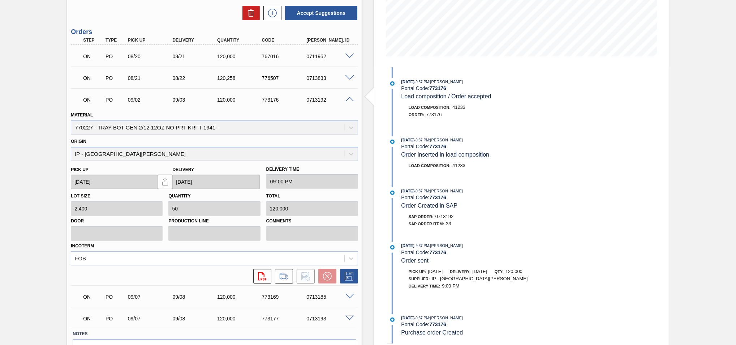
scroll to position [197, 0]
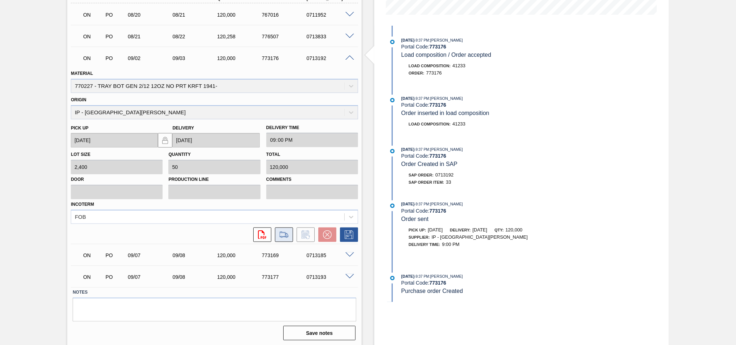
click at [287, 233] on icon at bounding box center [284, 234] width 12 height 9
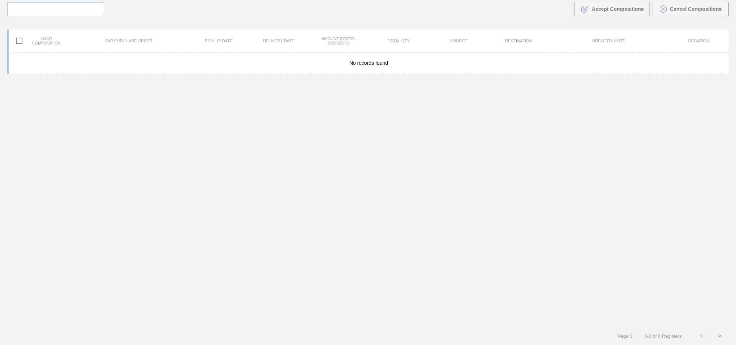
scroll to position [52, 0]
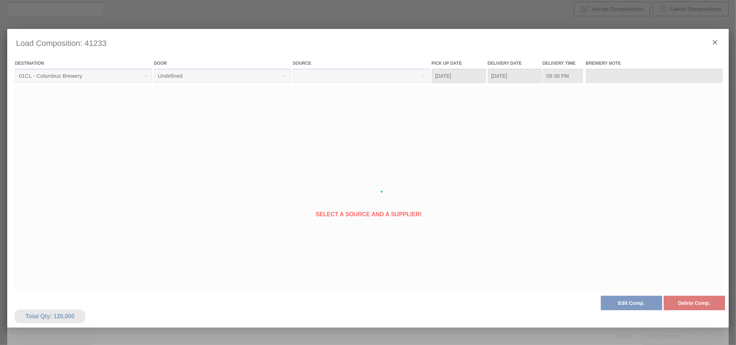
type Date "[DATE]"
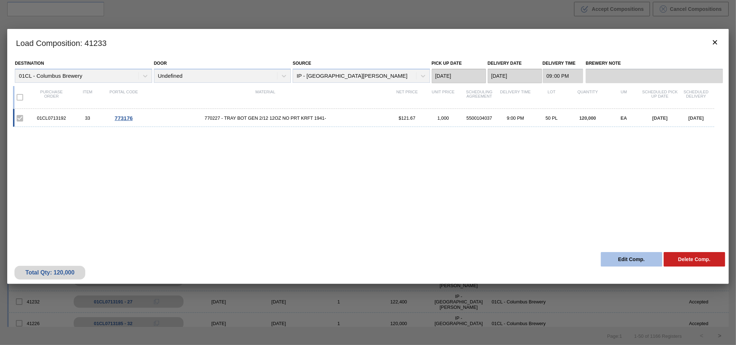
click at [627, 259] on button "Edit Comp." at bounding box center [631, 259] width 61 height 14
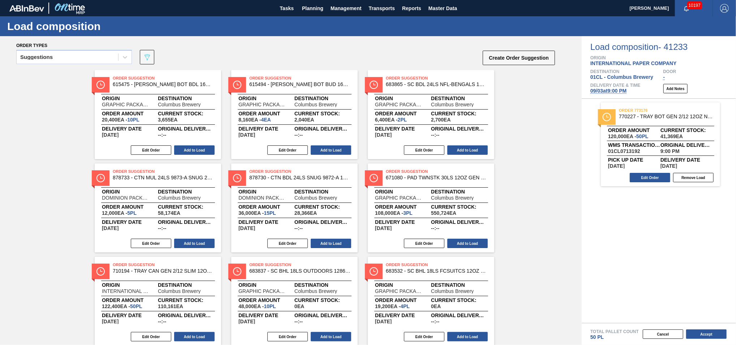
click at [610, 89] on span "[DATE] 9:00 PM" at bounding box center [608, 91] width 36 height 6
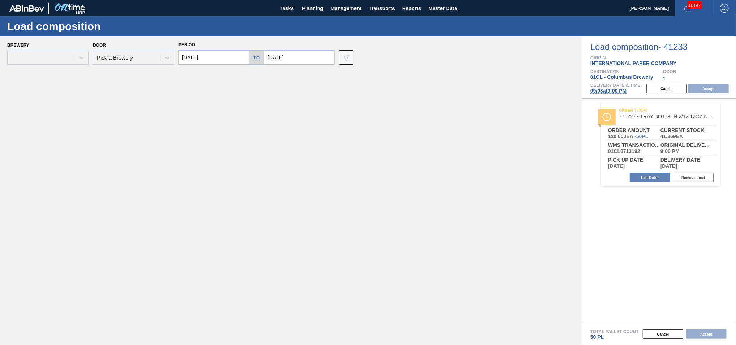
type input "[DATE]"
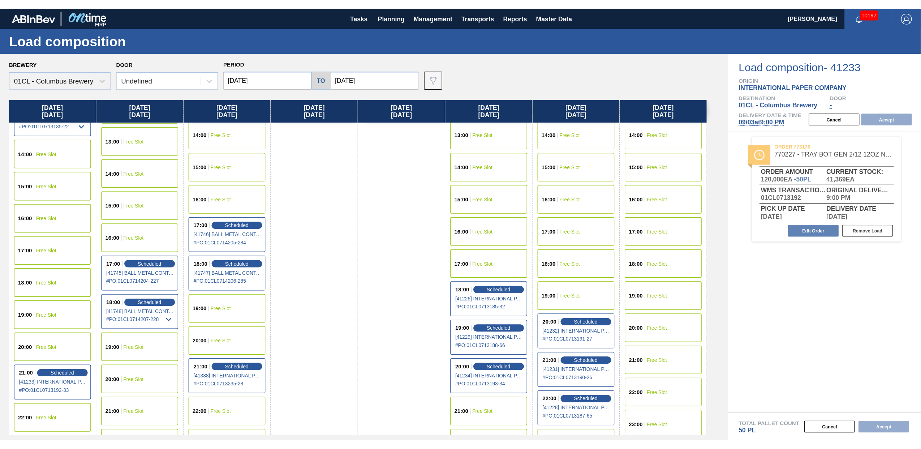
scroll to position [407, 0]
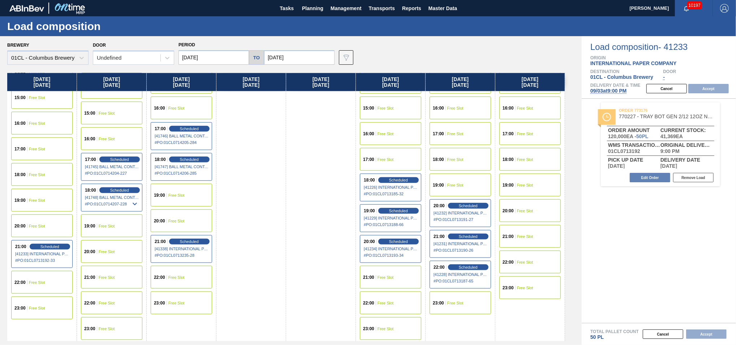
click at [517, 240] on div "21:00 Free Slot" at bounding box center [529, 236] width 61 height 23
click at [714, 88] on button "Accept" at bounding box center [708, 88] width 40 height 9
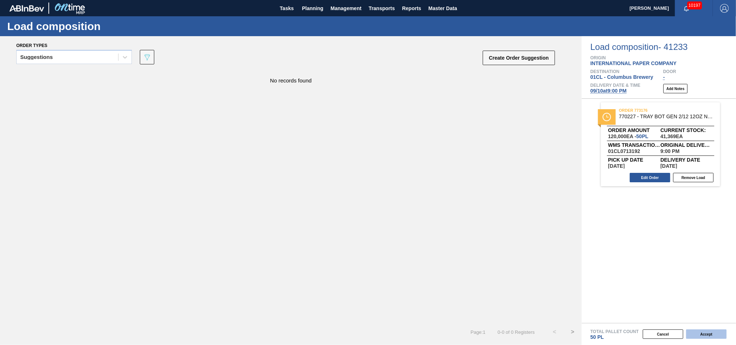
click at [714, 334] on button "Accept" at bounding box center [706, 333] width 40 height 9
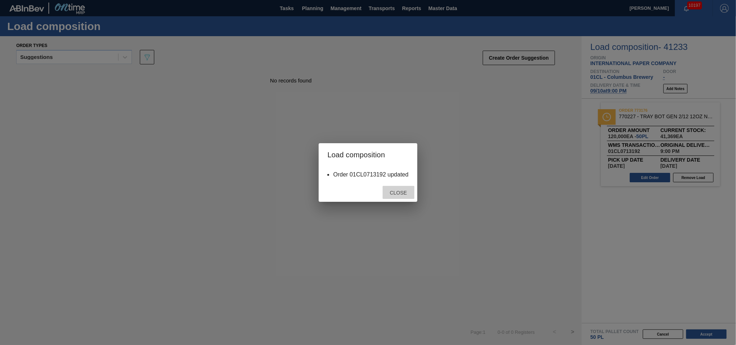
click at [404, 195] on div "Close" at bounding box center [399, 192] width 32 height 13
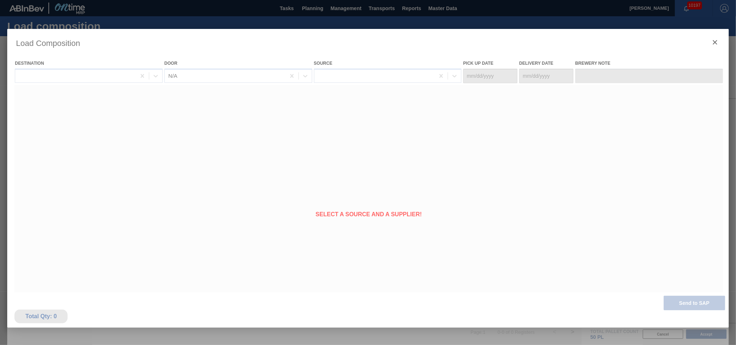
type Date "[DATE]"
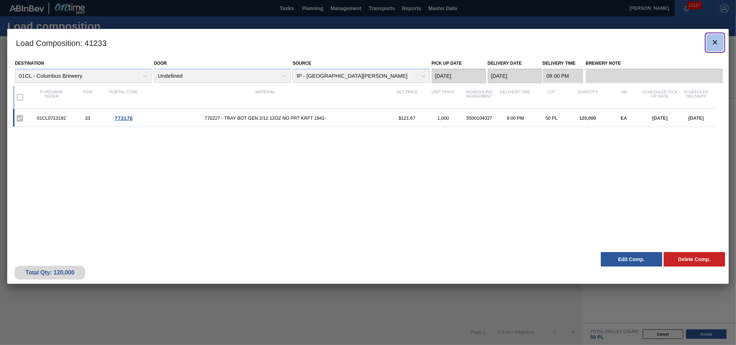
click at [715, 40] on icon "botão de ícone" at bounding box center [715, 42] width 9 height 9
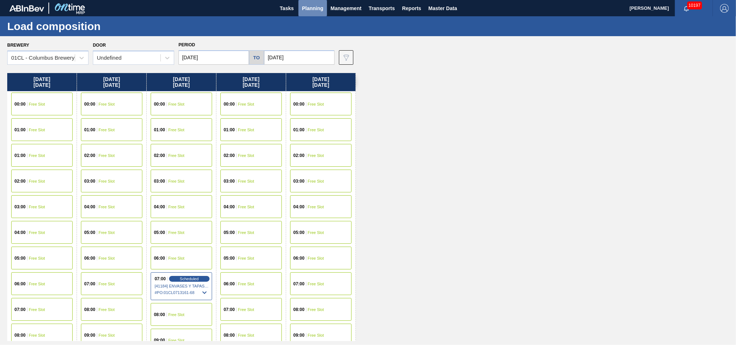
click at [317, 8] on span "Planning" at bounding box center [312, 8] width 21 height 9
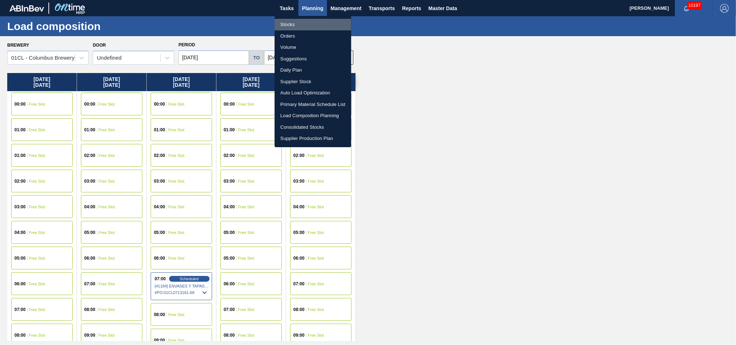
click at [293, 26] on li "Stocks" at bounding box center [313, 25] width 77 height 12
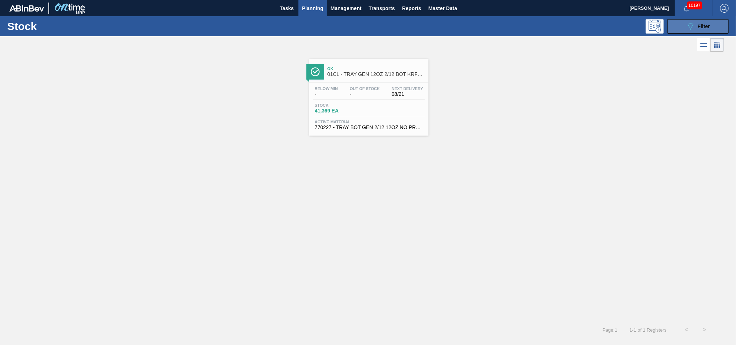
click at [700, 27] on span "Filter" at bounding box center [704, 26] width 12 height 6
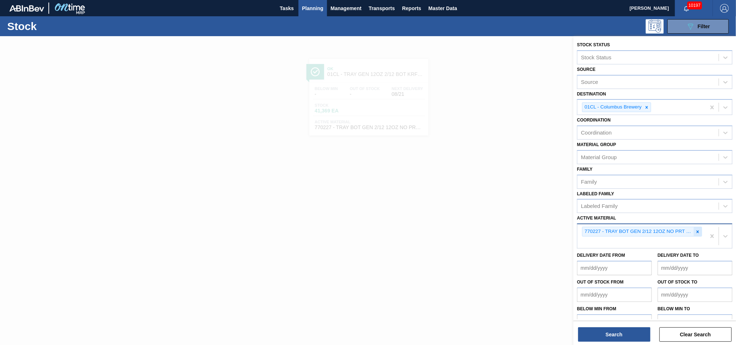
click at [697, 230] on icon at bounding box center [697, 231] width 5 height 5
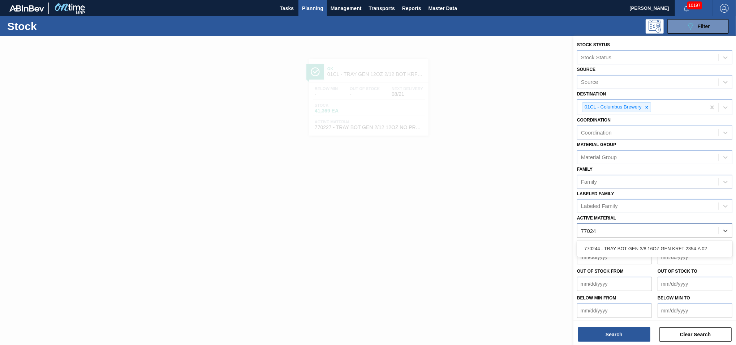
type Material "770244"
click at [662, 243] on div "770244 - TRAY BOT GEN 3/8 16OZ GEN KRFT 2354-A 02" at bounding box center [654, 248] width 155 height 13
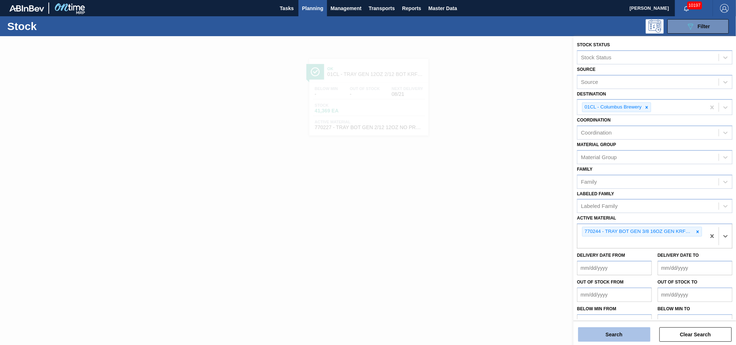
click at [628, 338] on button "Search" at bounding box center [614, 334] width 72 height 14
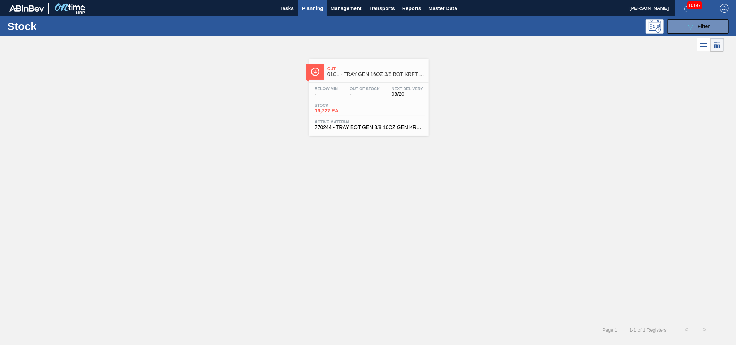
click at [364, 107] on span "Stock" at bounding box center [340, 105] width 51 height 4
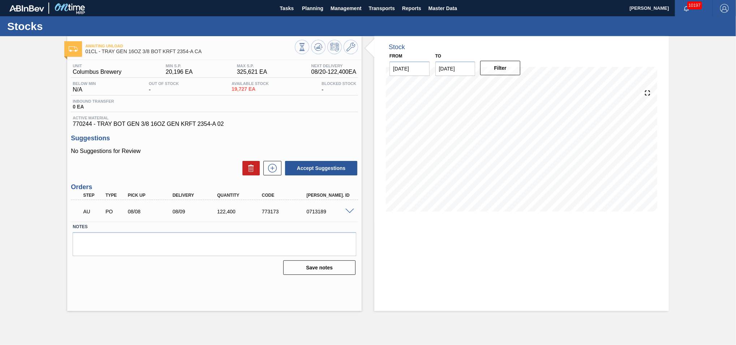
click at [298, 327] on main "Tasks Planning Management Transports Reports Master Data [PERSON_NAME] 10197 Ma…" at bounding box center [368, 172] width 736 height 345
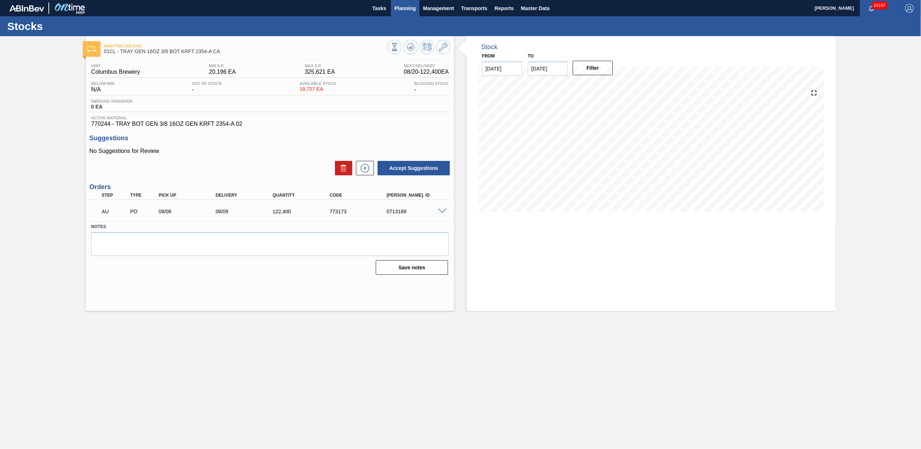
click at [405, 9] on span "Planning" at bounding box center [405, 8] width 21 height 9
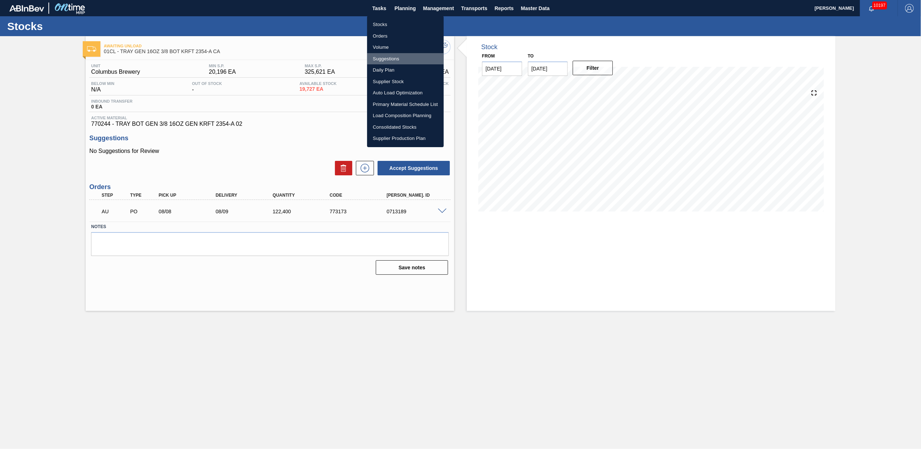
click at [388, 56] on li "Suggestions" at bounding box center [405, 59] width 77 height 12
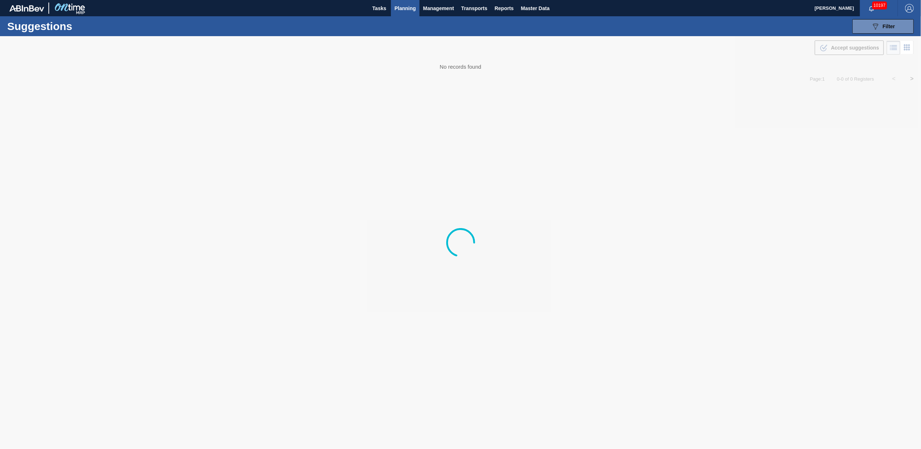
type from "[DATE]"
type to "[DATE]"
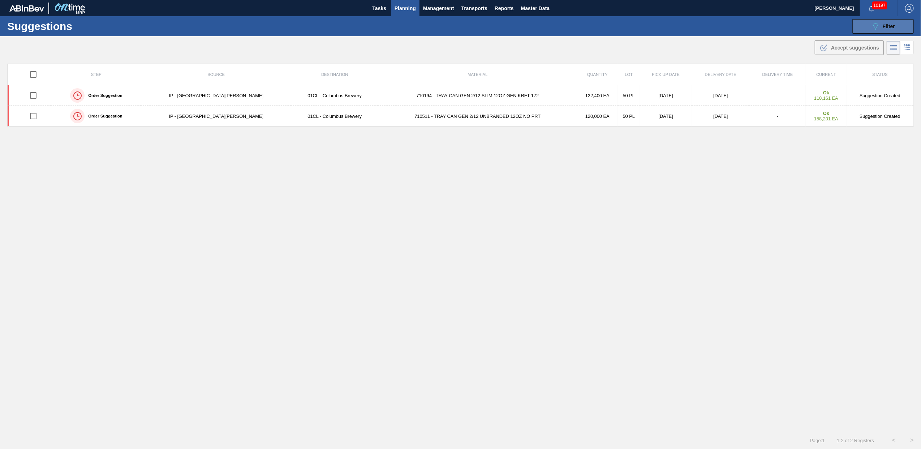
click at [736, 26] on button "089F7B8B-B2A5-4AFE-B5C0-19BA573D28AC Filter" at bounding box center [882, 26] width 61 height 14
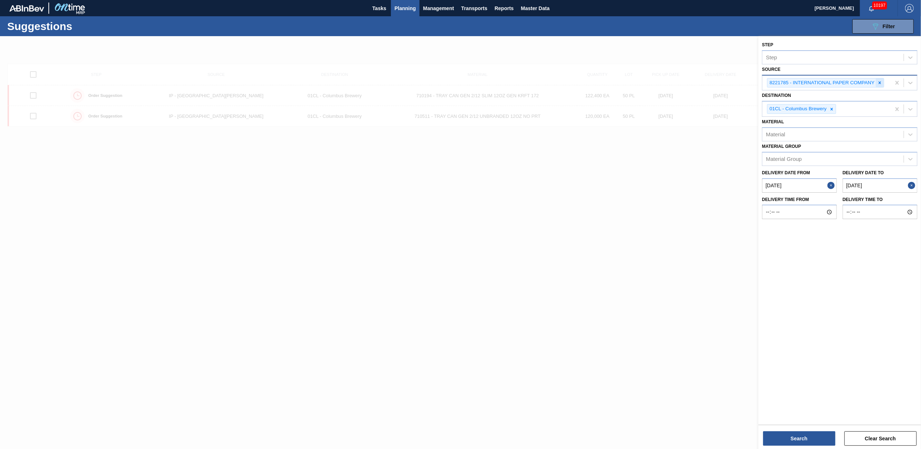
click at [736, 81] on icon at bounding box center [879, 82] width 5 height 5
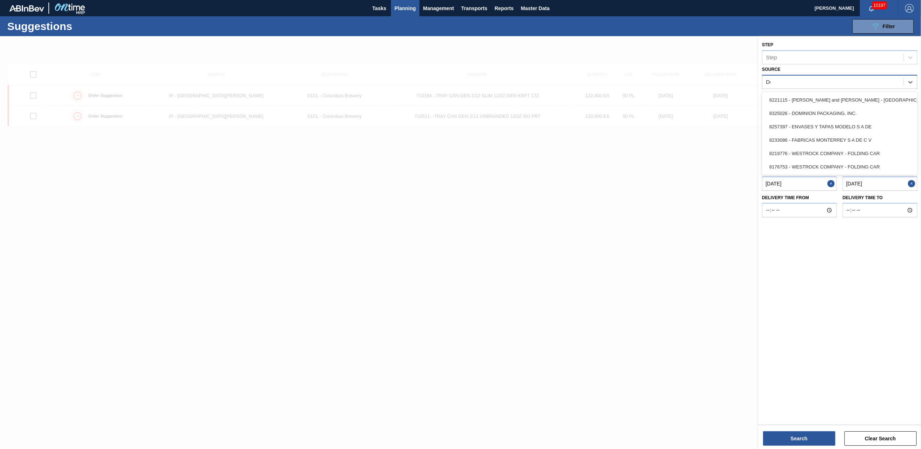
type input "Dom"
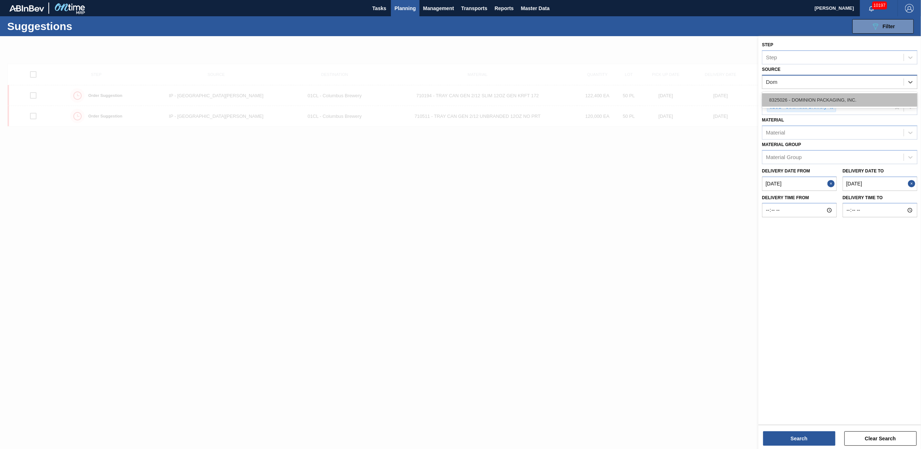
click at [736, 96] on div "8325026 - DOMINION PACKAGING, INC." at bounding box center [839, 99] width 155 height 13
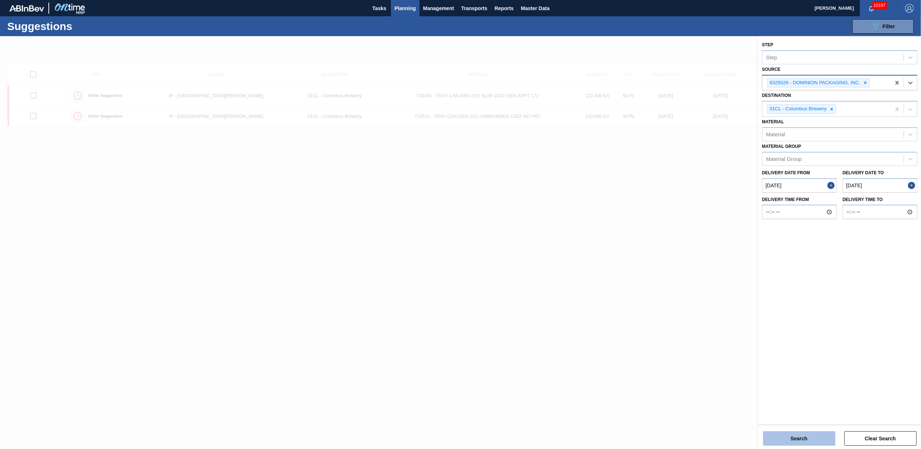
click at [736, 344] on button "Search" at bounding box center [799, 438] width 72 height 14
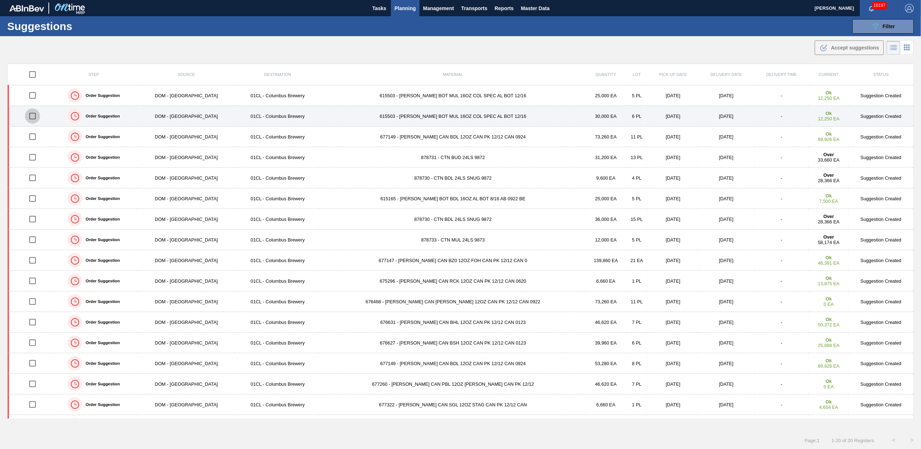
click at [34, 115] on input "checkbox" at bounding box center [32, 115] width 15 height 15
checkbox input "true"
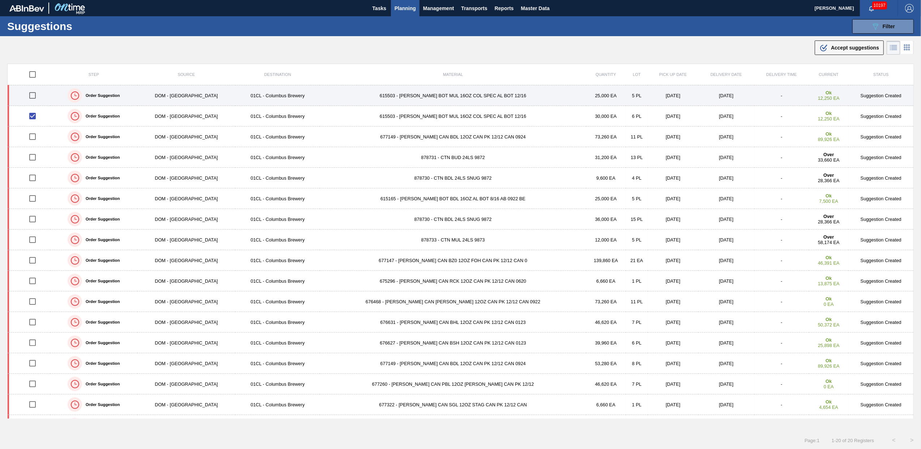
click at [33, 96] on input "checkbox" at bounding box center [32, 95] width 15 height 15
checkbox input "true"
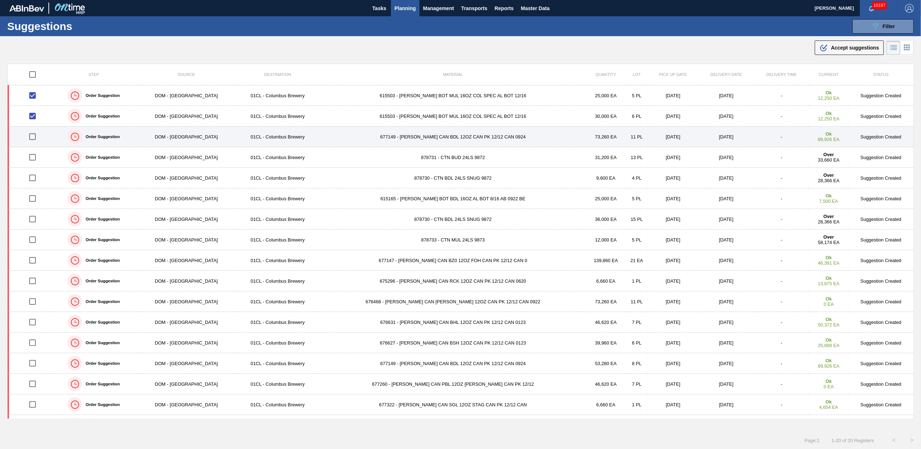
click at [38, 134] on input "checkbox" at bounding box center [32, 136] width 15 height 15
checkbox input "true"
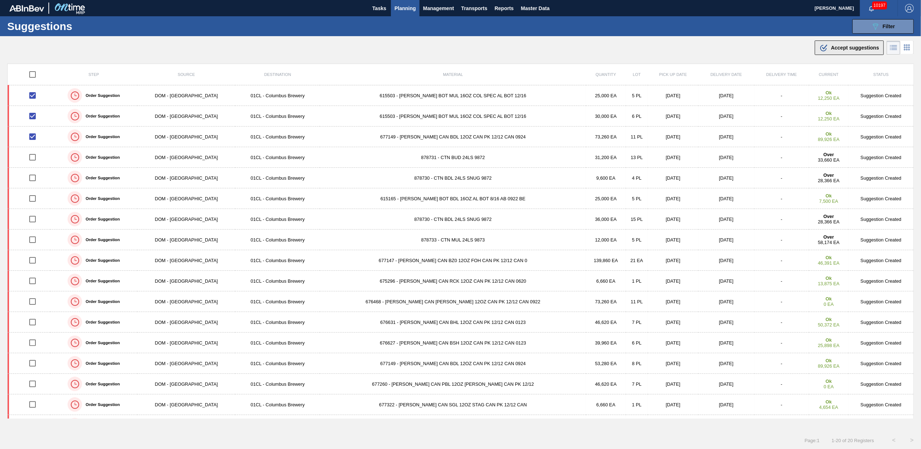
click at [736, 50] on span "Accept suggestions" at bounding box center [855, 48] width 48 height 6
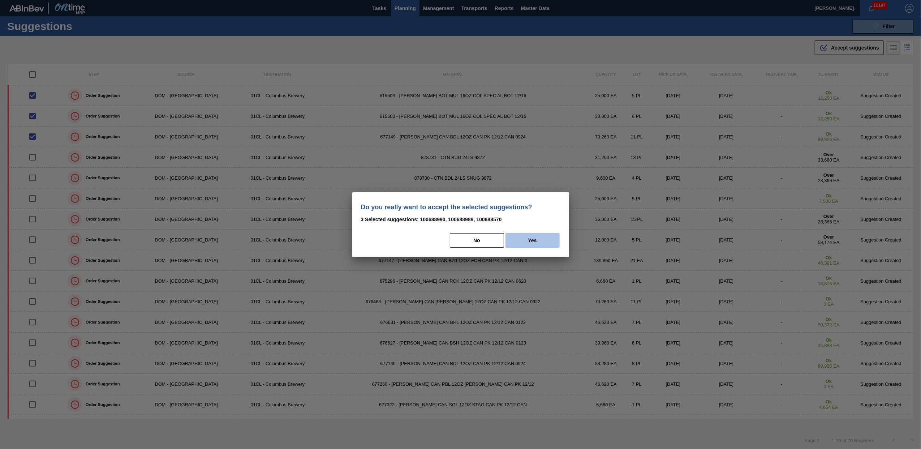
click at [531, 237] on button "Yes" at bounding box center [533, 240] width 54 height 14
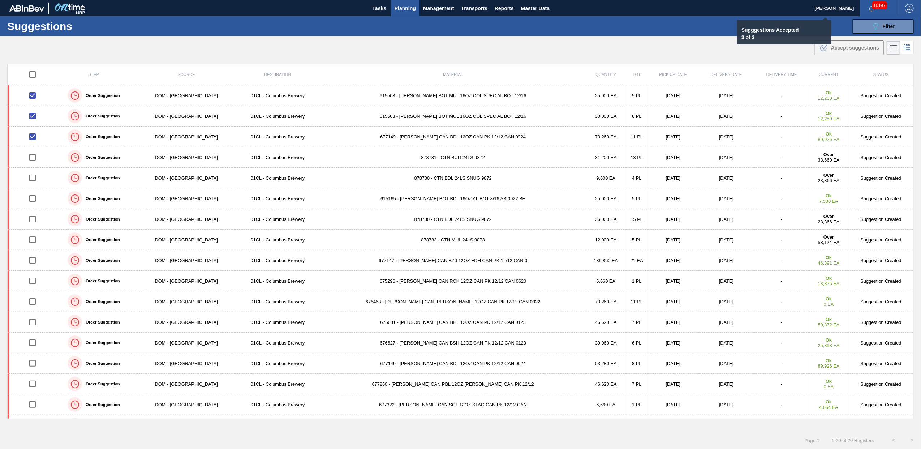
checkbox input "false"
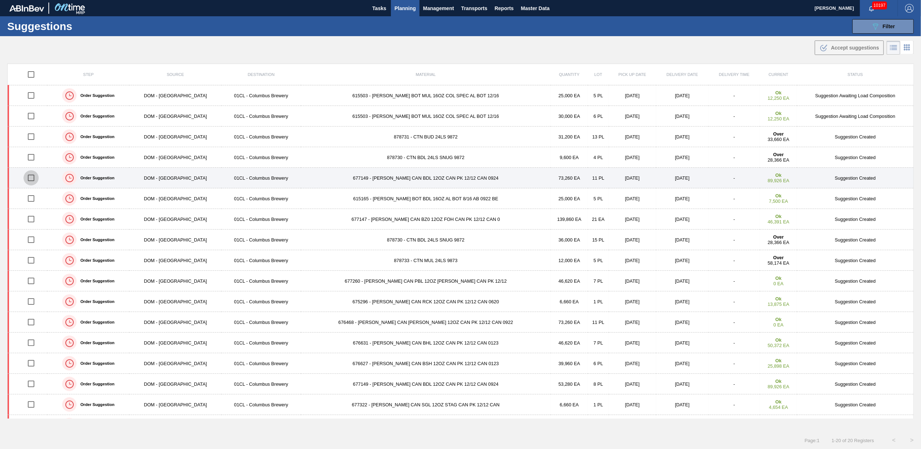
click at [37, 179] on input "checkbox" at bounding box center [30, 177] width 15 height 15
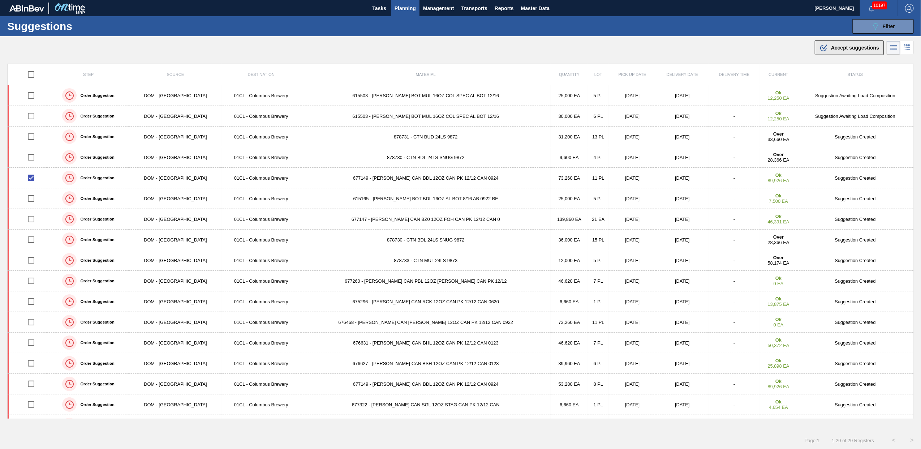
click at [736, 46] on button ".b{fill:var(--color-action-default)} Accept suggestions" at bounding box center [849, 47] width 69 height 14
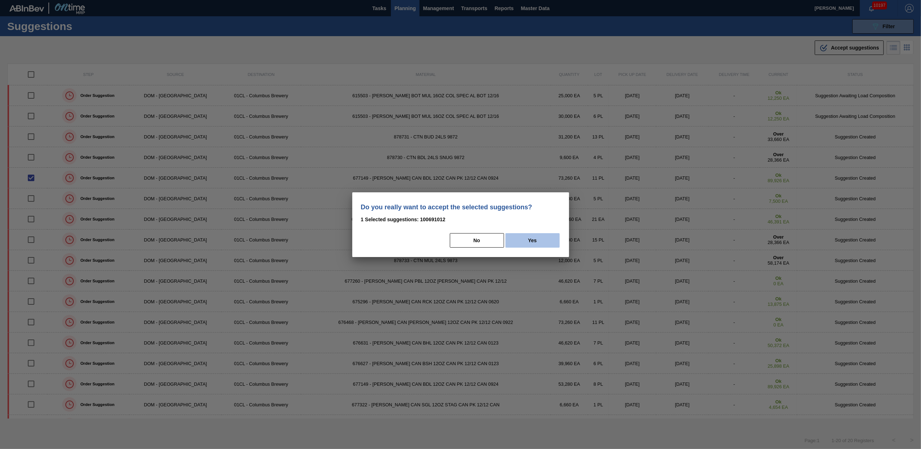
click at [536, 241] on button "Yes" at bounding box center [533, 240] width 54 height 14
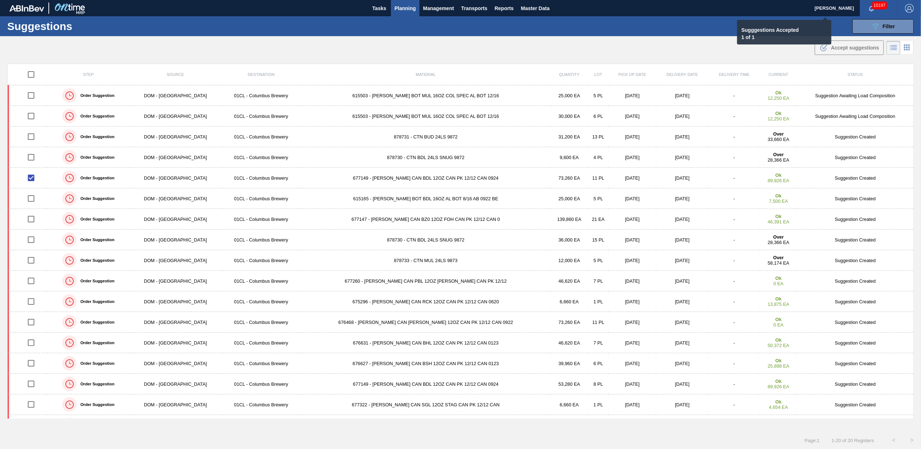
checkbox input "false"
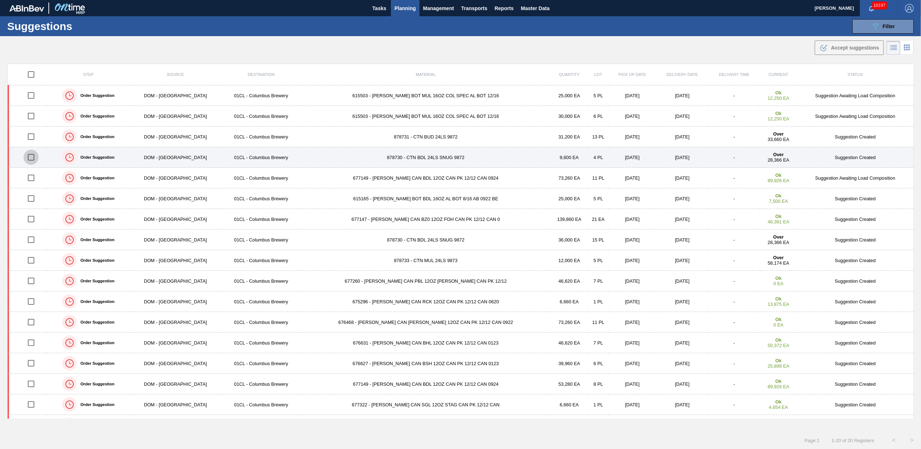
click at [36, 158] on input "checkbox" at bounding box center [30, 157] width 15 height 15
click at [33, 155] on input "checkbox" at bounding box center [30, 157] width 15 height 15
checkbox input "false"
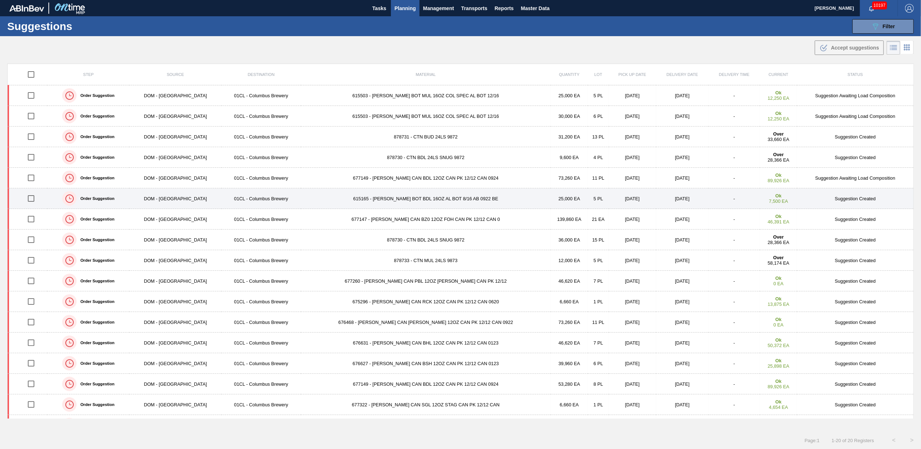
click at [37, 201] on input "checkbox" at bounding box center [30, 198] width 15 height 15
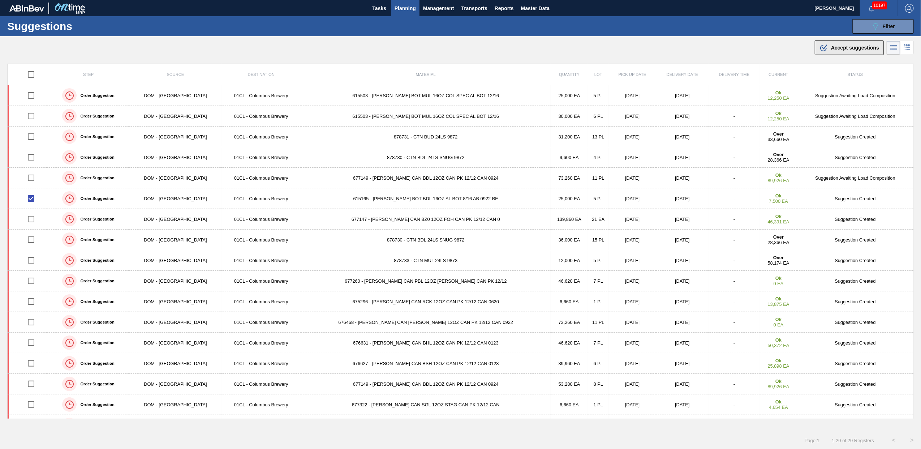
click at [736, 47] on span "Accept suggestions" at bounding box center [855, 48] width 48 height 6
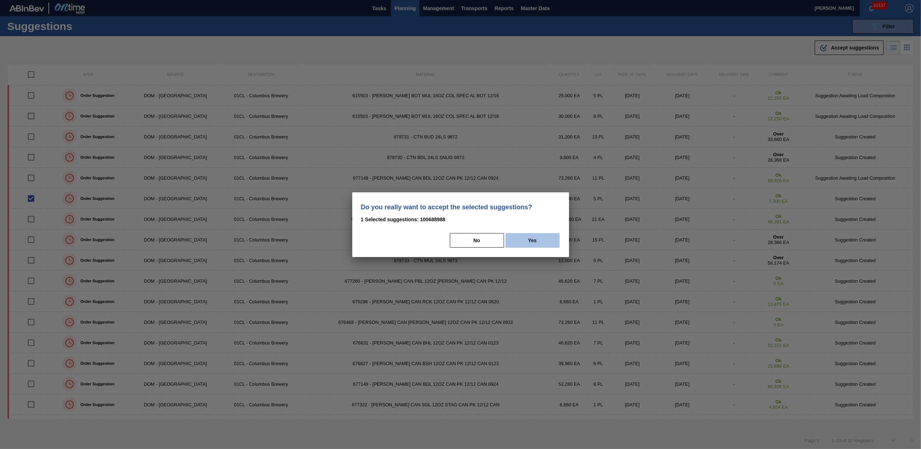
click at [523, 240] on button "Yes" at bounding box center [533, 240] width 54 height 14
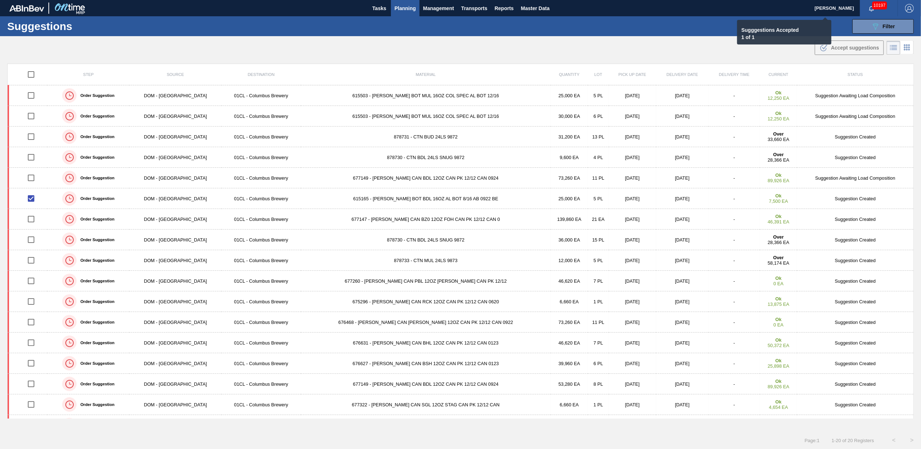
checkbox input "false"
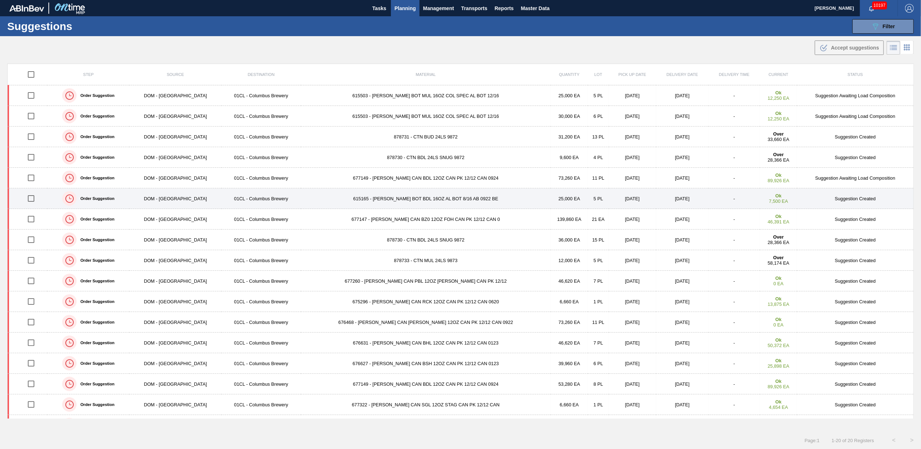
click at [33, 201] on input "checkbox" at bounding box center [30, 198] width 15 height 15
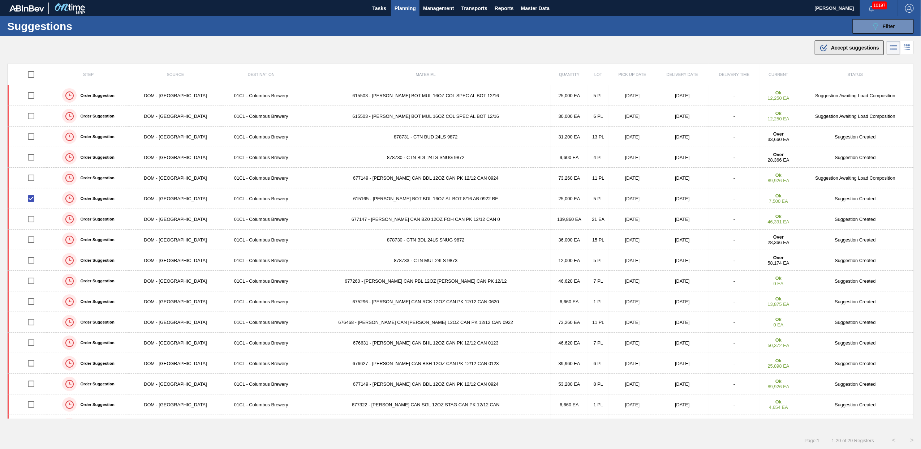
click at [736, 47] on span "Accept suggestions" at bounding box center [855, 48] width 48 height 6
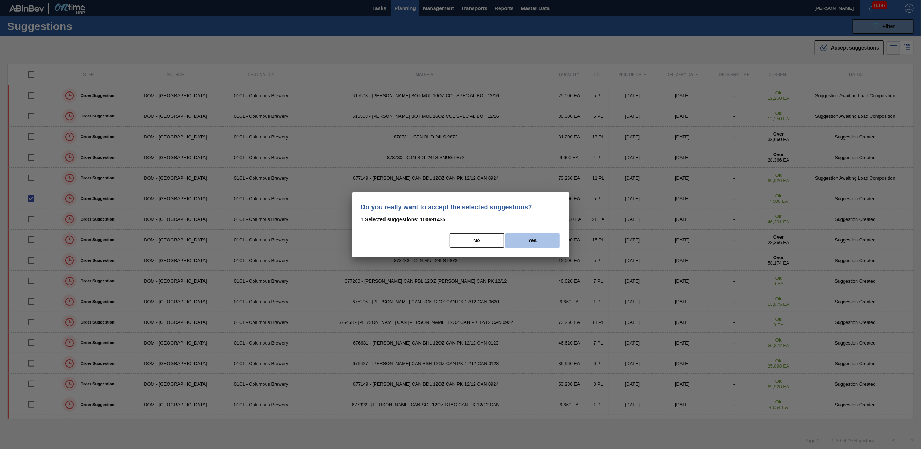
click at [531, 239] on button "Yes" at bounding box center [533, 240] width 54 height 14
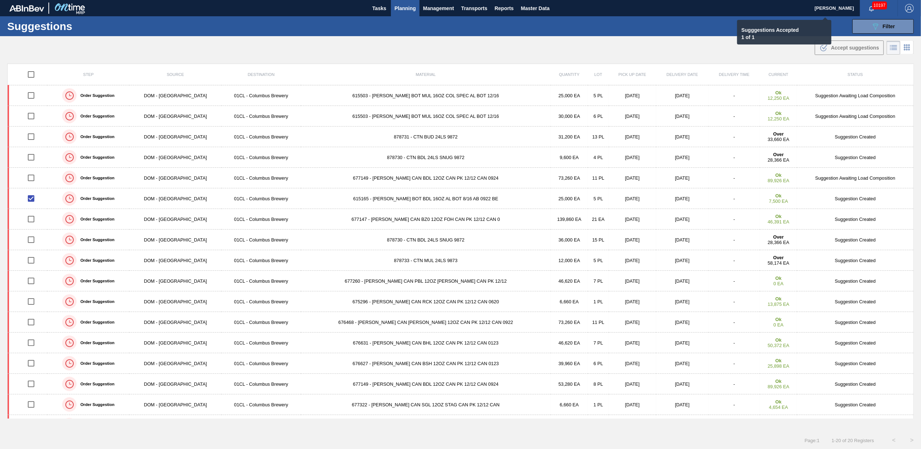
checkbox input "false"
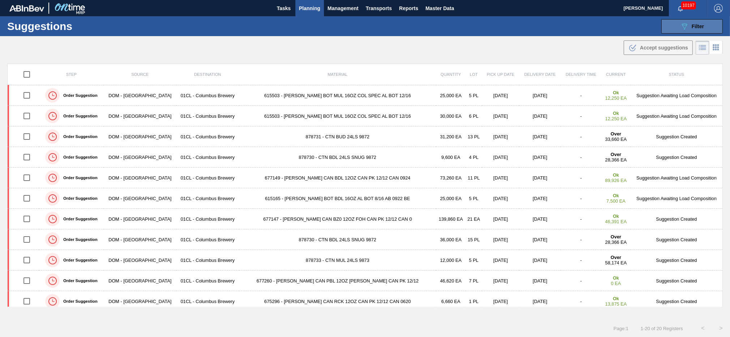
click at [680, 22] on icon "089F7B8B-B2A5-4AFE-B5C0-19BA573D28AC" at bounding box center [684, 26] width 9 height 9
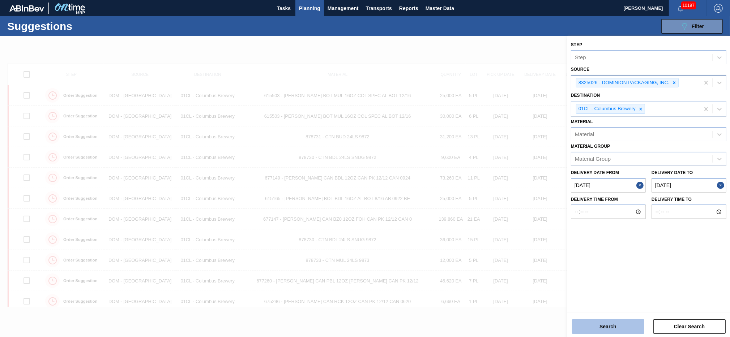
click at [608, 329] on button "Search" at bounding box center [608, 326] width 72 height 14
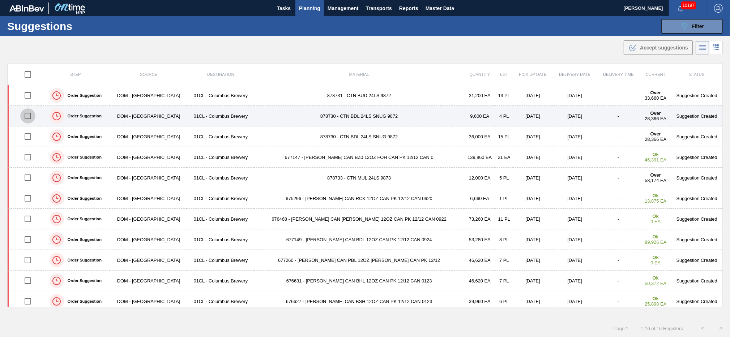
click at [29, 119] on input "checkbox" at bounding box center [27, 115] width 15 height 15
checkbox input "true"
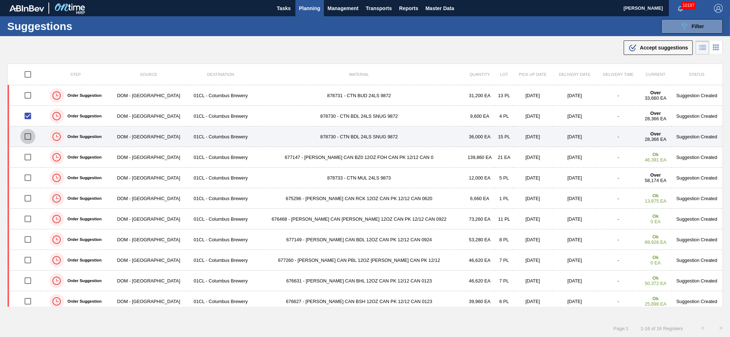
click at [27, 135] on input "checkbox" at bounding box center [27, 136] width 15 height 15
checkbox input "true"
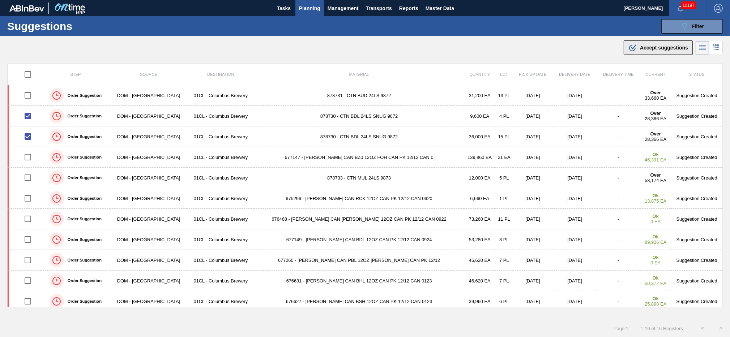
click at [642, 46] on span "Accept suggestions" at bounding box center [664, 48] width 48 height 6
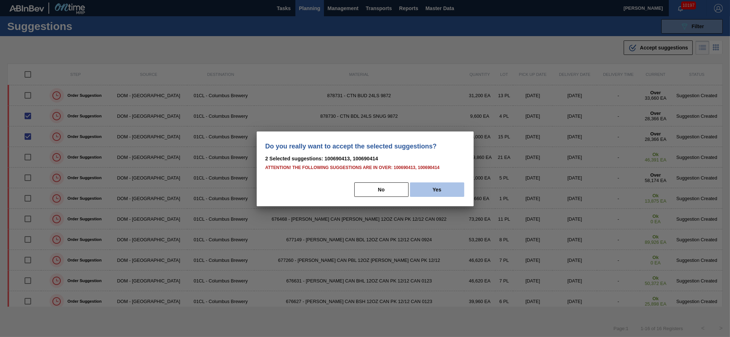
click at [431, 191] on button "Yes" at bounding box center [437, 189] width 54 height 14
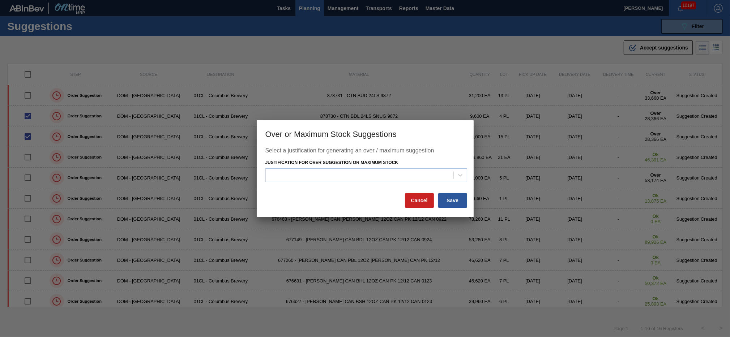
click at [411, 167] on div "Justification for Over Suggestion or Maximum Stock" at bounding box center [366, 170] width 202 height 25
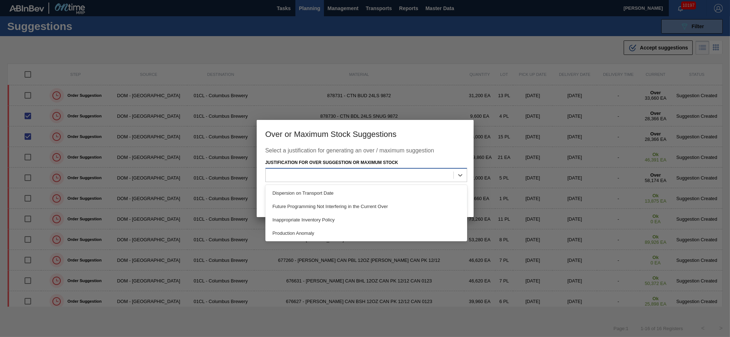
click at [402, 179] on div at bounding box center [360, 175] width 188 height 10
click at [363, 207] on div "Future Programming Not Interfering in the Current Over" at bounding box center [366, 206] width 202 height 13
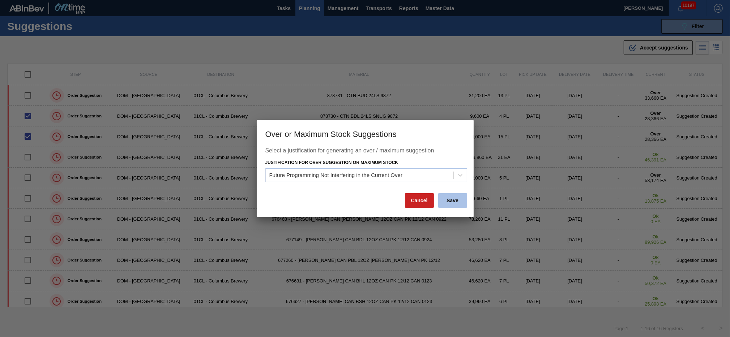
click at [457, 201] on button "Save" at bounding box center [452, 200] width 29 height 14
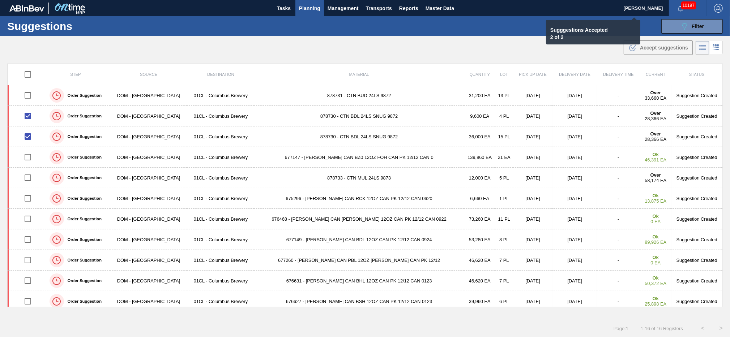
checkbox input "false"
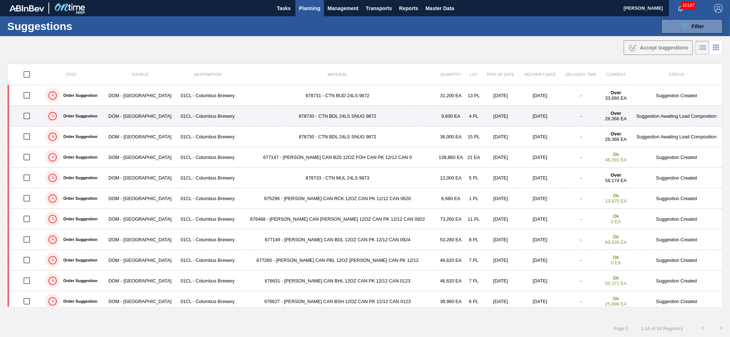
click at [311, 119] on td "878730 - CTN BDL 24LS SNUG 9872" at bounding box center [337, 116] width 197 height 21
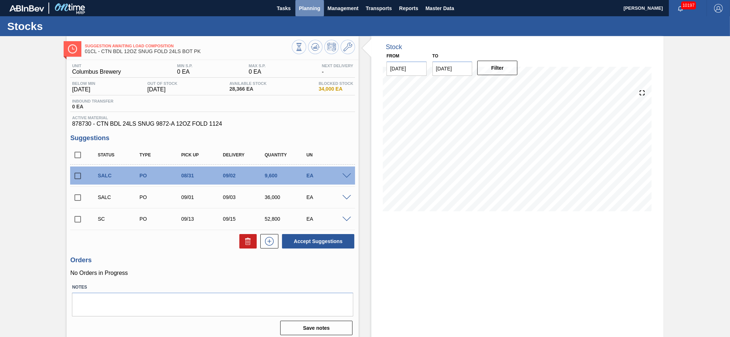
click at [308, 5] on span "Planning" at bounding box center [309, 8] width 21 height 9
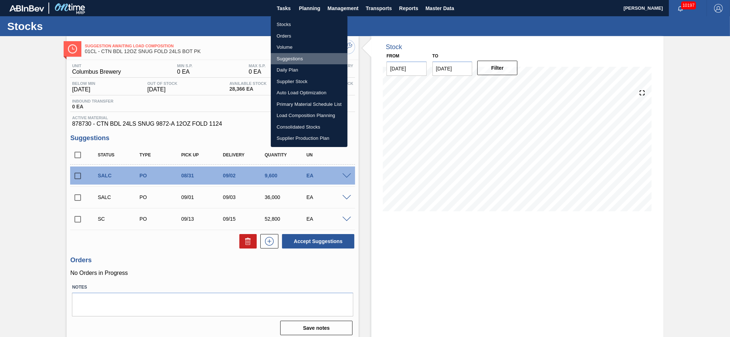
click at [296, 58] on li "Suggestions" at bounding box center [309, 59] width 77 height 12
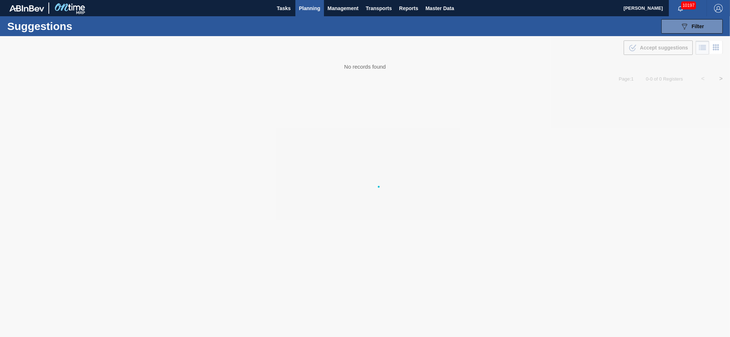
type from "[DATE]"
type to "[DATE]"
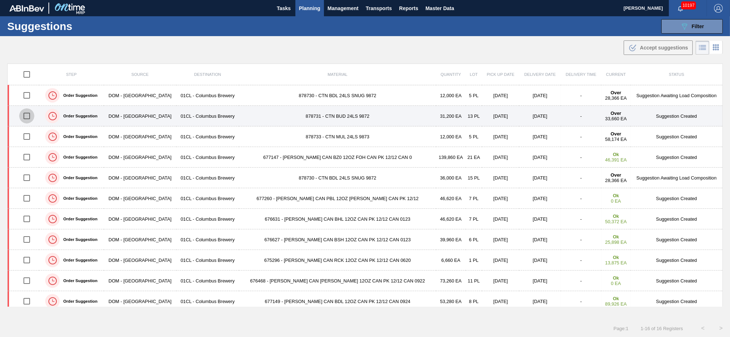
click at [32, 119] on input "checkbox" at bounding box center [26, 115] width 15 height 15
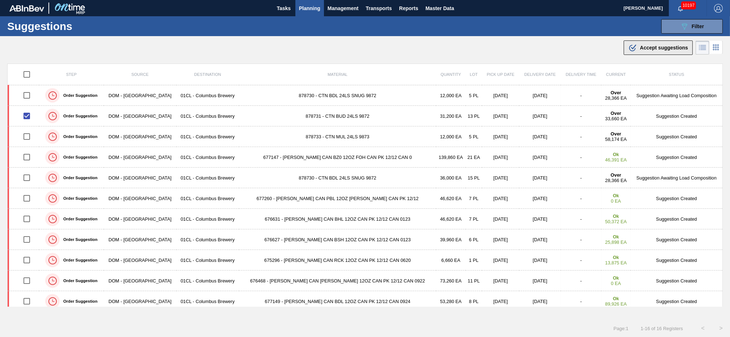
click at [653, 50] on span "Accept suggestions" at bounding box center [664, 48] width 48 height 6
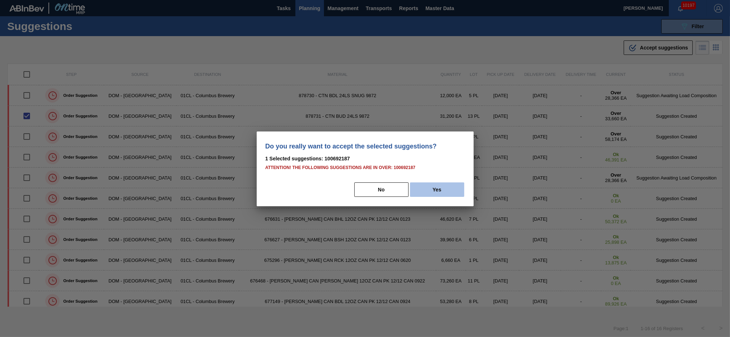
click at [435, 188] on button "Yes" at bounding box center [437, 189] width 54 height 14
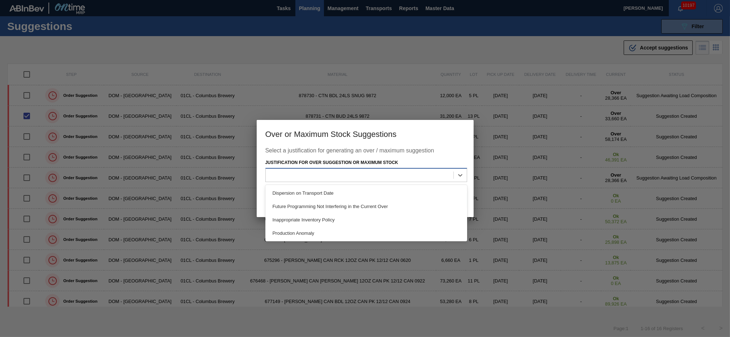
click at [429, 174] on div at bounding box center [360, 175] width 188 height 10
click at [357, 205] on div "Future Programming Not Interfering in the Current Over" at bounding box center [366, 206] width 202 height 13
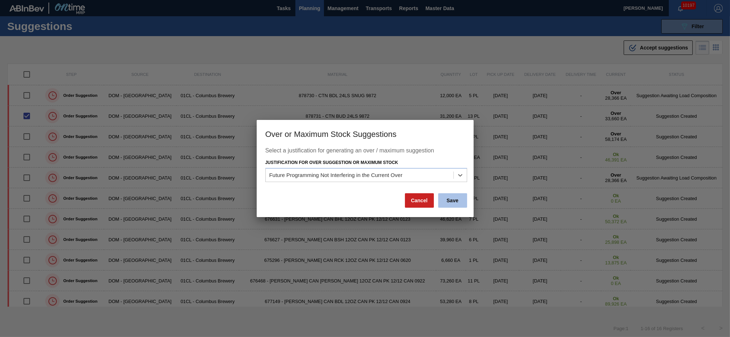
click at [453, 200] on button "Save" at bounding box center [452, 200] width 29 height 14
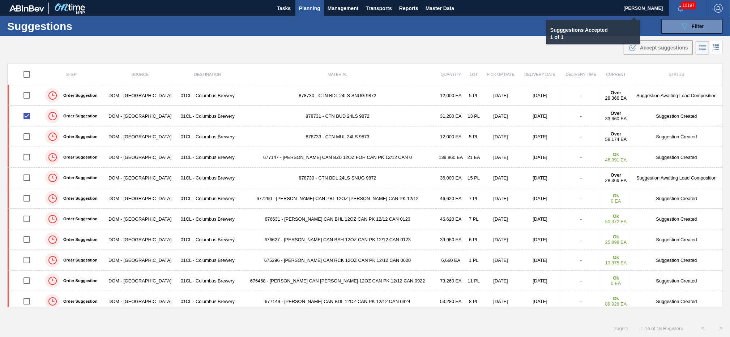
checkbox input "false"
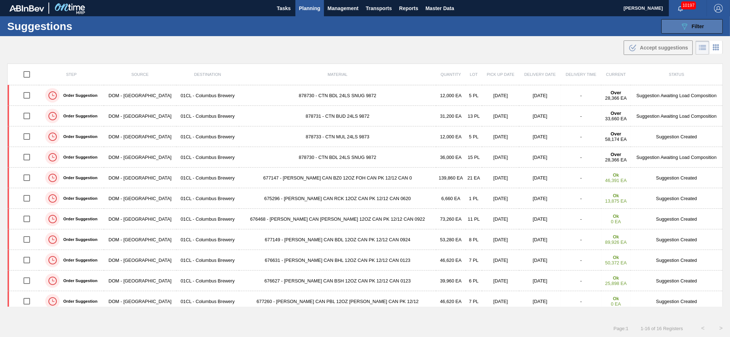
click at [676, 31] on button "089F7B8B-B2A5-4AFE-B5C0-19BA573D28AC Filter" at bounding box center [691, 26] width 61 height 14
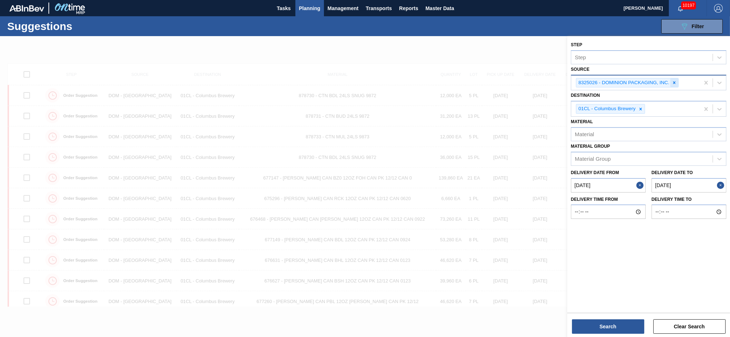
click at [674, 81] on icon at bounding box center [673, 82] width 5 height 5
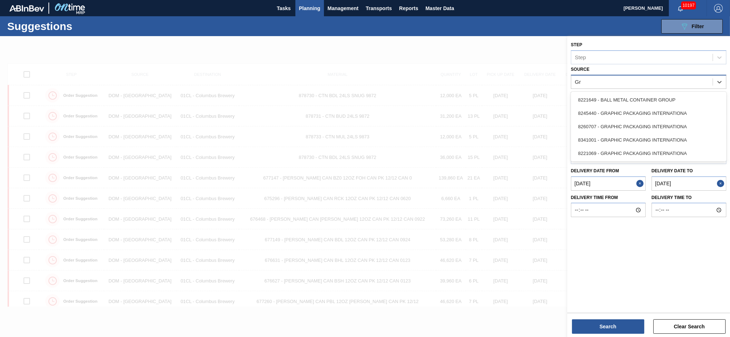
type input "Gra"
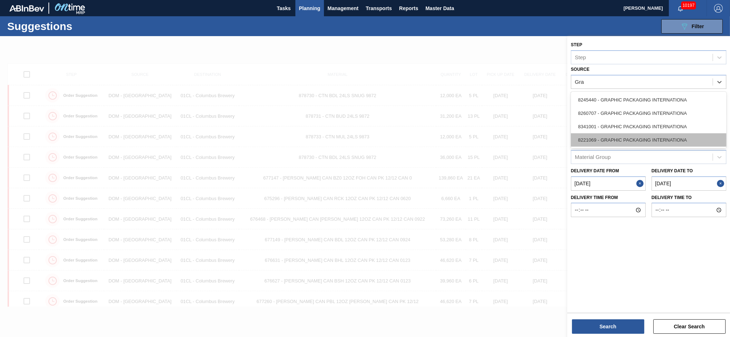
click at [622, 138] on div "8221069 - GRAPHIC PACKAGING INTERNATIONA" at bounding box center [648, 139] width 155 height 13
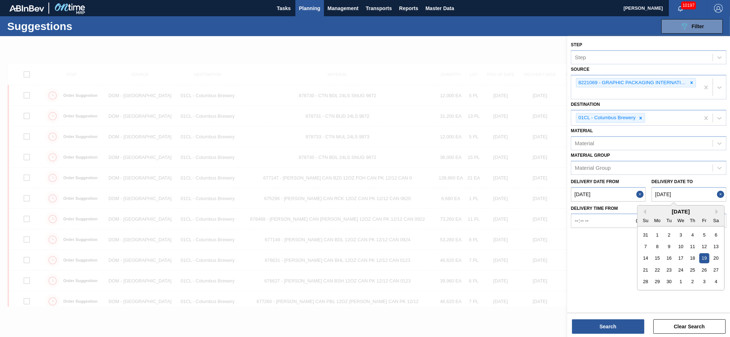
click at [682, 192] on to "[DATE]" at bounding box center [688, 194] width 75 height 14
click at [608, 194] on from "[DATE]" at bounding box center [608, 194] width 75 height 14
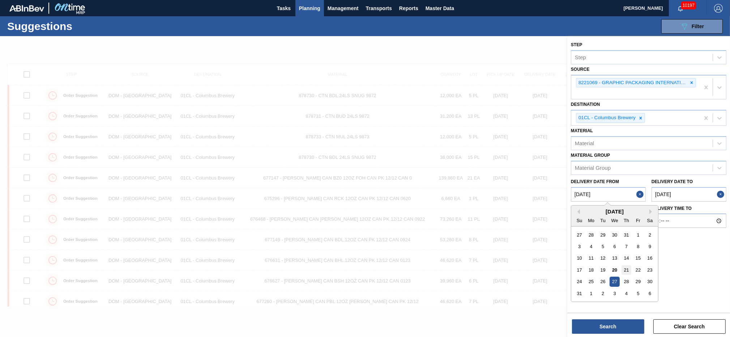
click at [626, 268] on div "21" at bounding box center [626, 270] width 10 height 10
type from "[DATE]"
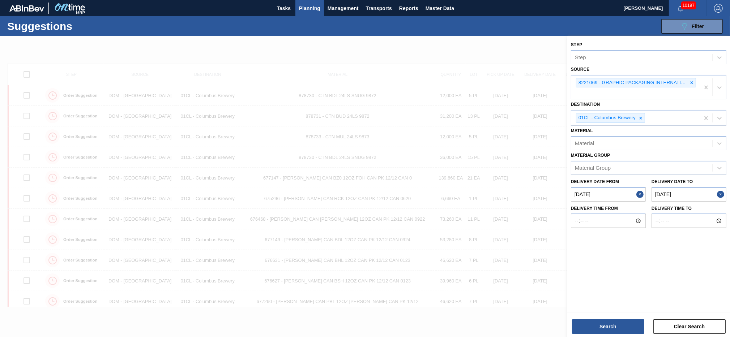
click at [700, 195] on to "[DATE]" at bounding box center [688, 194] width 75 height 14
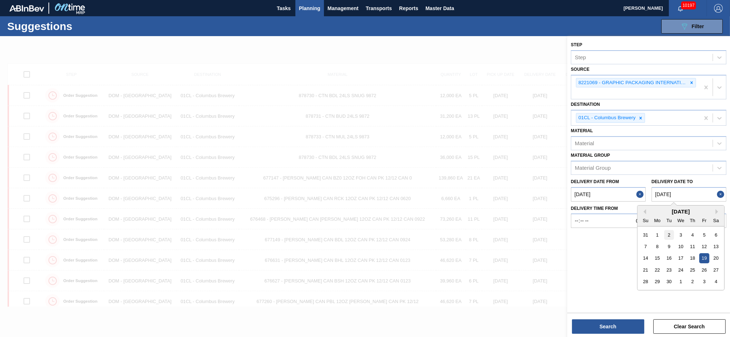
click at [668, 232] on div "2" at bounding box center [669, 235] width 10 height 10
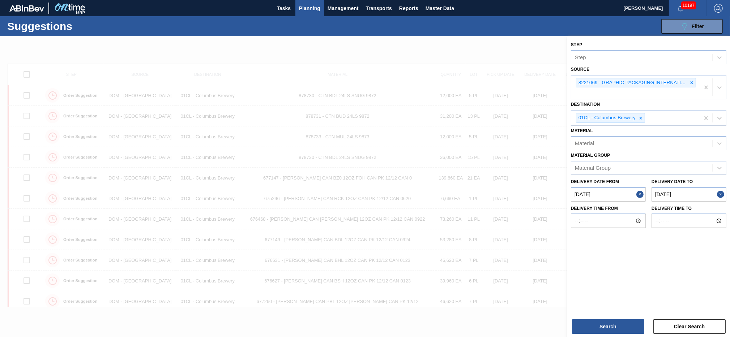
type to "[DATE]"
click at [598, 327] on button "Search" at bounding box center [608, 326] width 72 height 14
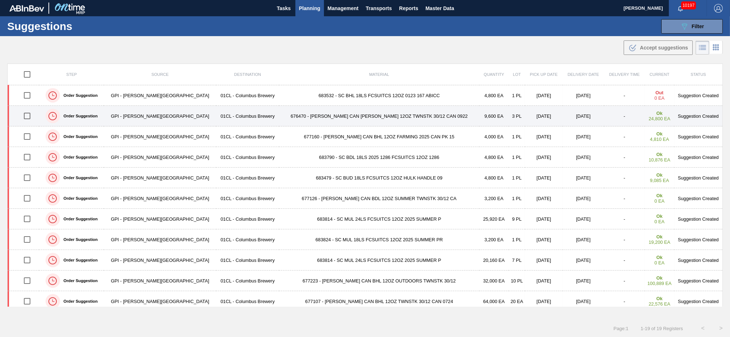
click at [279, 115] on td "676470 - [PERSON_NAME] CAN [PERSON_NAME] 12OZ TWNSTK 30/12 CAN 0922" at bounding box center [379, 116] width 200 height 21
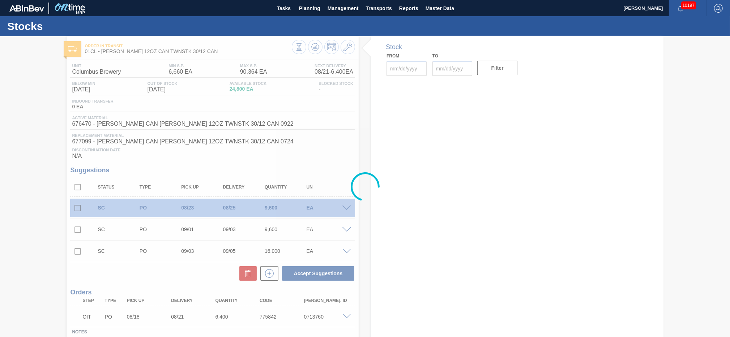
type input "[DATE]"
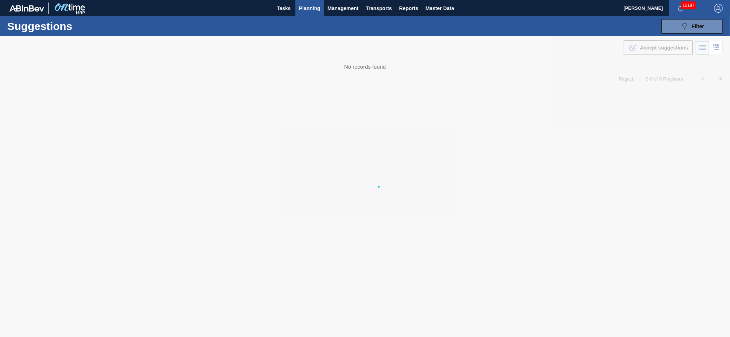
type from "[DATE]"
type to "[DATE]"
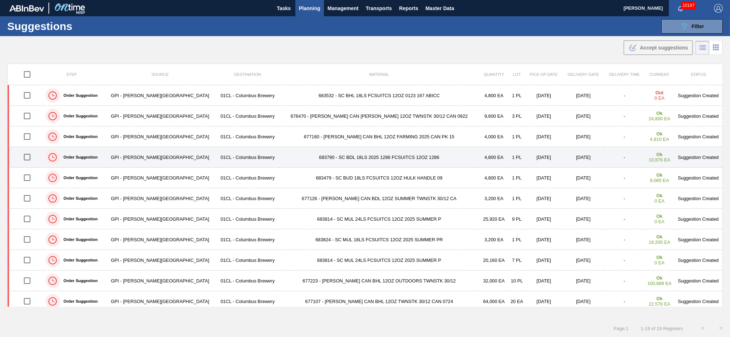
click at [479, 159] on td "4,800 EA" at bounding box center [493, 157] width 29 height 21
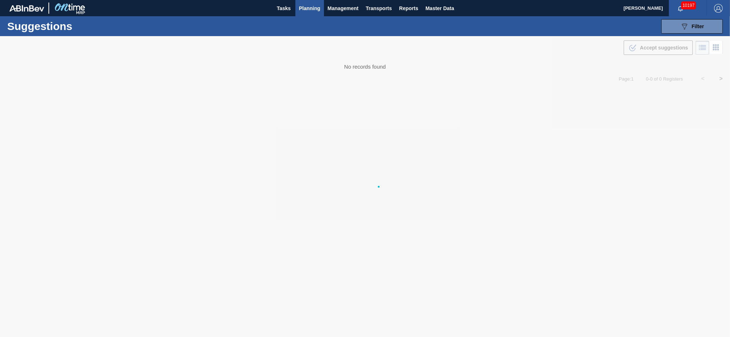
type from "[DATE]"
type to "[DATE]"
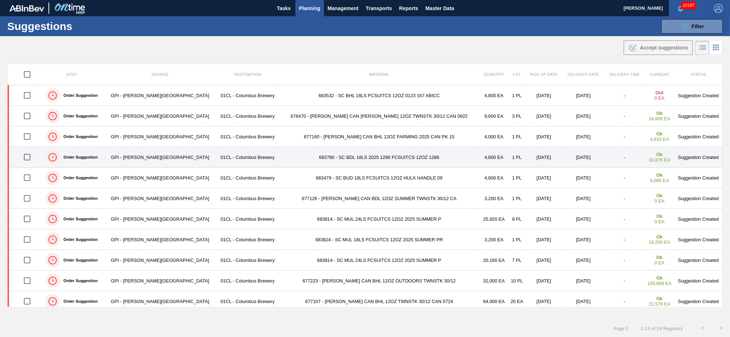
click at [284, 154] on td "683790 - SC BDL 18LS 2025 1286 FCSUITCS 12OZ 1286" at bounding box center [379, 157] width 200 height 21
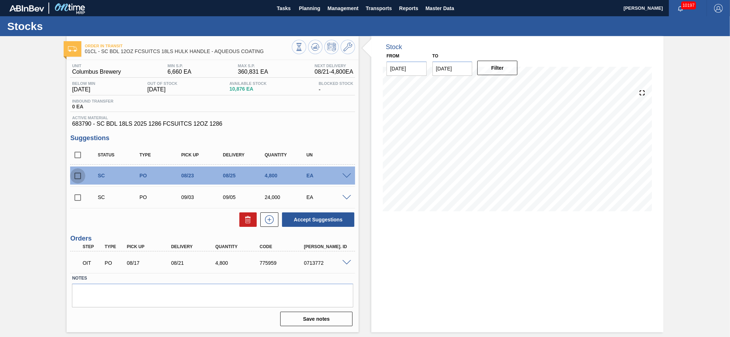
click at [79, 177] on input "checkbox" at bounding box center [77, 175] width 15 height 15
click at [336, 216] on button "Accept Suggestions" at bounding box center [318, 219] width 72 height 14
checkbox input "false"
click at [307, 11] on span "Planning" at bounding box center [309, 8] width 21 height 9
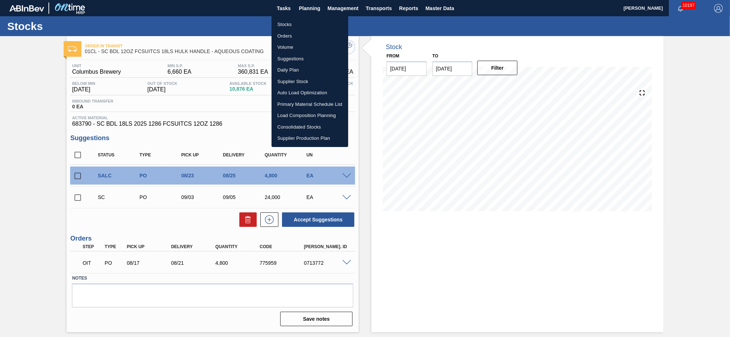
click at [294, 58] on li "Suggestions" at bounding box center [309, 59] width 77 height 12
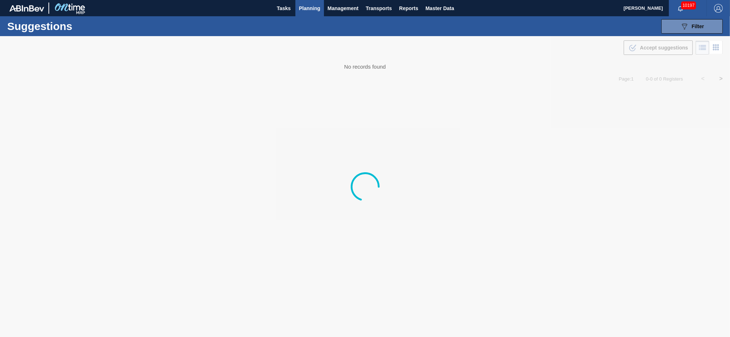
type from "[DATE]"
type to "[DATE]"
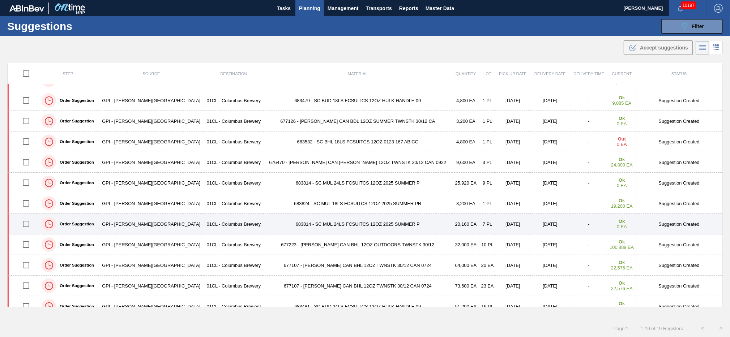
scroll to position [73, 0]
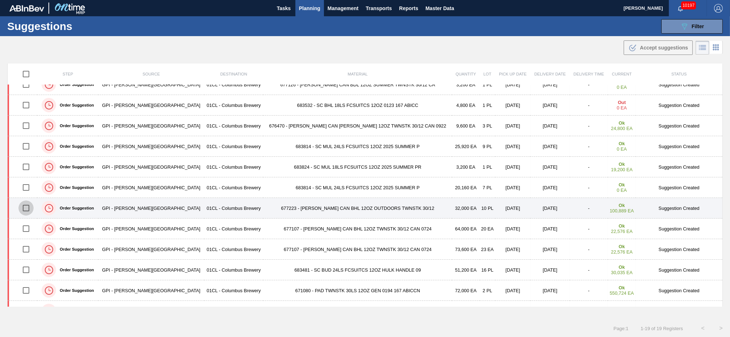
click at [27, 206] on input "checkbox" at bounding box center [25, 208] width 15 height 15
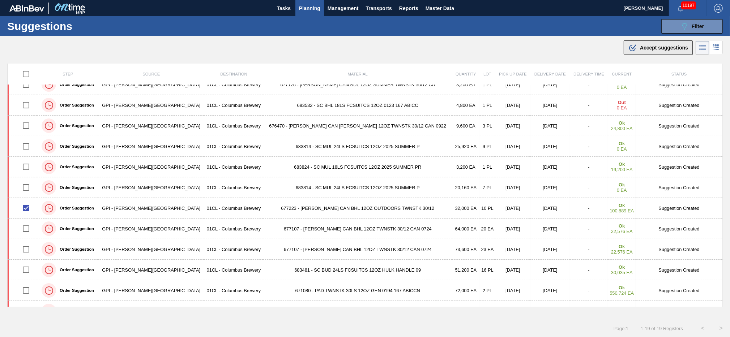
click at [641, 46] on span "Accept suggestions" at bounding box center [664, 48] width 48 height 6
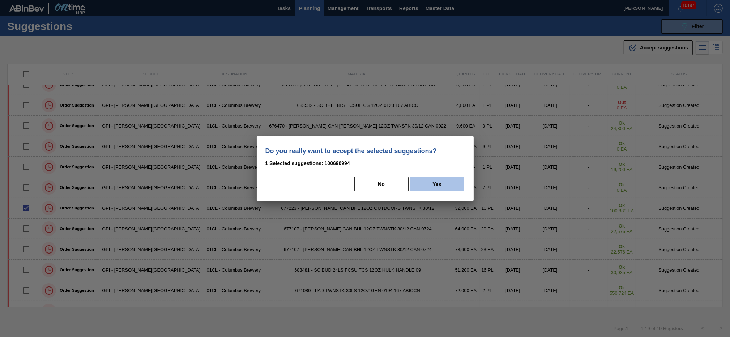
click at [425, 188] on button "Yes" at bounding box center [437, 184] width 54 height 14
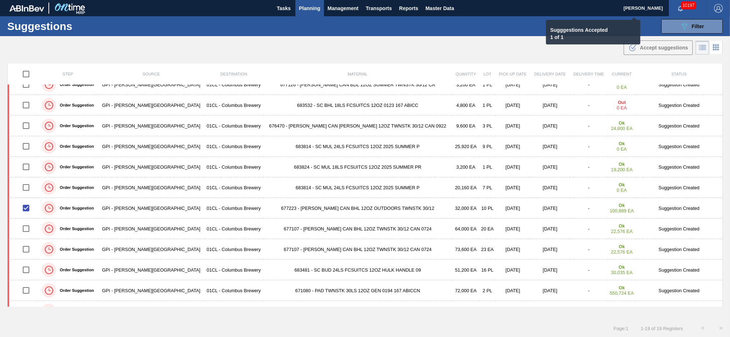
checkbox input "false"
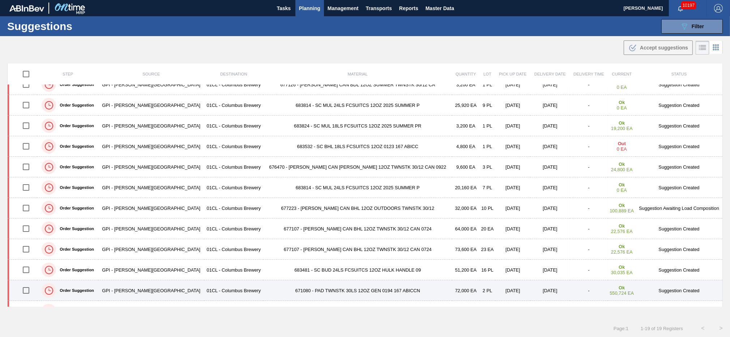
click at [31, 290] on input "checkbox" at bounding box center [25, 290] width 15 height 15
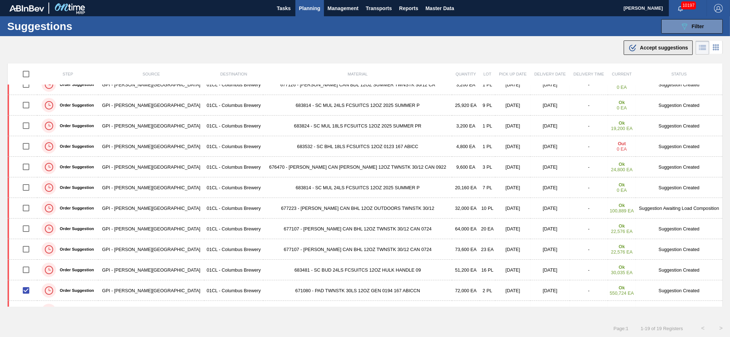
click at [661, 51] on div ".b{fill:var(--color-action-default)} Accept suggestions" at bounding box center [658, 47] width 60 height 9
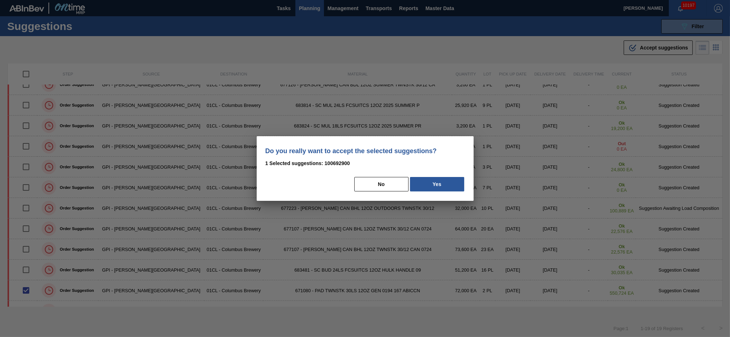
click at [418, 192] on div "No Yes" at bounding box center [364, 184] width 199 height 16
click at [422, 188] on button "Yes" at bounding box center [437, 184] width 54 height 14
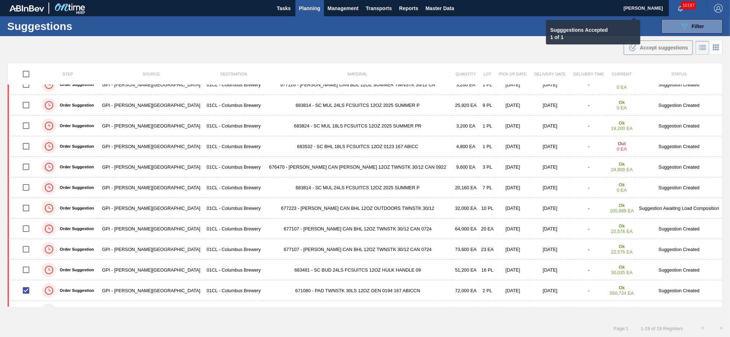
checkbox input "false"
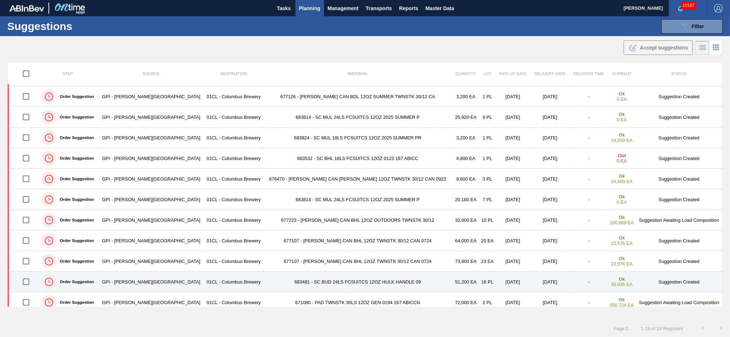
scroll to position [0, 0]
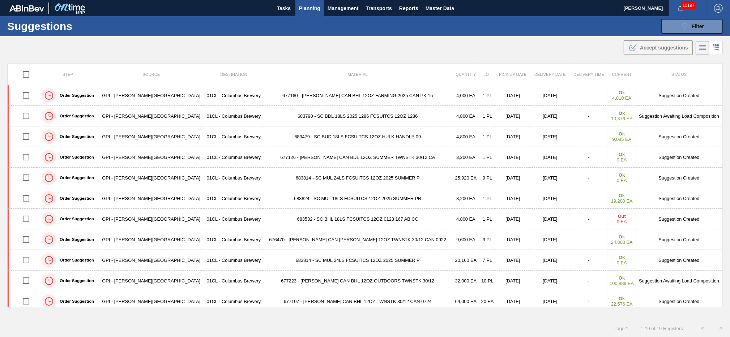
click at [310, 8] on span "Planning" at bounding box center [309, 8] width 21 height 9
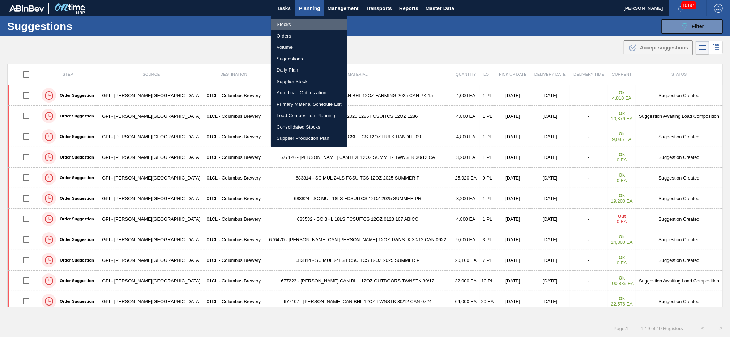
click at [290, 27] on li "Stocks" at bounding box center [309, 25] width 77 height 12
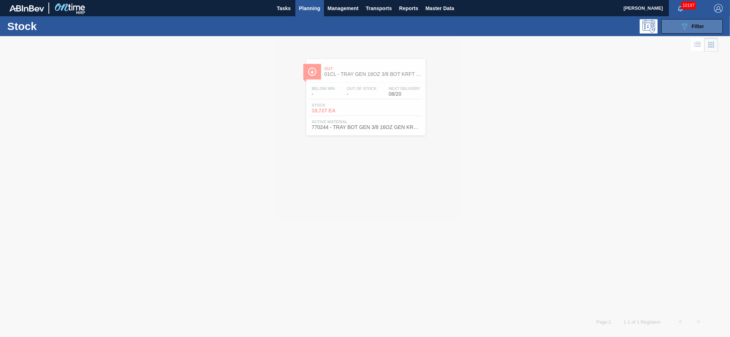
click at [674, 23] on button "089F7B8B-B2A5-4AFE-B5C0-19BA573D28AC Filter" at bounding box center [691, 26] width 61 height 14
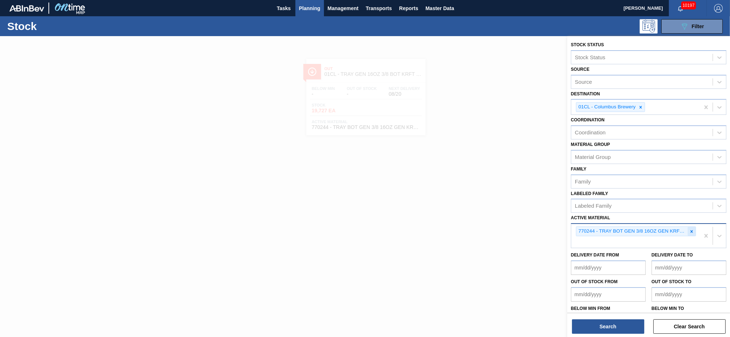
click at [693, 229] on icon at bounding box center [691, 231] width 5 height 5
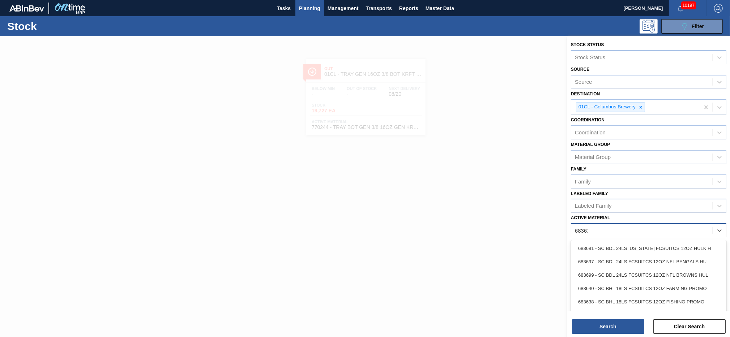
type Material "683623"
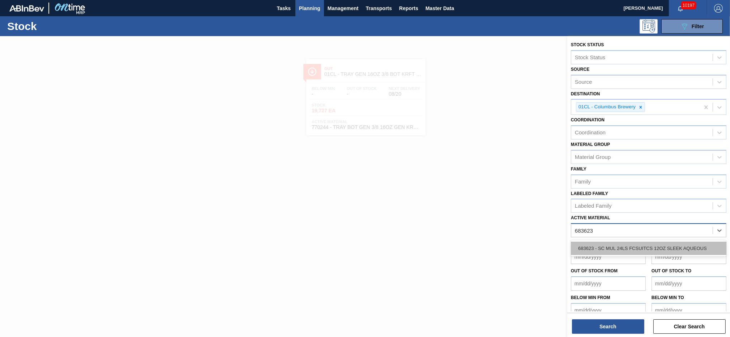
click at [656, 243] on div "683623 - SC MUL 24LS FCSUITCS 12OZ SLEEK AQUEOUS" at bounding box center [648, 248] width 155 height 13
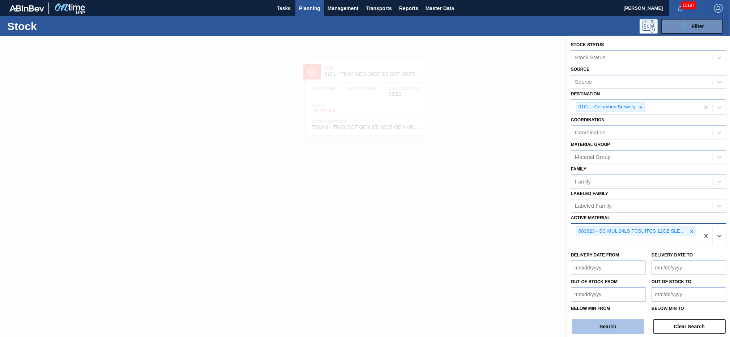
click at [616, 329] on button "Search" at bounding box center [608, 326] width 72 height 14
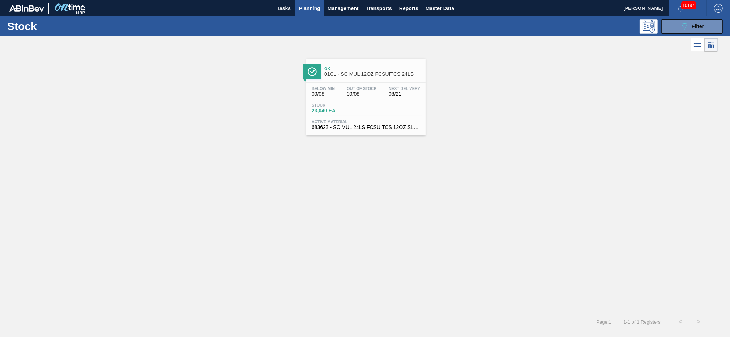
click at [365, 118] on div "Below Min 09/08 Out Of Stock 09/08 Next Delivery 08/21 Stock 23,040 EA Active M…" at bounding box center [365, 107] width 119 height 49
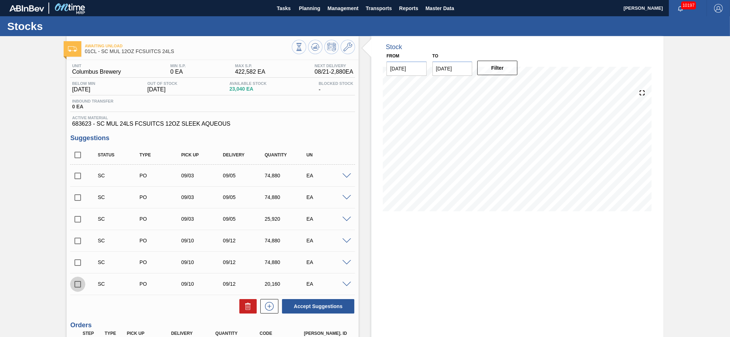
click at [77, 281] on input "checkbox" at bounding box center [77, 284] width 15 height 15
click at [330, 304] on button "Accept Suggestions" at bounding box center [318, 306] width 72 height 14
checkbox input "false"
